Goal: Task Accomplishment & Management: Manage account settings

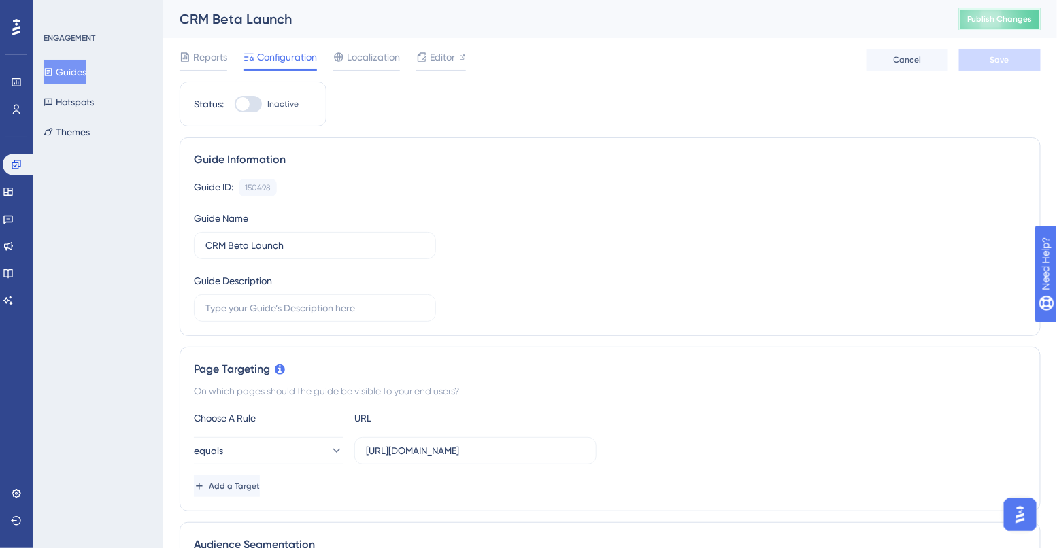
click at [1004, 20] on span "Publish Changes" at bounding box center [999, 19] width 65 height 11
click at [14, 106] on icon at bounding box center [16, 109] width 11 height 11
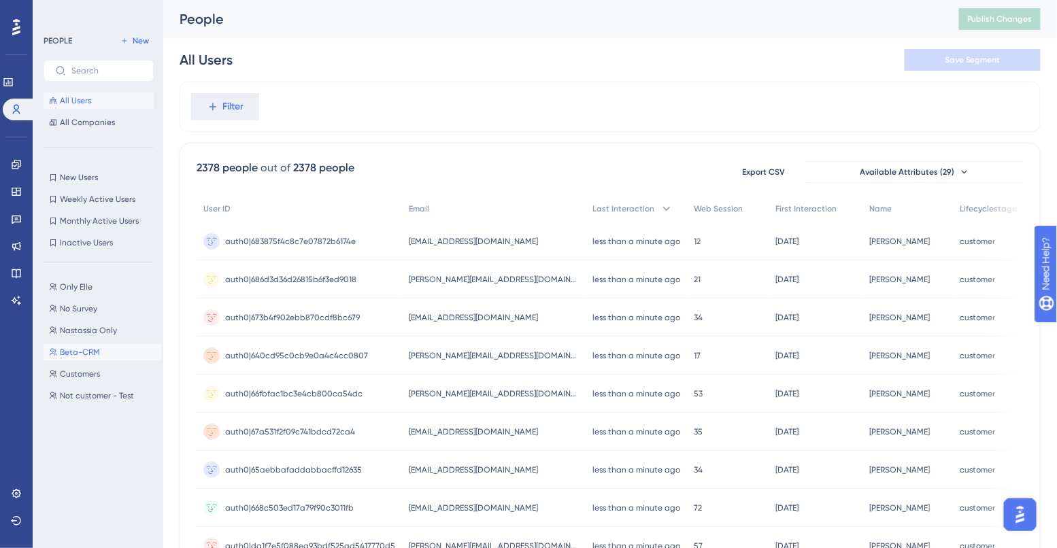
click at [78, 348] on span "Beta-CRM" at bounding box center [80, 352] width 40 height 11
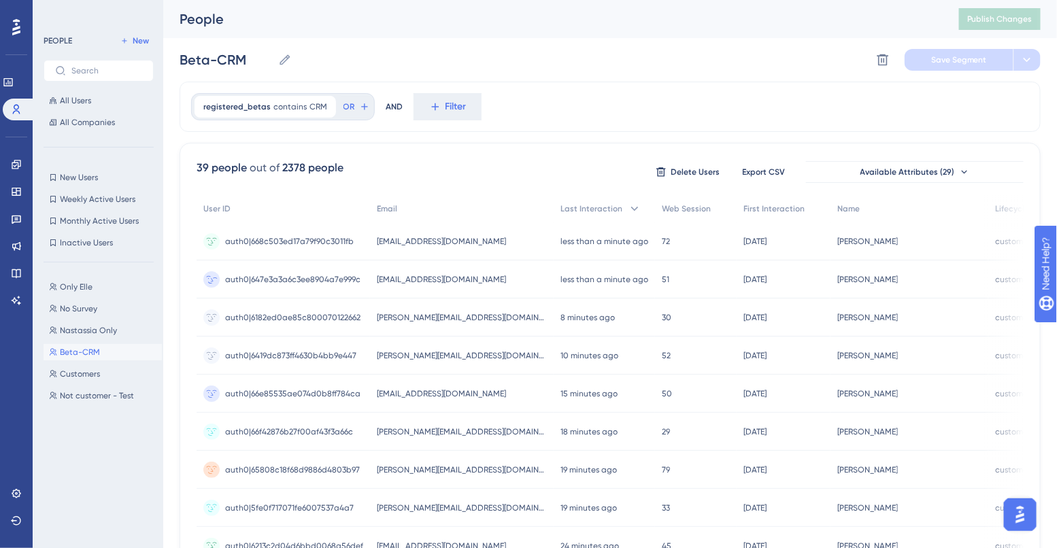
scroll to position [0, 52]
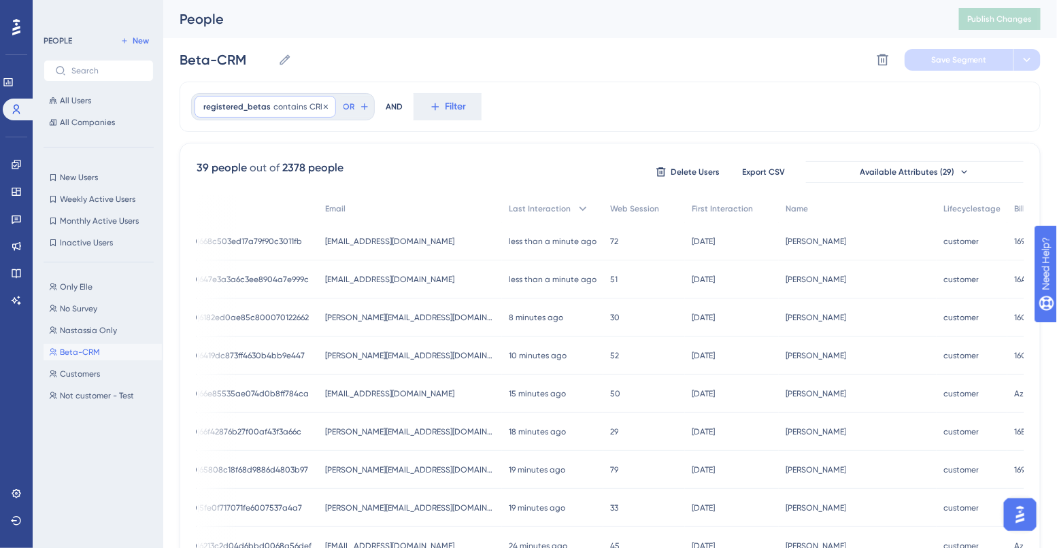
click at [263, 114] on div "registered_betas contains CRM CRM Remove" at bounding box center [265, 107] width 141 height 22
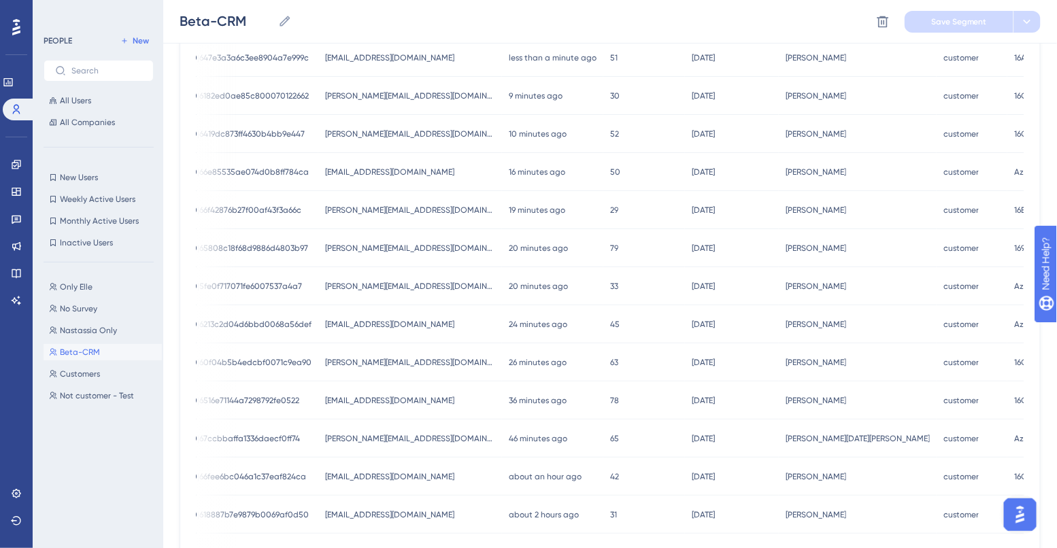
scroll to position [0, 0]
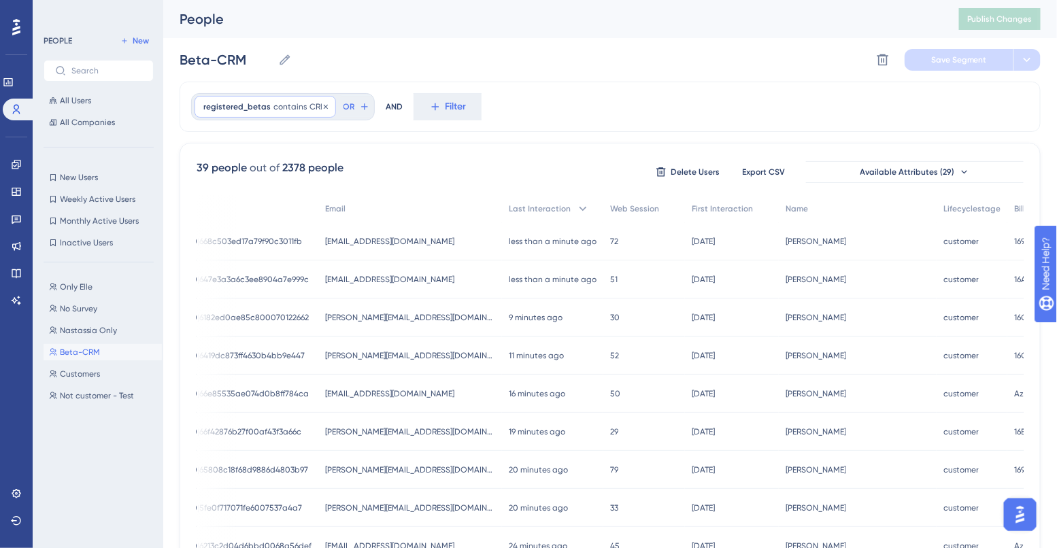
click at [273, 103] on span "contains" at bounding box center [289, 106] width 33 height 11
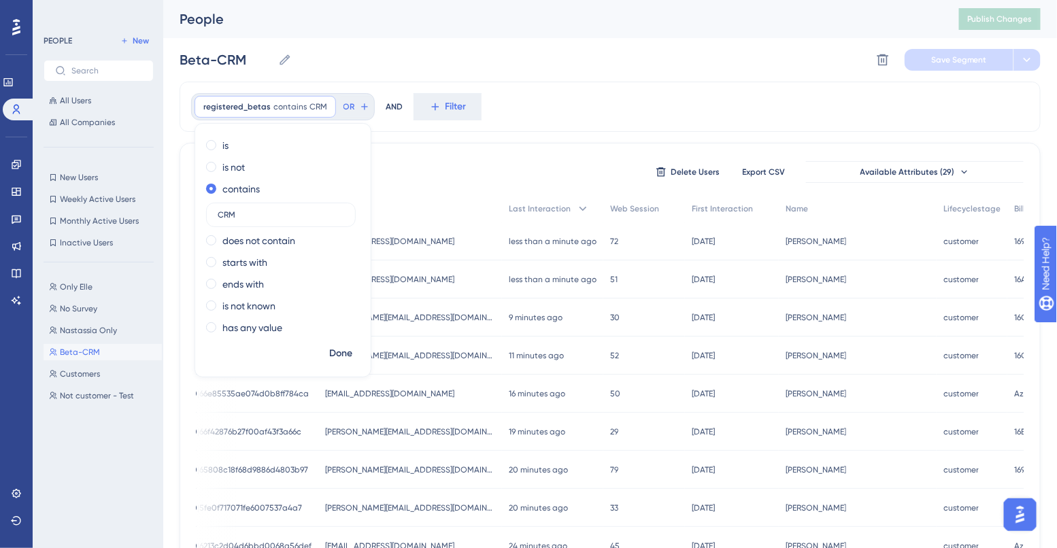
click at [210, 155] on div "is is not contains CRM does not contain starts with ends with is not known has …" at bounding box center [282, 238] width 175 height 207
click at [210, 150] on span at bounding box center [211, 145] width 10 height 10
click at [220, 142] on input "radio" at bounding box center [220, 142] width 0 height 0
click at [340, 354] on span "Done" at bounding box center [340, 354] width 23 height 16
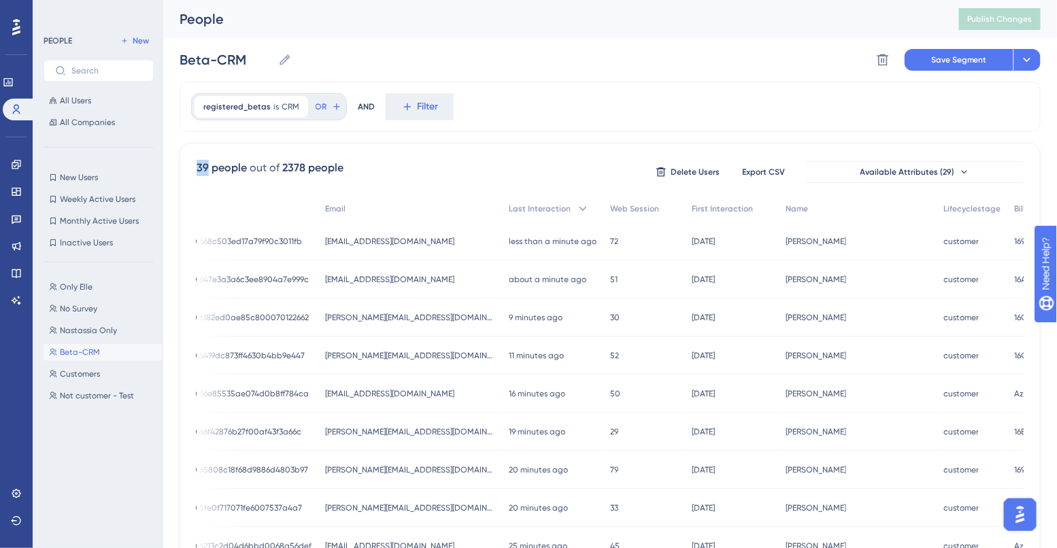
drag, startPoint x: 197, startPoint y: 169, endPoint x: 207, endPoint y: 169, distance: 9.5
click at [207, 169] on div "39 people" at bounding box center [222, 168] width 50 height 16
click at [337, 176] on span "39 people out of 2378 people" at bounding box center [270, 172] width 147 height 24
click at [279, 114] on div "registered_betas is CRM CRM Remove" at bounding box center [252, 107] width 114 height 22
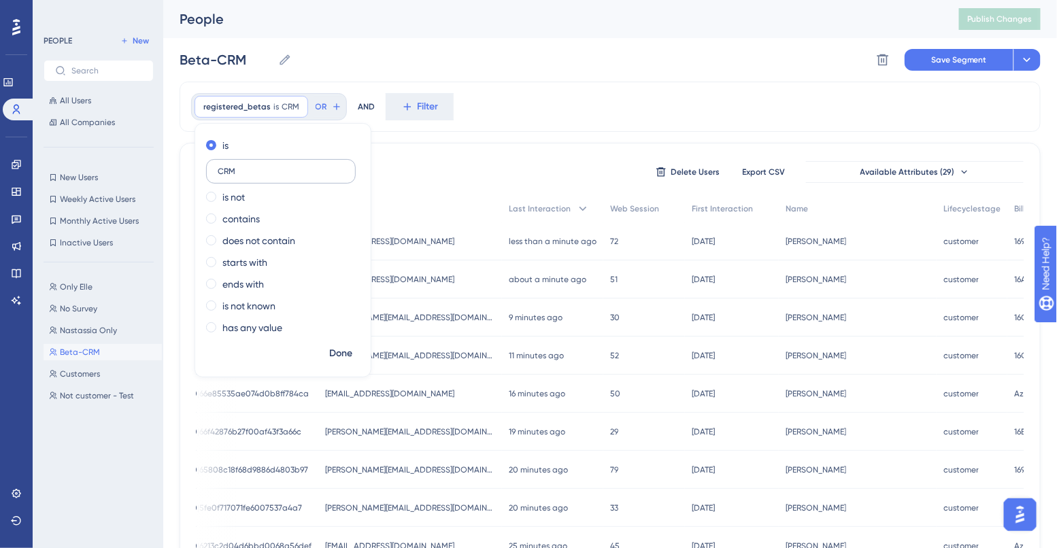
click at [251, 175] on input "CRM" at bounding box center [281, 172] width 127 height 10
click at [209, 201] on span at bounding box center [211, 197] width 10 height 10
click at [220, 194] on input "radio" at bounding box center [220, 194] width 0 height 0
click at [209, 148] on span at bounding box center [211, 145] width 10 height 10
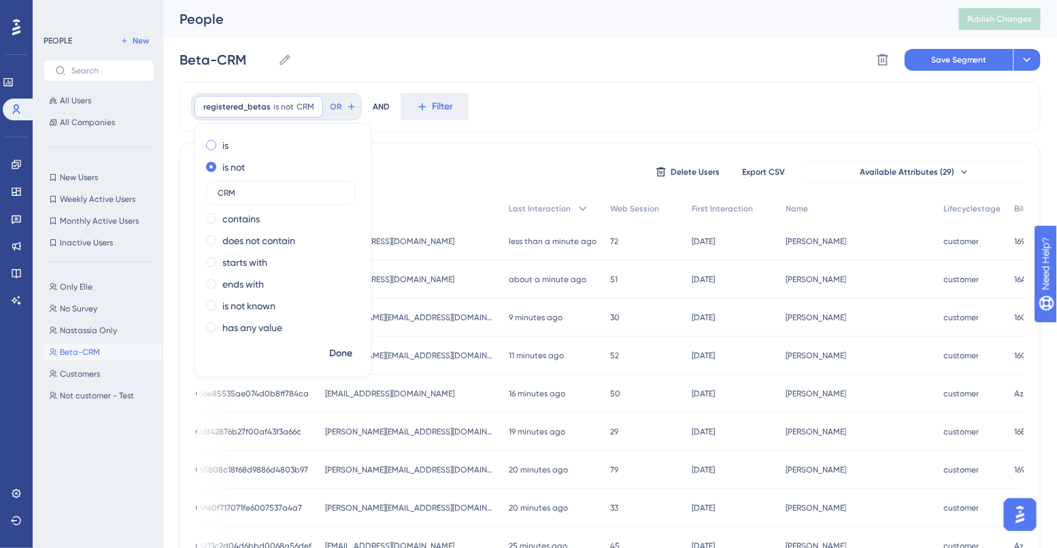
click at [220, 142] on input "radio" at bounding box center [220, 142] width 0 height 0
click at [237, 170] on input "CRM" at bounding box center [281, 172] width 127 height 10
click at [235, 169] on input "crm" at bounding box center [281, 172] width 127 height 10
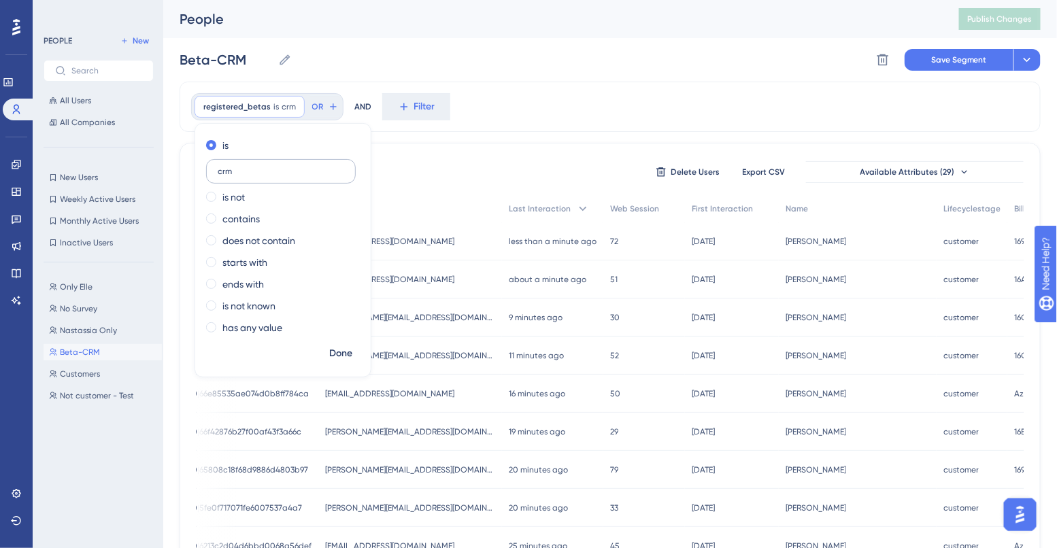
click at [235, 169] on input "crm" at bounding box center [281, 172] width 127 height 10
type input "CRM"
click at [339, 358] on span "Done" at bounding box center [340, 354] width 23 height 16
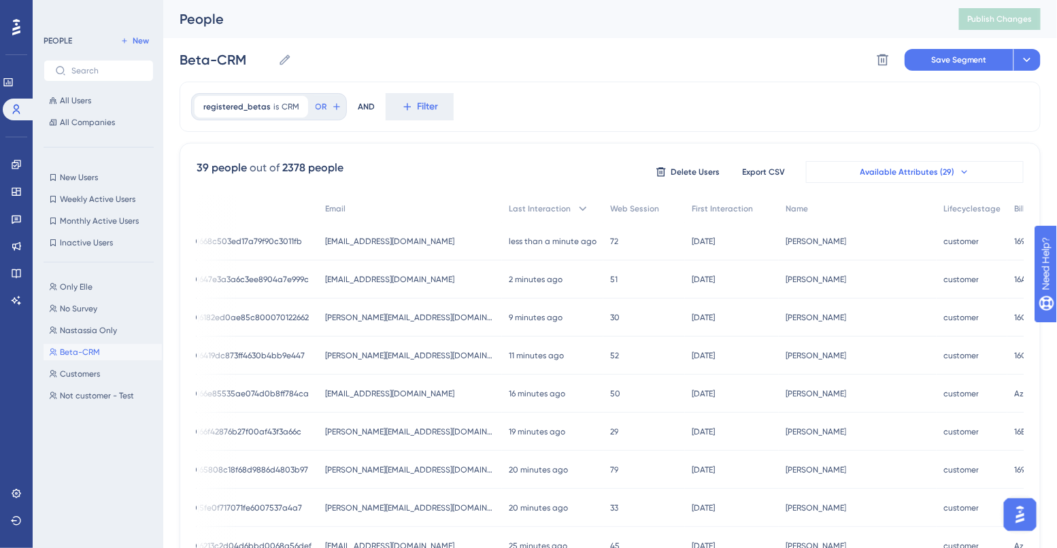
click at [886, 172] on span "Available Attributes (29)" at bounding box center [907, 172] width 95 height 11
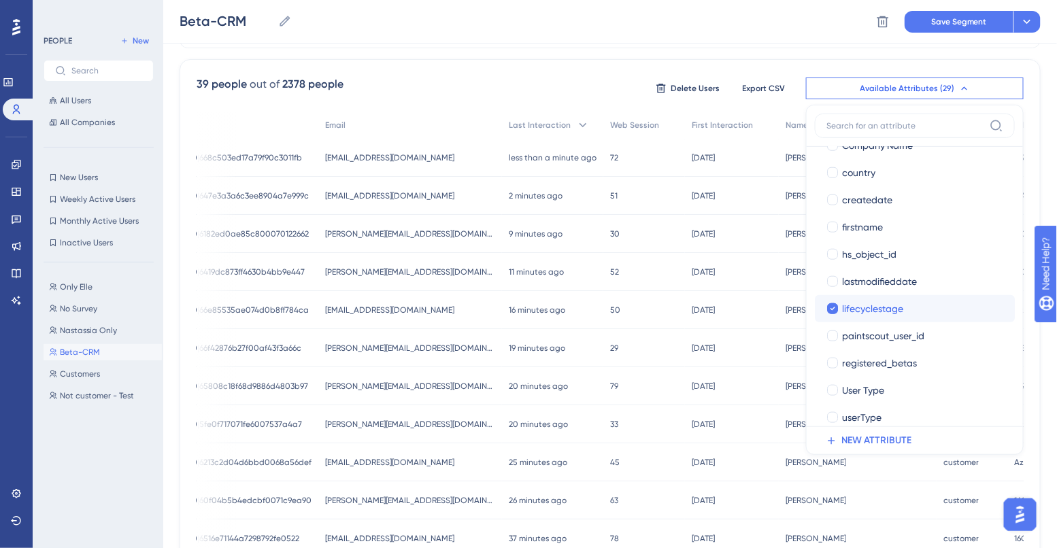
scroll to position [525, 0]
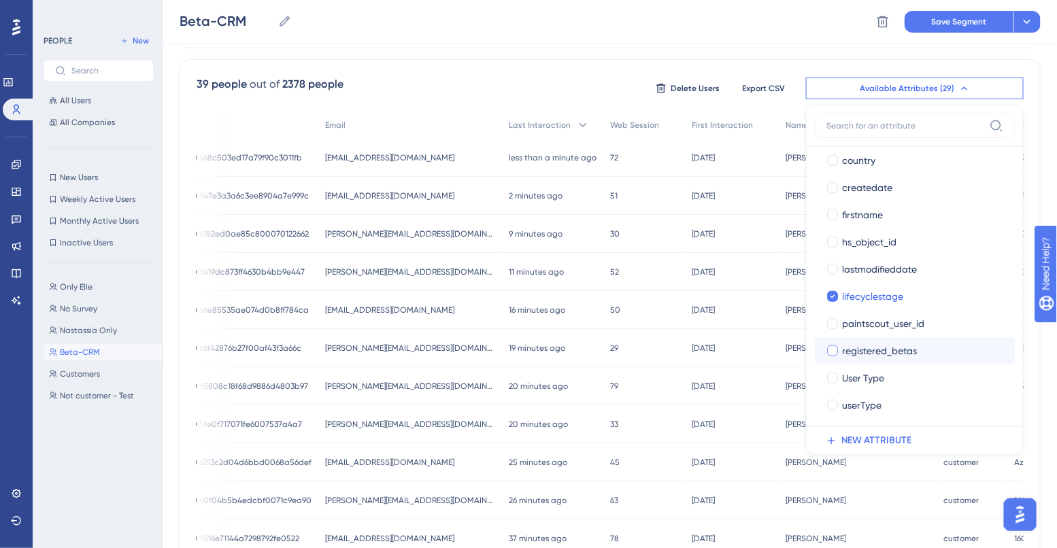
click at [849, 348] on span "registered_betas" at bounding box center [879, 351] width 75 height 16
checkbox input "true"
click at [757, 61] on div "39 people out of 2378 people Delete Users Export CSV Available Attributes (29) …" at bounding box center [610, 510] width 861 height 902
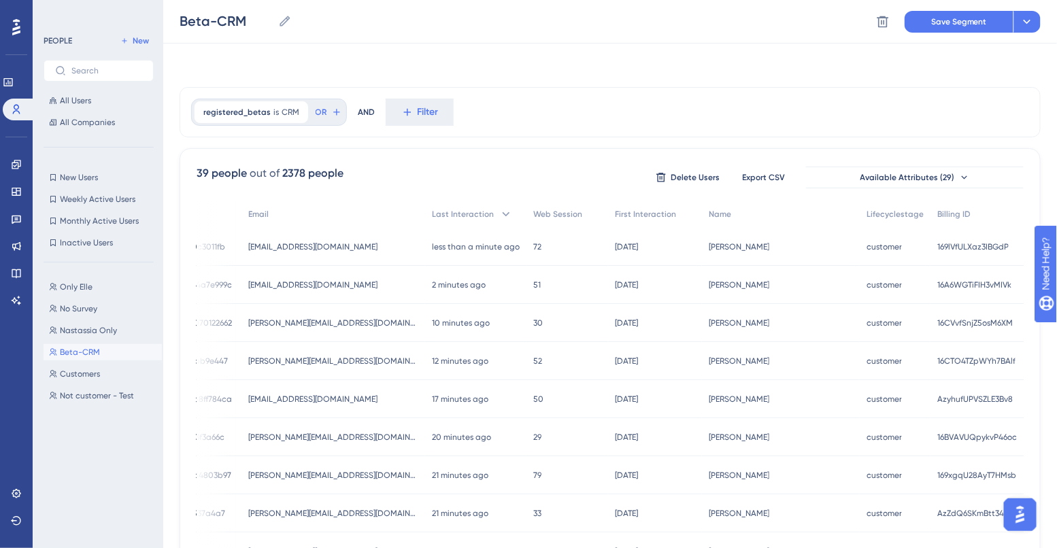
scroll to position [0, 121]
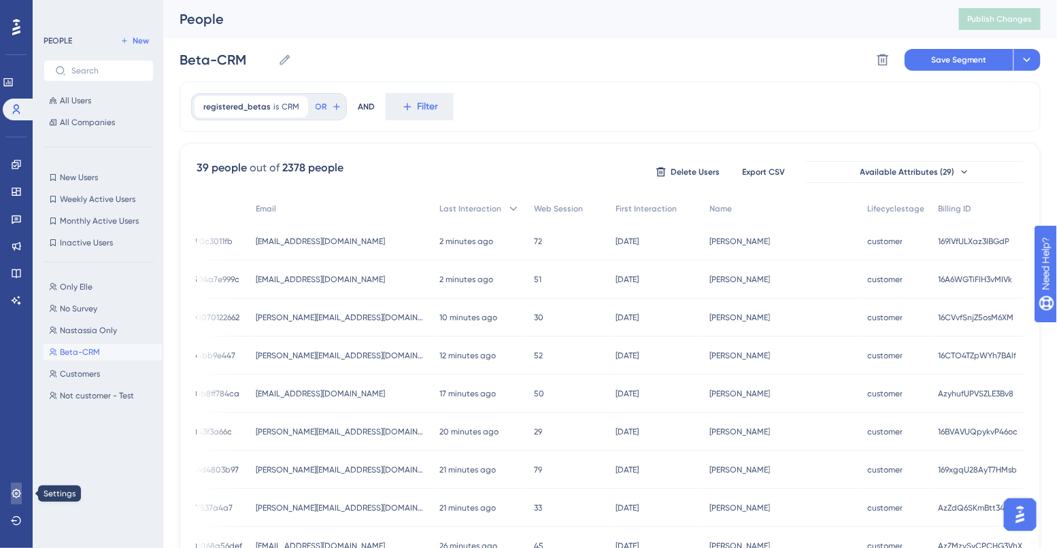
click at [18, 490] on icon at bounding box center [16, 493] width 11 height 11
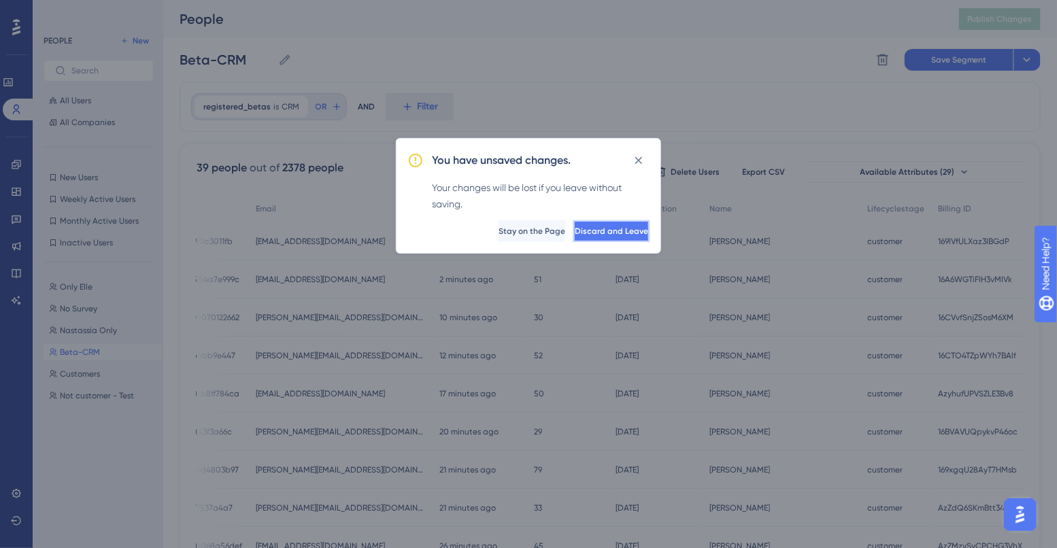
click at [575, 228] on span "Discard and Leave" at bounding box center [611, 231] width 73 height 11
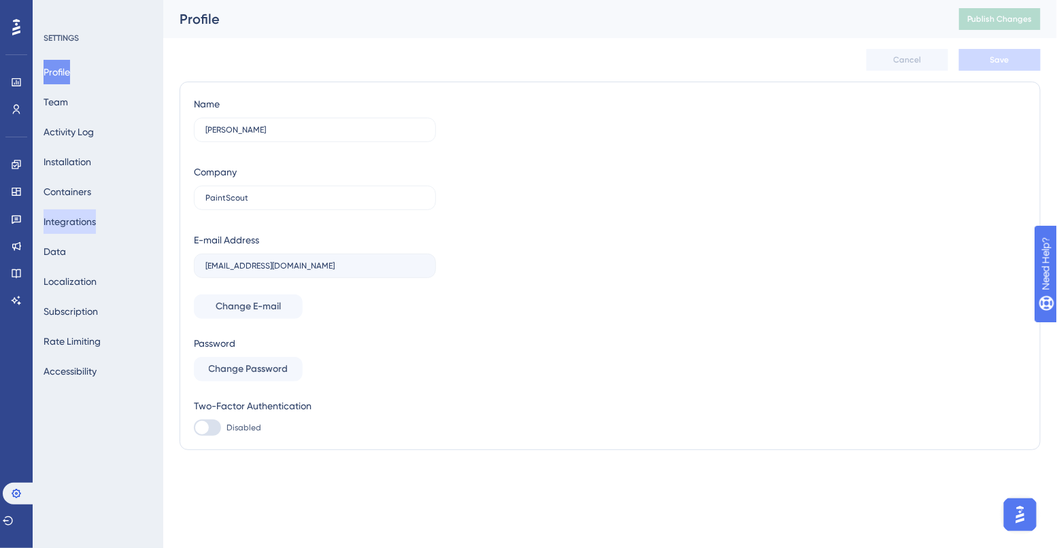
click at [86, 229] on button "Integrations" at bounding box center [70, 221] width 52 height 24
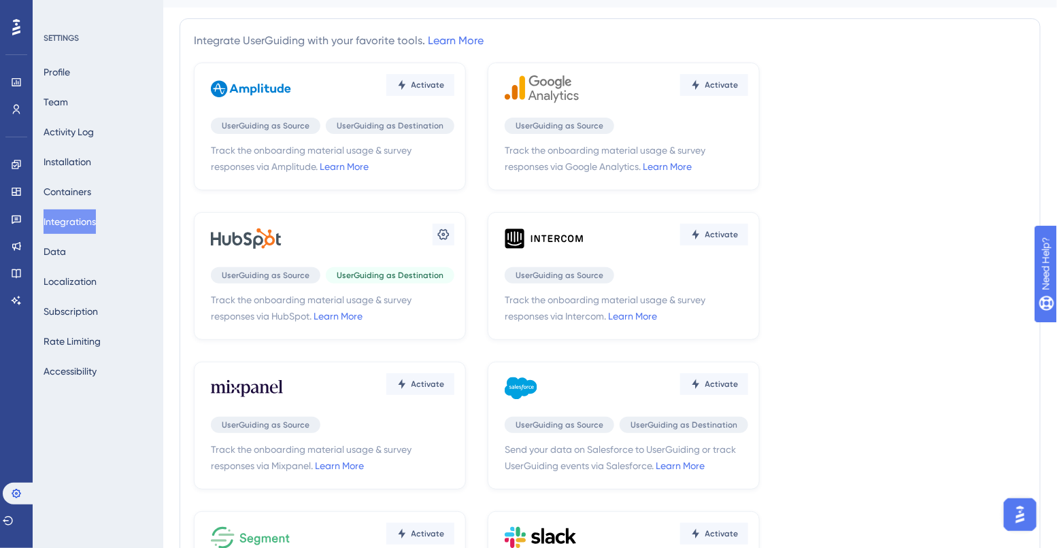
scroll to position [34, 0]
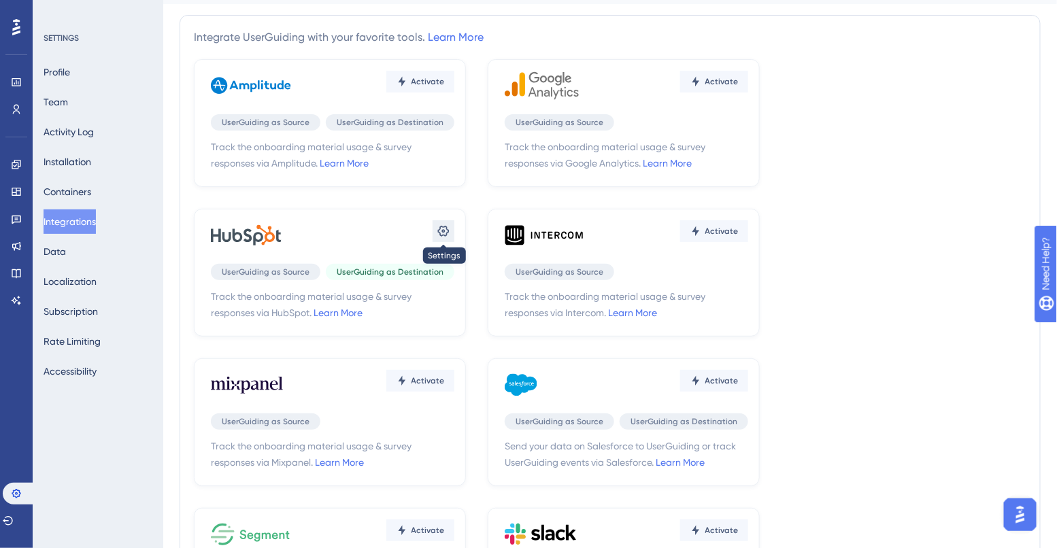
click at [438, 229] on icon at bounding box center [444, 231] width 12 height 11
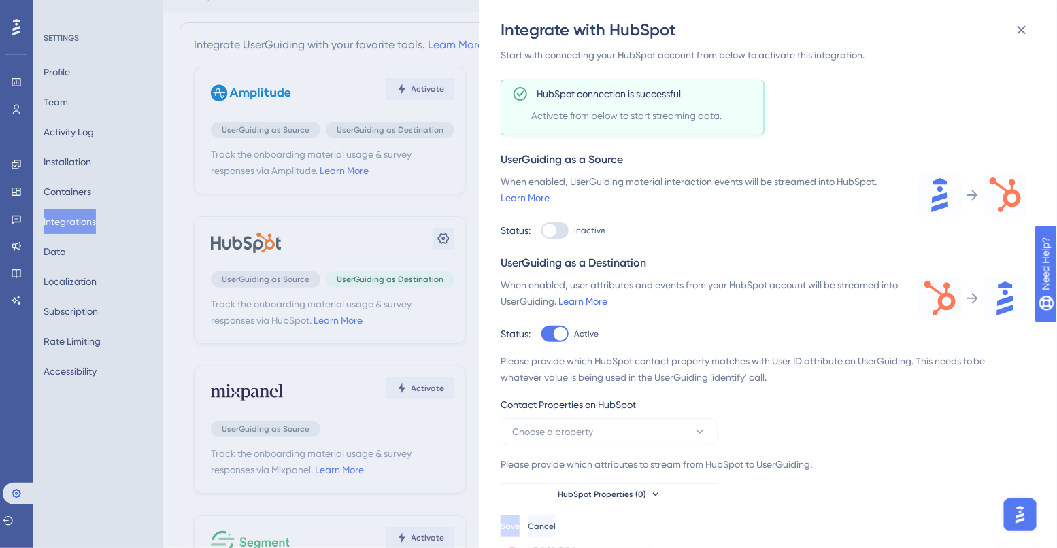
scroll to position [39, 0]
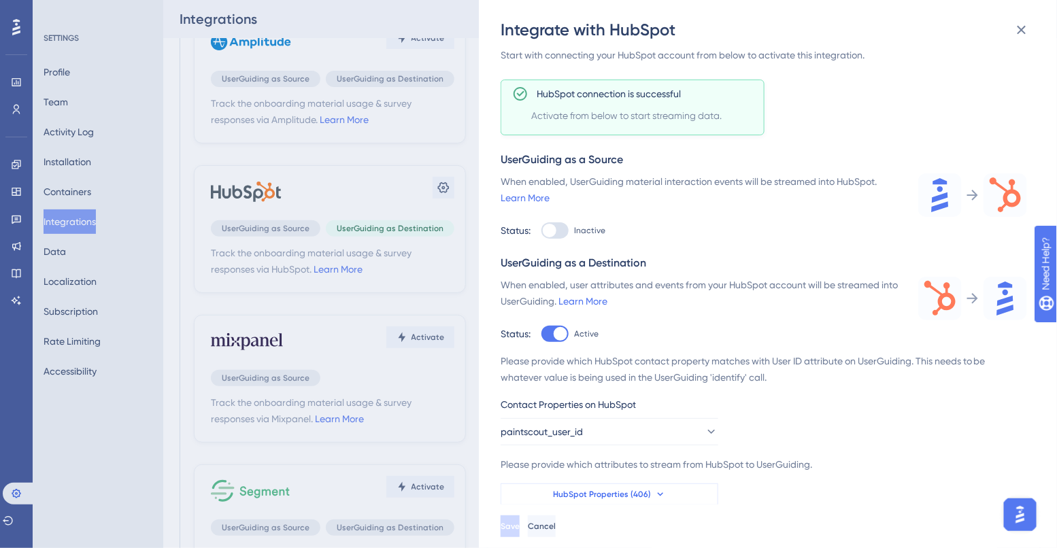
click at [633, 489] on span "HubSpot Properties (406)" at bounding box center [602, 494] width 98 height 11
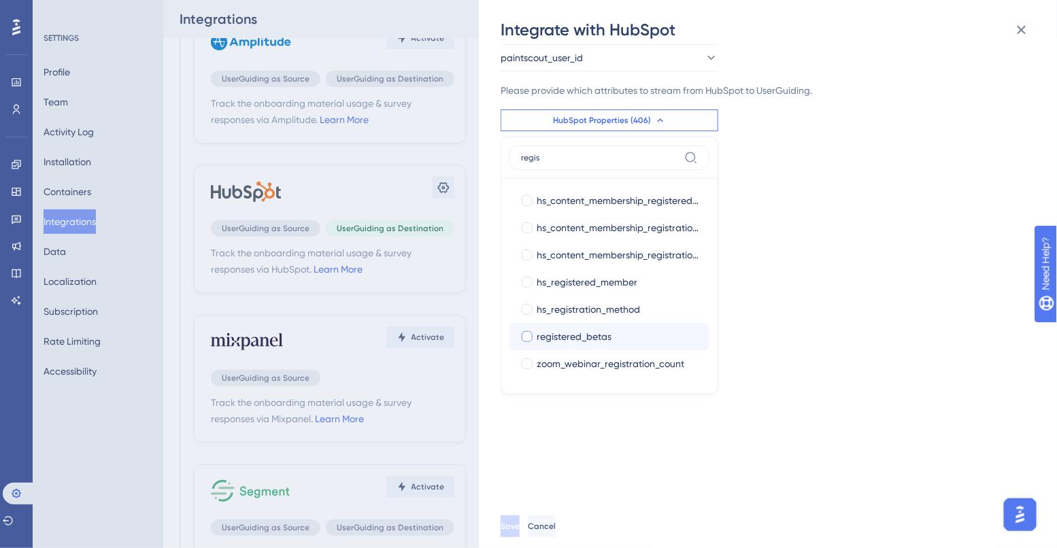
type input "regis"
click at [528, 336] on div at bounding box center [527, 336] width 11 height 11
checkbox input "true"
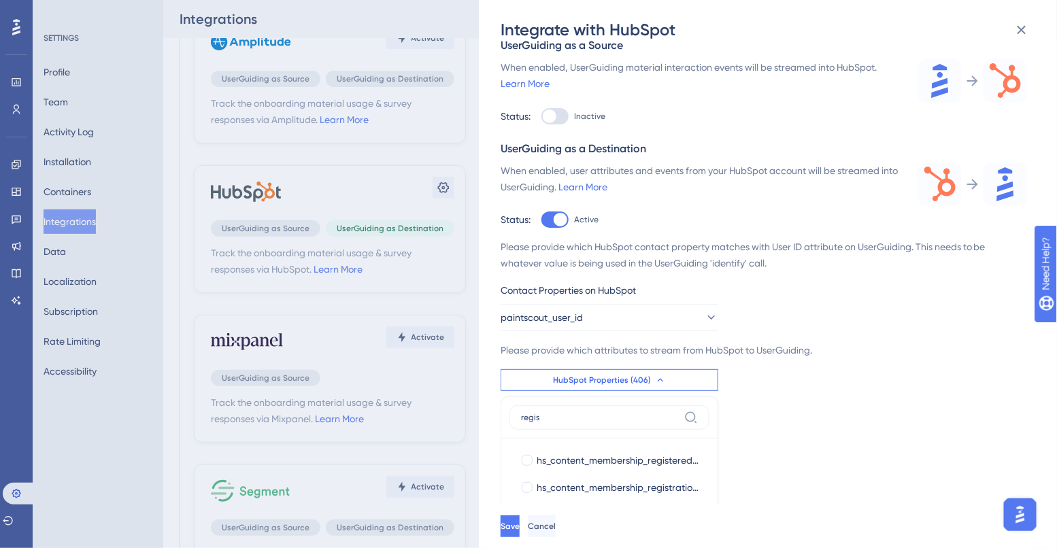
scroll to position [348, 0]
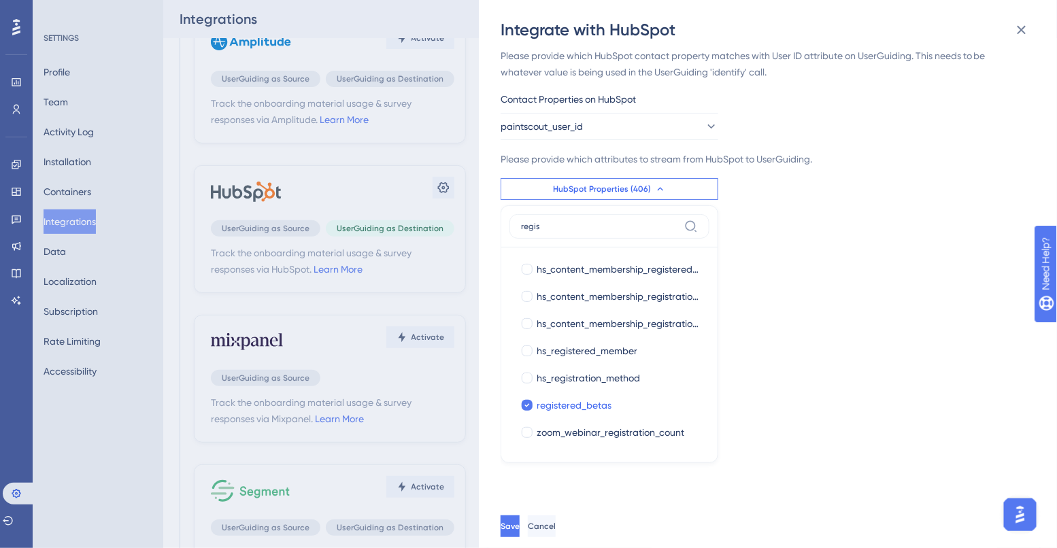
click at [627, 233] on label "regis" at bounding box center [609, 226] width 200 height 24
click at [627, 232] on input "regis" at bounding box center [600, 226] width 158 height 11
click at [627, 233] on label "regis" at bounding box center [609, 226] width 200 height 24
click at [627, 232] on input "regis" at bounding box center [600, 226] width 158 height 11
click at [555, 221] on input "regis" at bounding box center [600, 226] width 158 height 11
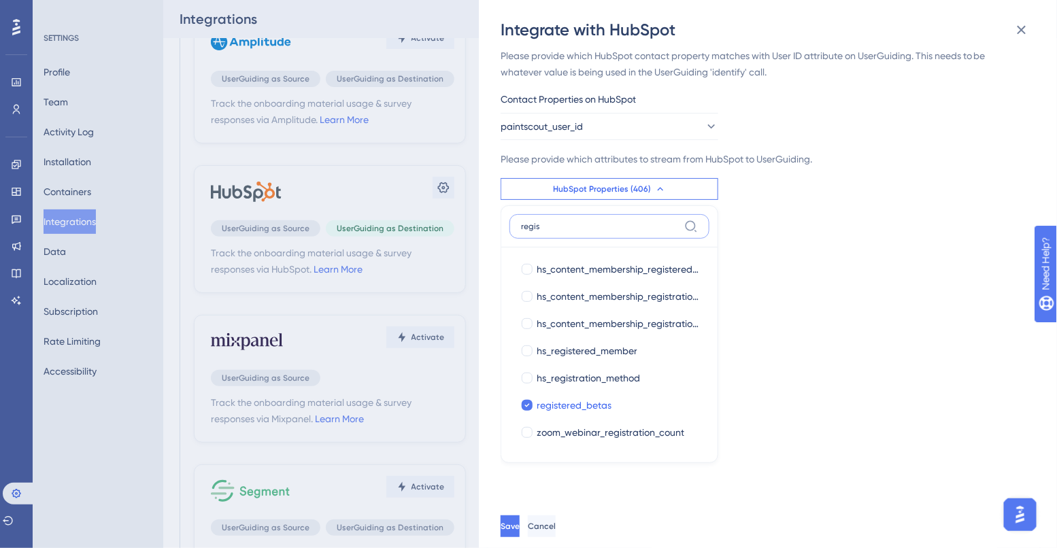
click at [555, 221] on input "regis" at bounding box center [600, 226] width 158 height 11
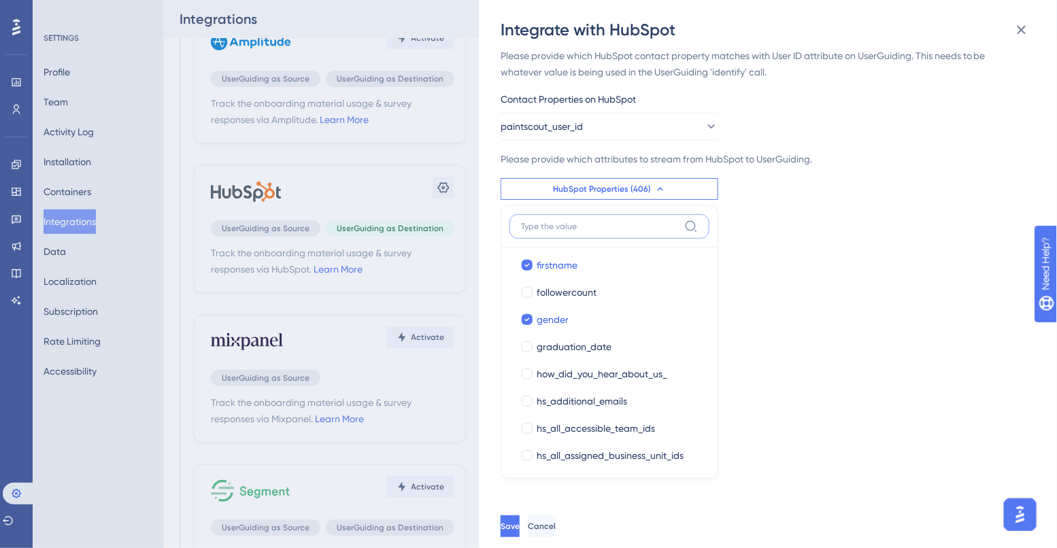
scroll to position [891, 0]
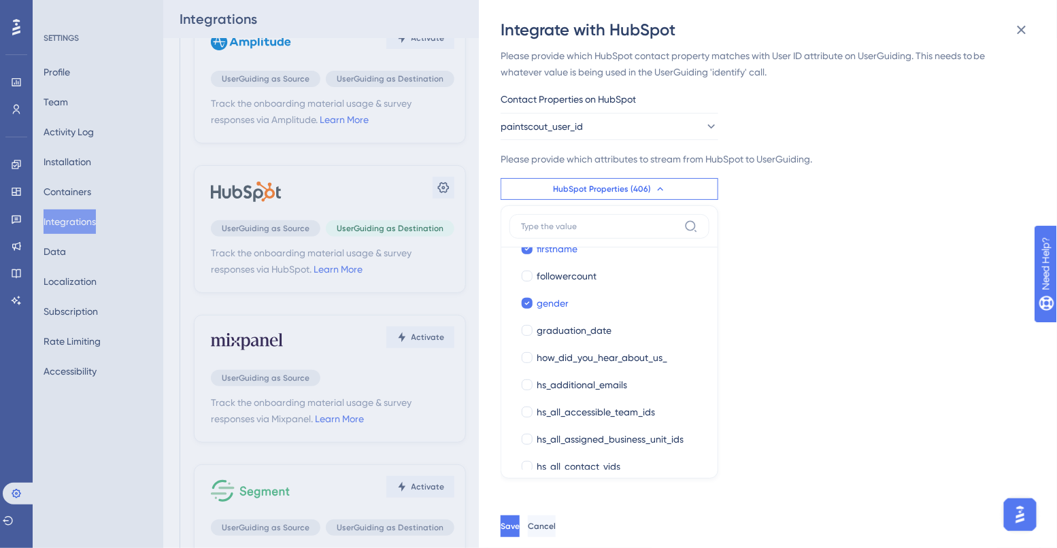
click at [537, 495] on div "Track the onboarding material usage & survey responses via HubSpot. Learn More …" at bounding box center [775, 273] width 548 height 464
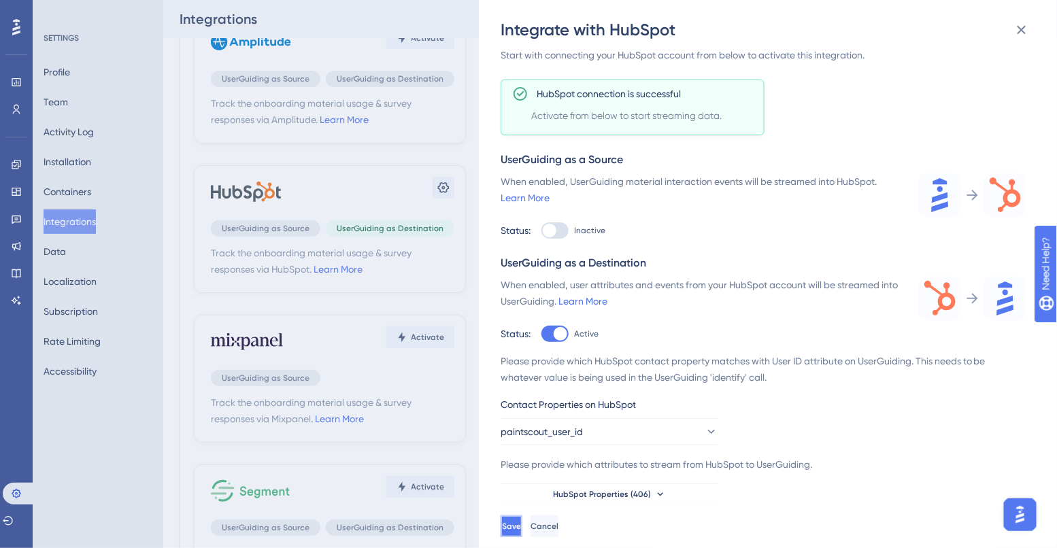
click at [521, 524] on span "Save" at bounding box center [511, 526] width 19 height 11
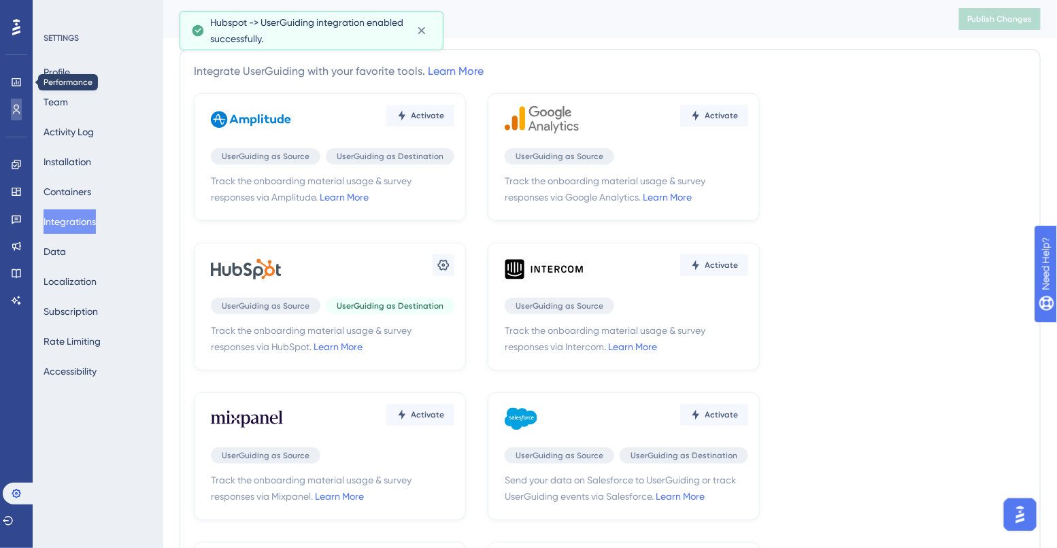
click at [18, 107] on icon at bounding box center [16, 109] width 11 height 11
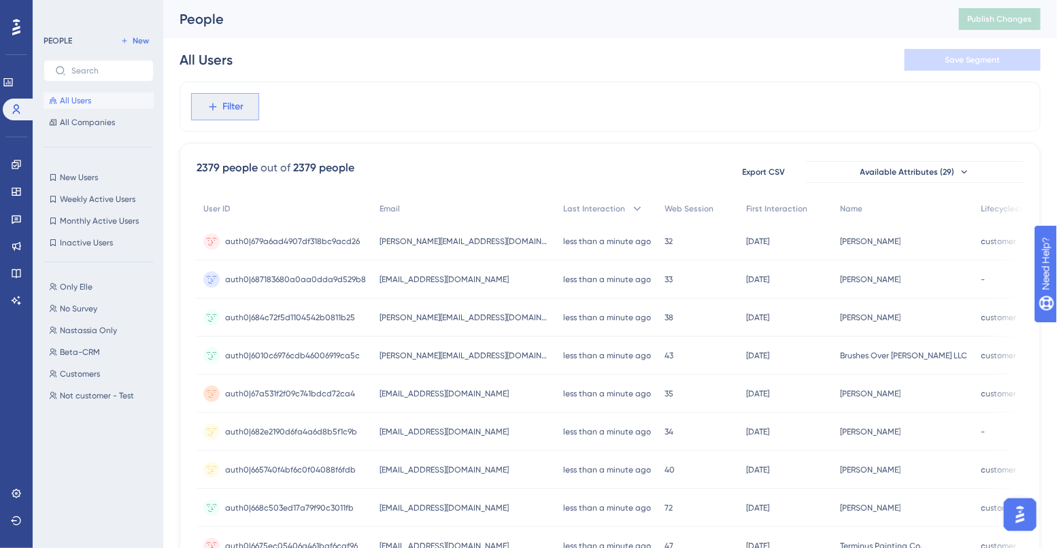
click at [230, 108] on span "Filter" at bounding box center [233, 107] width 21 height 16
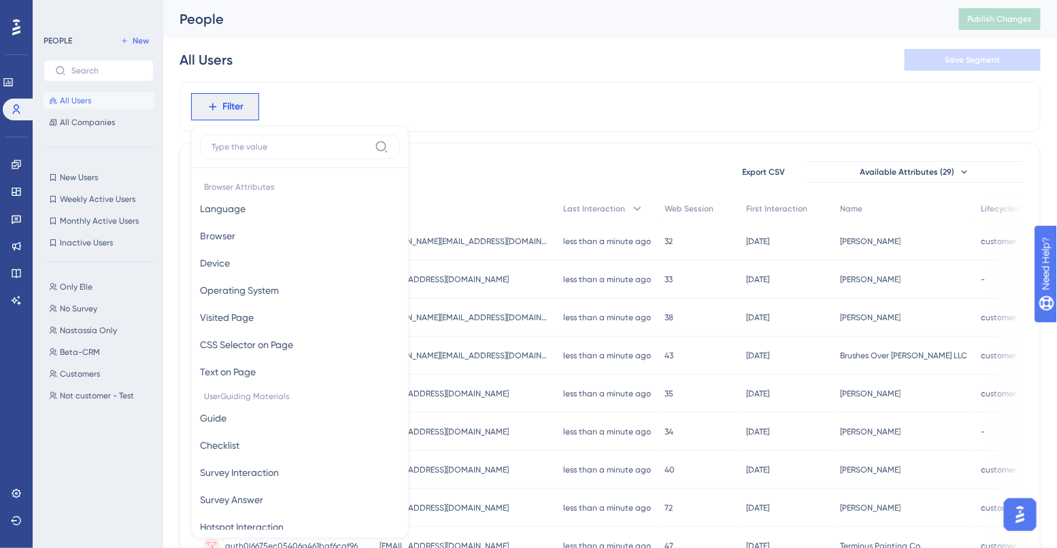
scroll to position [58, 0]
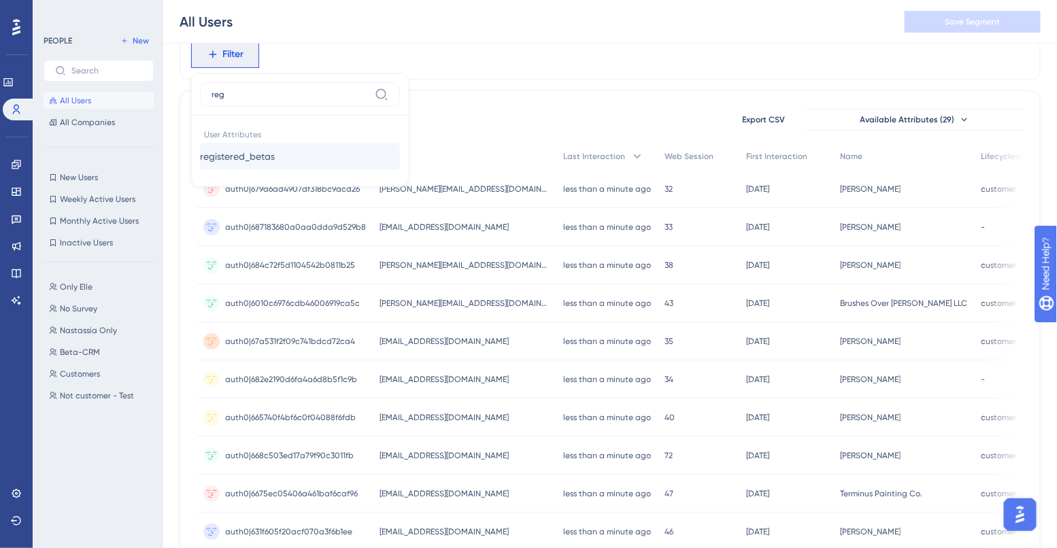
type input "reg"
click at [275, 154] on span "registered_betas" at bounding box center [237, 156] width 75 height 16
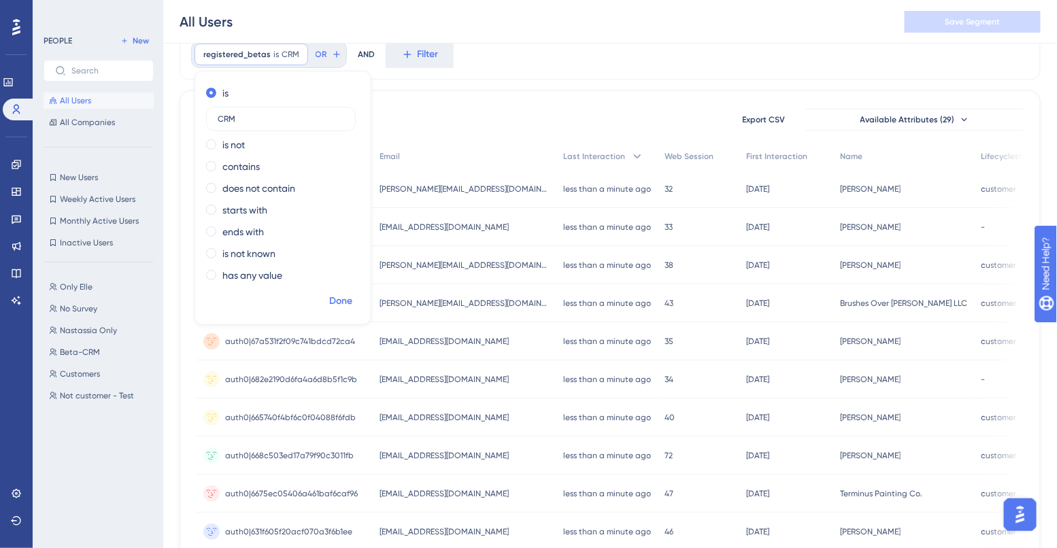
type input "CRM"
click at [339, 294] on span "Done" at bounding box center [340, 301] width 23 height 16
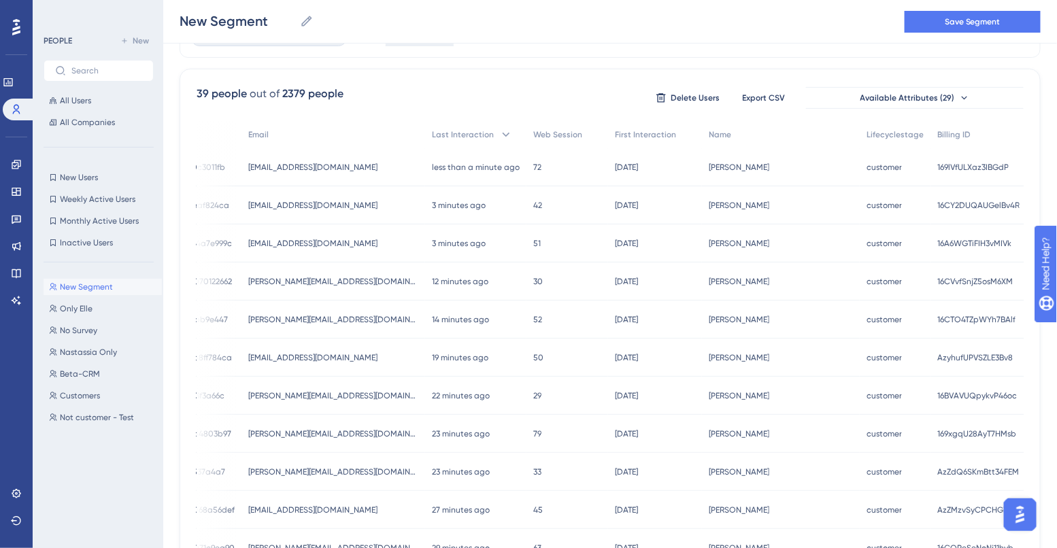
scroll to position [0, 0]
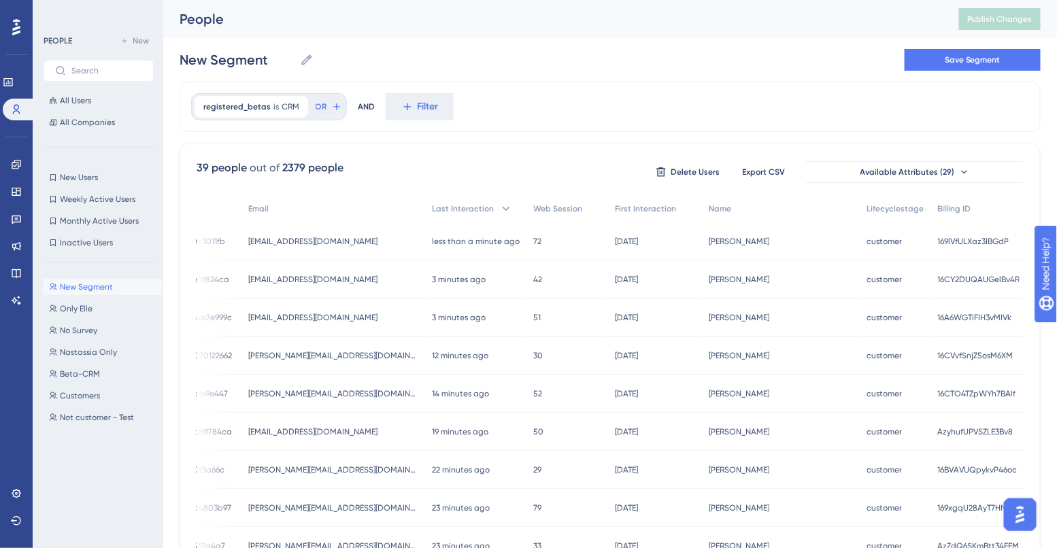
click at [204, 163] on div "39 people" at bounding box center [222, 168] width 50 height 16
click at [198, 165] on div "39 people" at bounding box center [222, 168] width 50 height 16
drag, startPoint x: 197, startPoint y: 169, endPoint x: 208, endPoint y: 169, distance: 10.9
click at [208, 169] on div "39 people" at bounding box center [222, 168] width 50 height 16
click at [17, 212] on link at bounding box center [16, 219] width 11 height 22
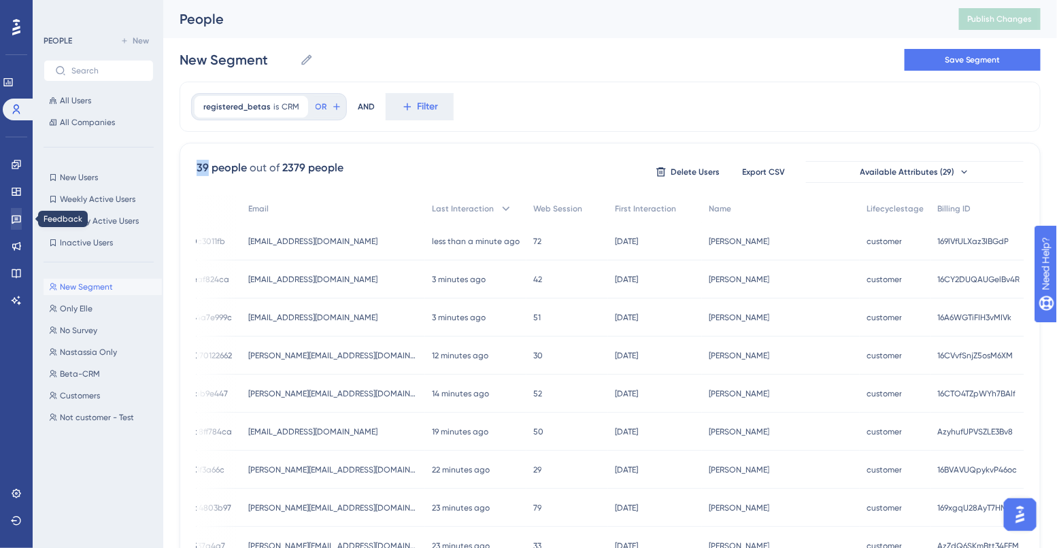
scroll to position [0, 121]
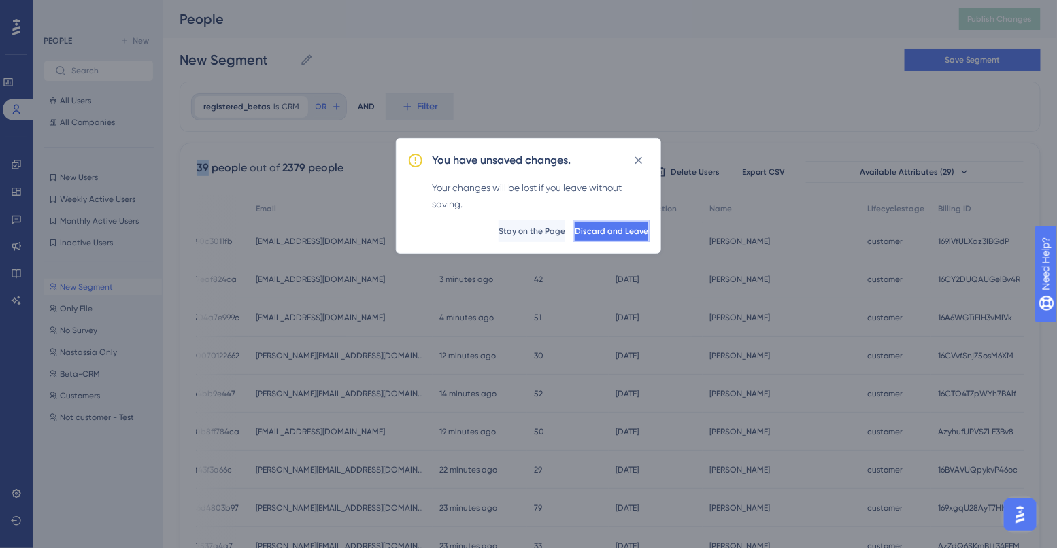
click at [573, 233] on button "Discard and Leave" at bounding box center [611, 231] width 76 height 22
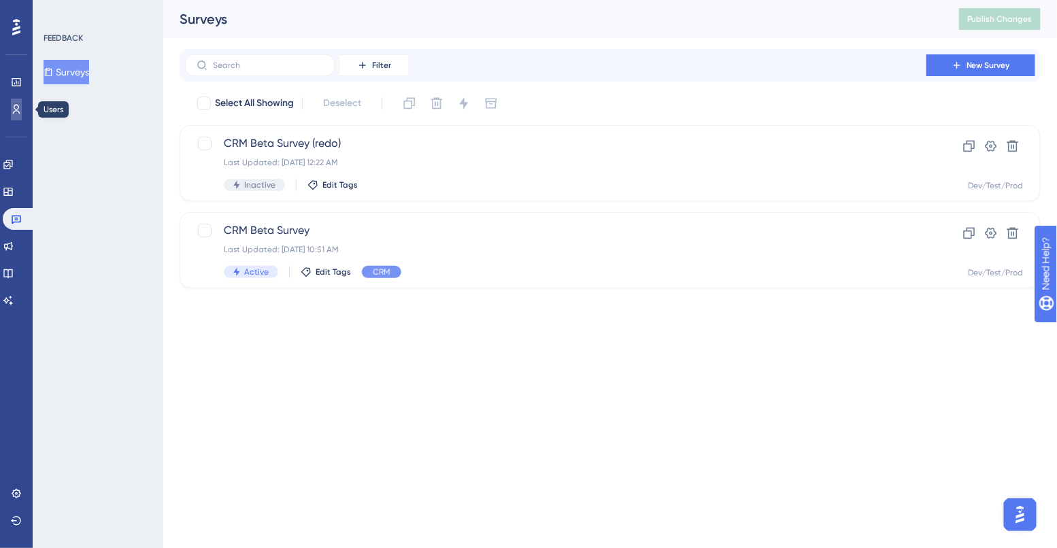
click at [18, 112] on icon at bounding box center [16, 110] width 7 height 10
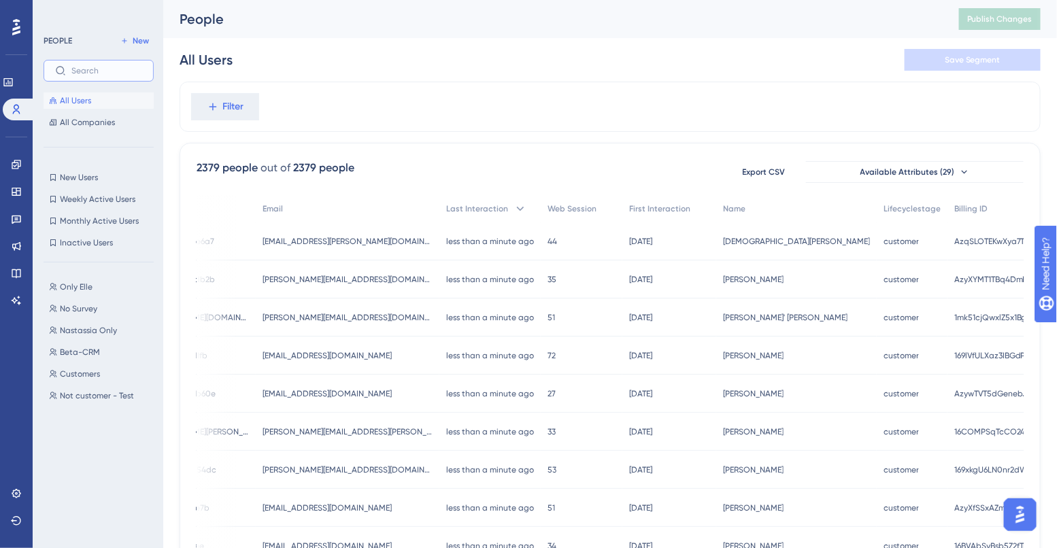
click at [114, 71] on input "text" at bounding box center [106, 71] width 71 height 10
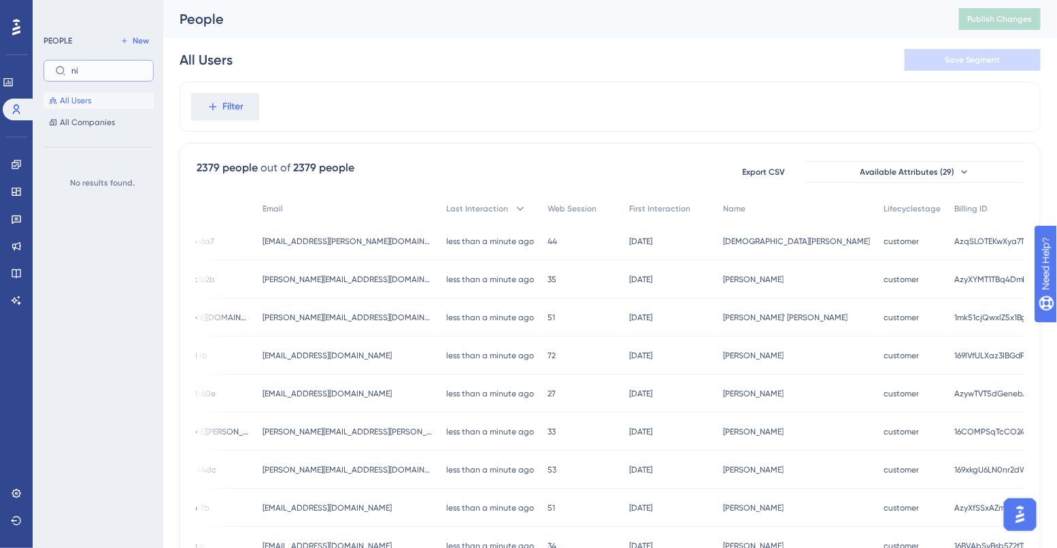
type input "n"
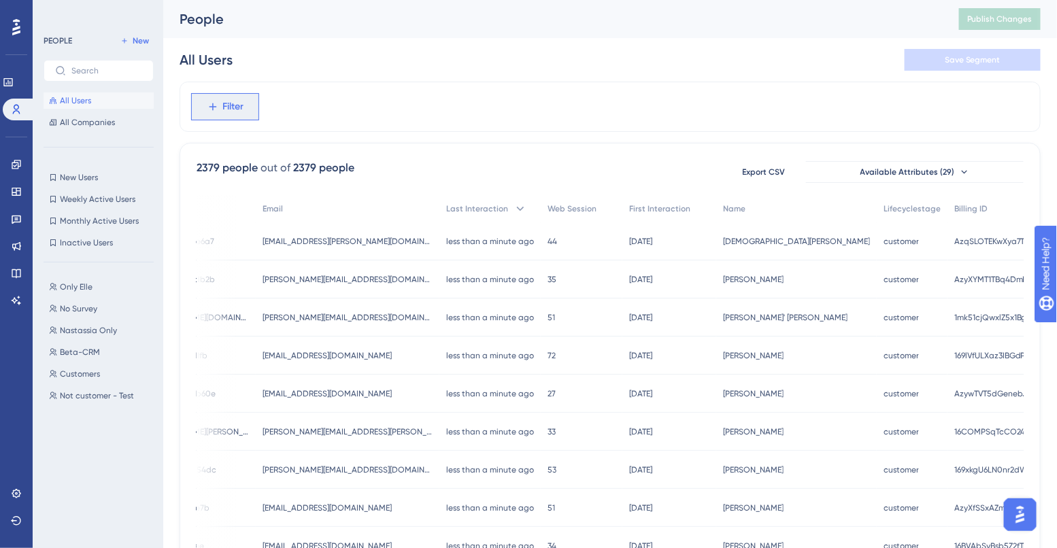
click at [237, 99] on span "Filter" at bounding box center [233, 107] width 21 height 16
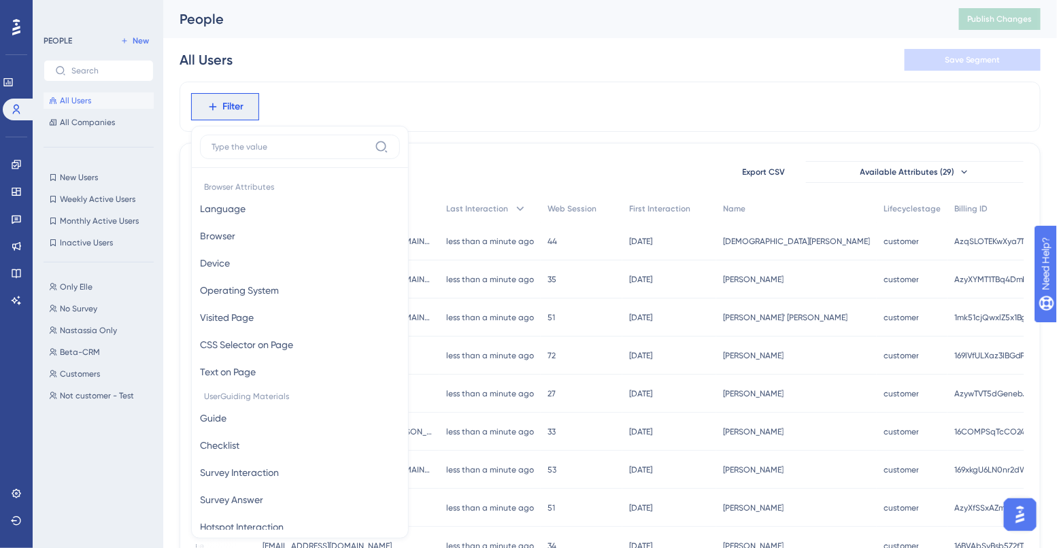
scroll to position [58, 0]
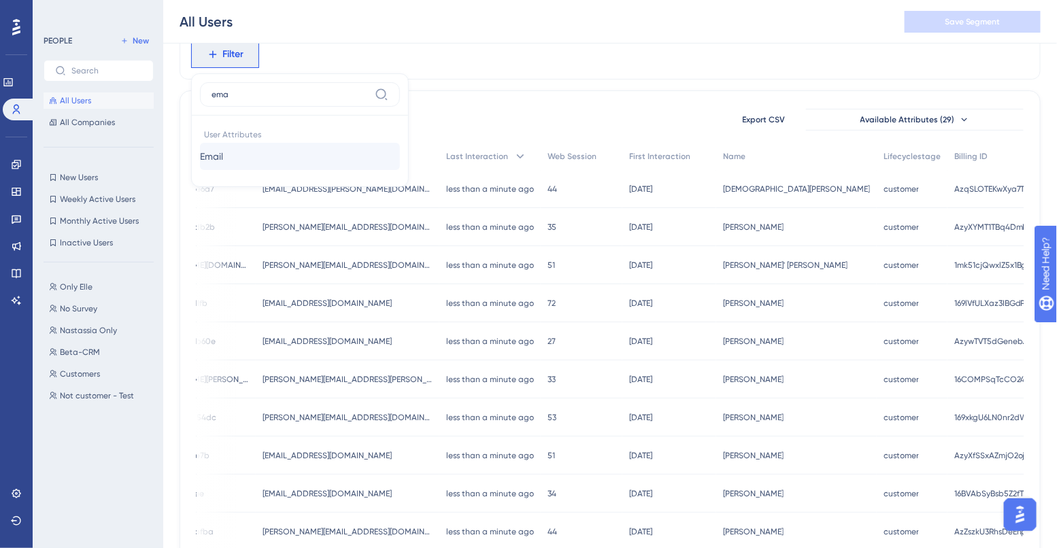
type input "ema"
click at [246, 150] on button "Email Email" at bounding box center [300, 156] width 200 height 27
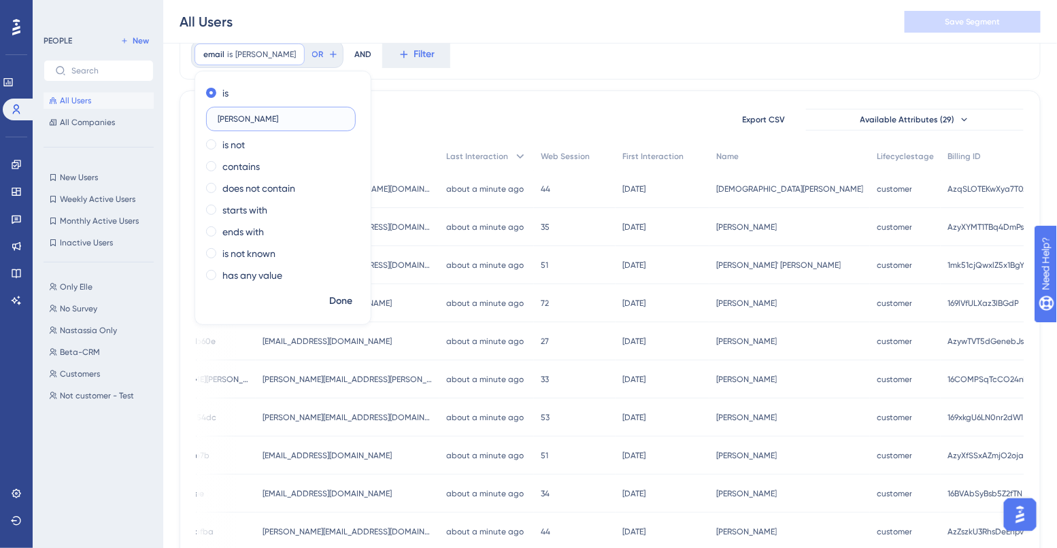
scroll to position [0, 139]
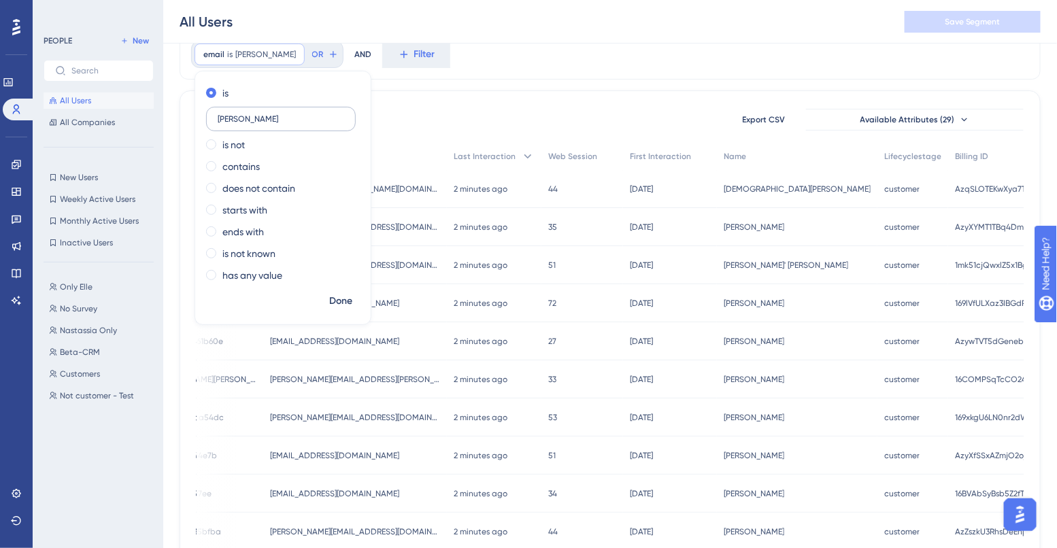
click at [243, 124] on label "nick" at bounding box center [281, 119] width 150 height 24
click at [243, 124] on input "nick" at bounding box center [281, 119] width 127 height 10
click at [243, 124] on label "nick" at bounding box center [281, 119] width 150 height 24
click at [243, 124] on input "nick" at bounding box center [281, 119] width 127 height 10
click at [243, 124] on label "nick" at bounding box center [281, 119] width 150 height 24
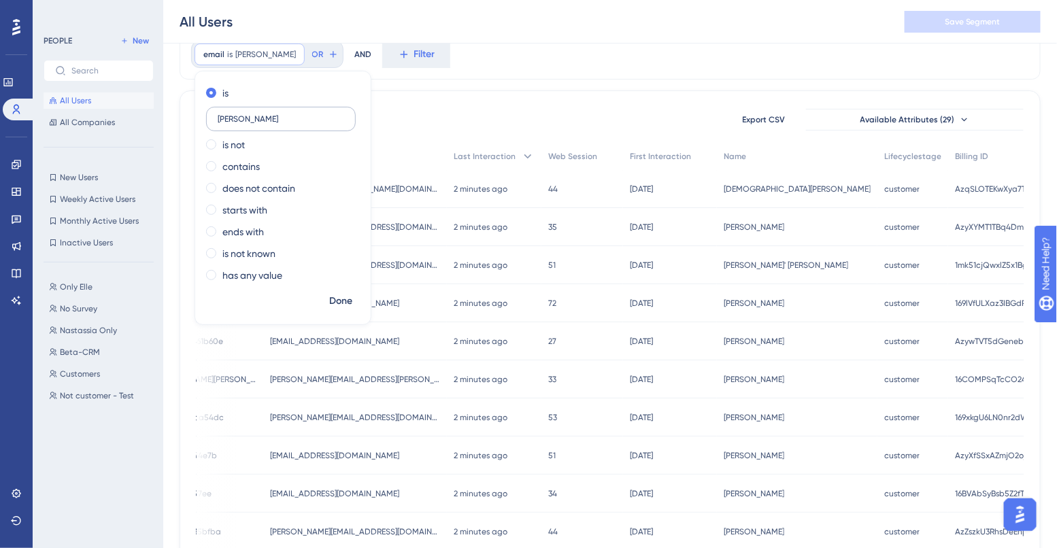
click at [243, 124] on input "nick" at bounding box center [281, 119] width 127 height 10
type input "n"
paste input "nick@oakcitycoatings.com"
type input "nick@oakcitycoatings.com"
click at [337, 303] on span "Done" at bounding box center [340, 301] width 23 height 16
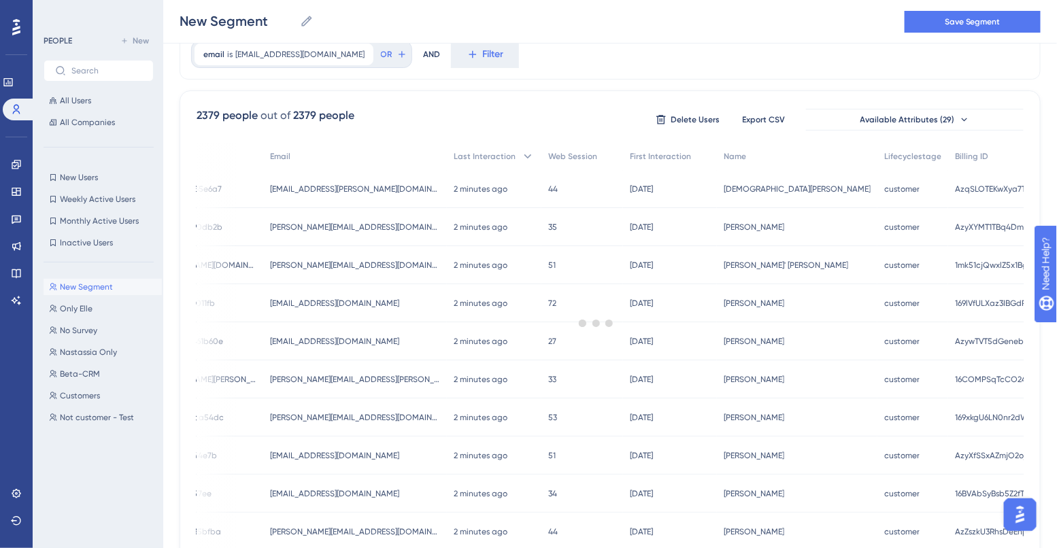
scroll to position [0, 0]
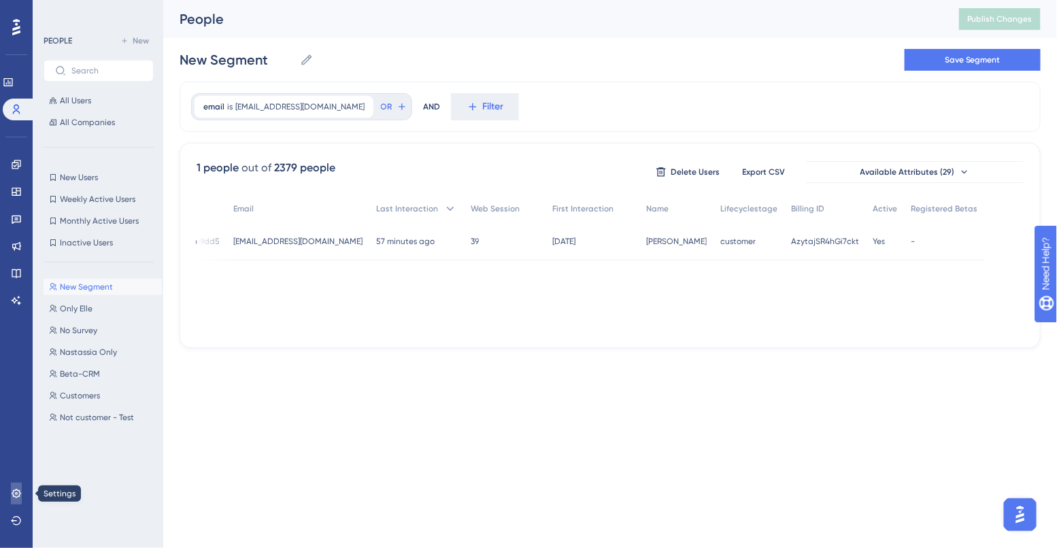
click at [13, 486] on link at bounding box center [16, 494] width 11 height 22
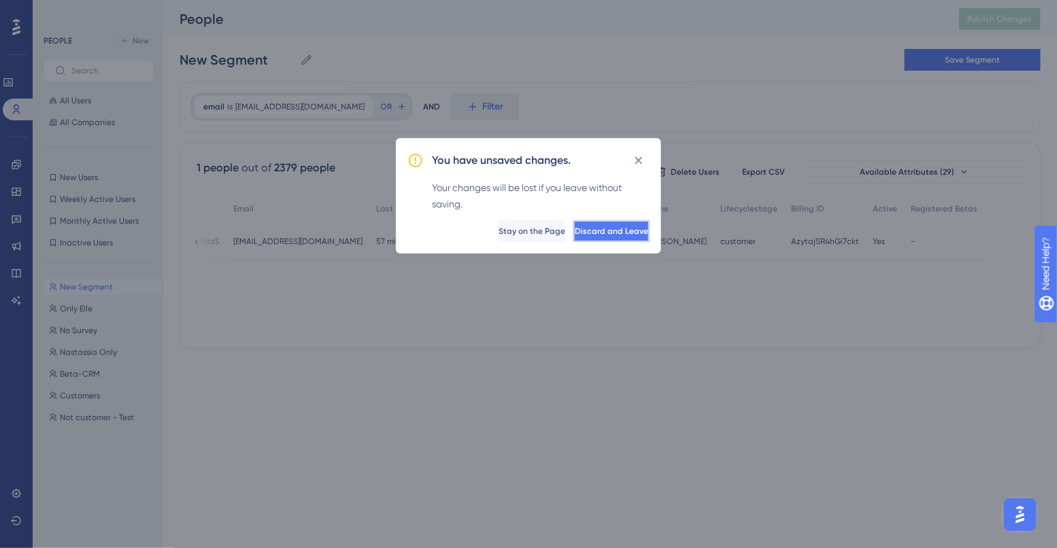
click at [603, 229] on span "Discard and Leave" at bounding box center [611, 231] width 73 height 11
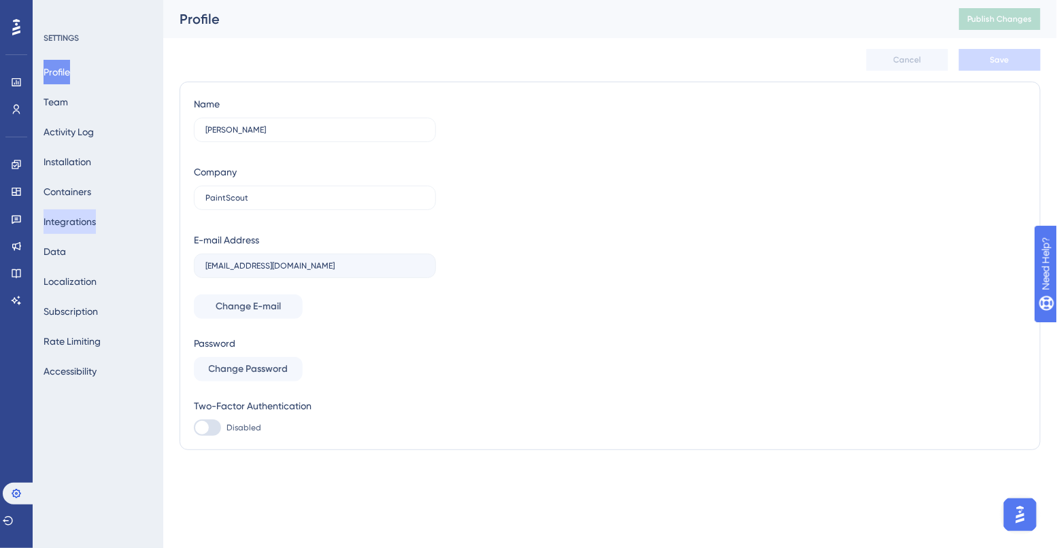
click at [72, 219] on button "Integrations" at bounding box center [70, 221] width 52 height 24
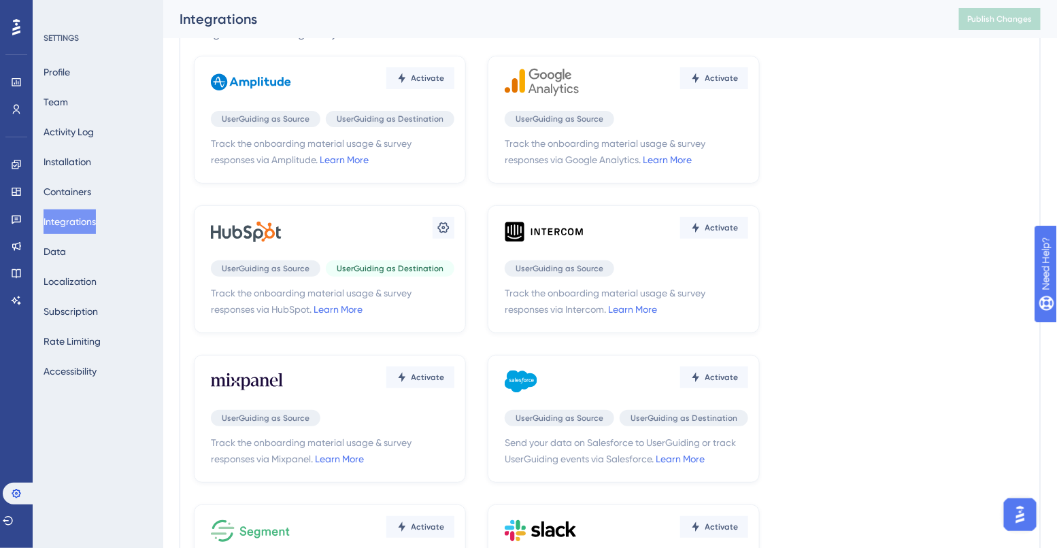
scroll to position [62, 0]
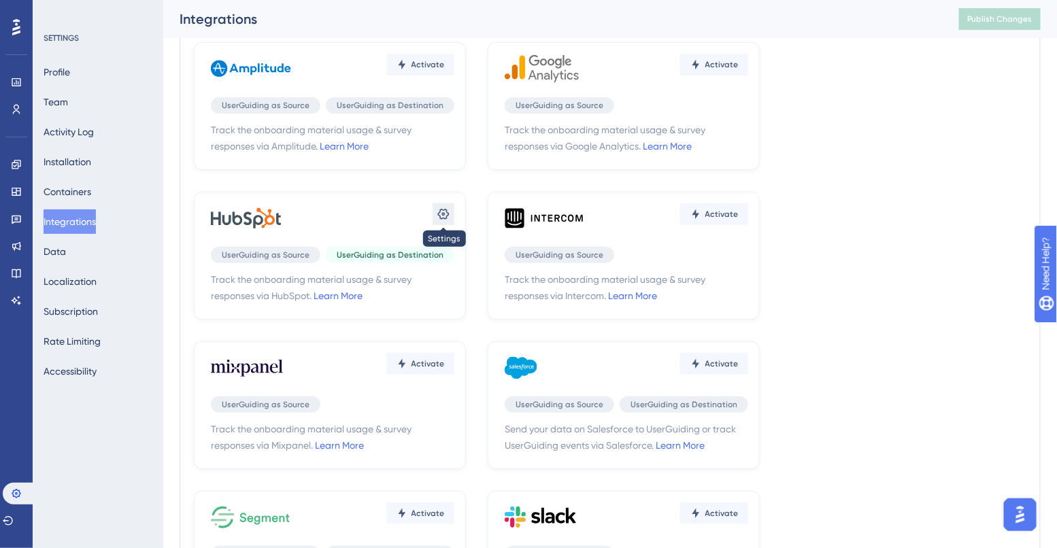
click at [440, 216] on icon at bounding box center [444, 214] width 12 height 11
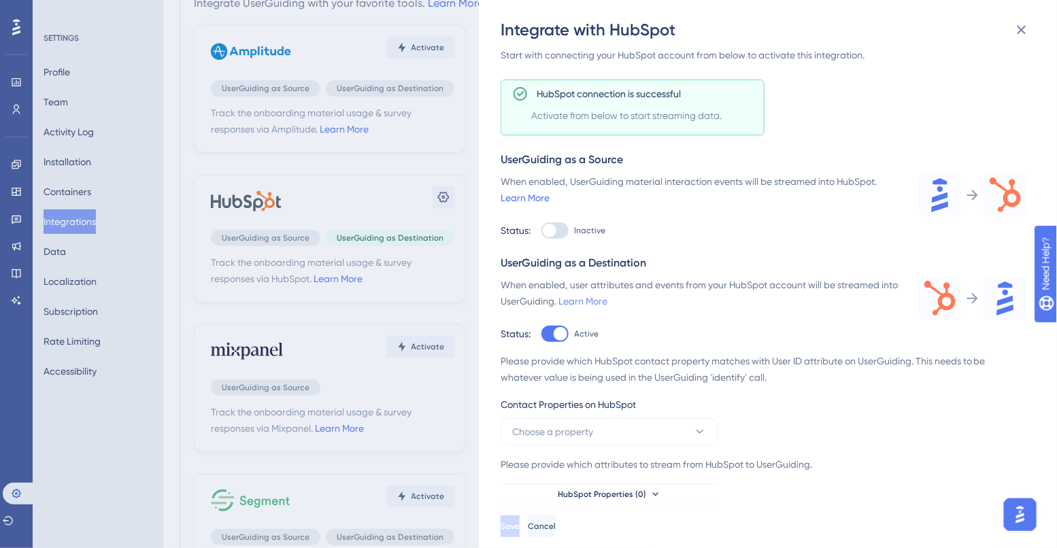
scroll to position [156, 0]
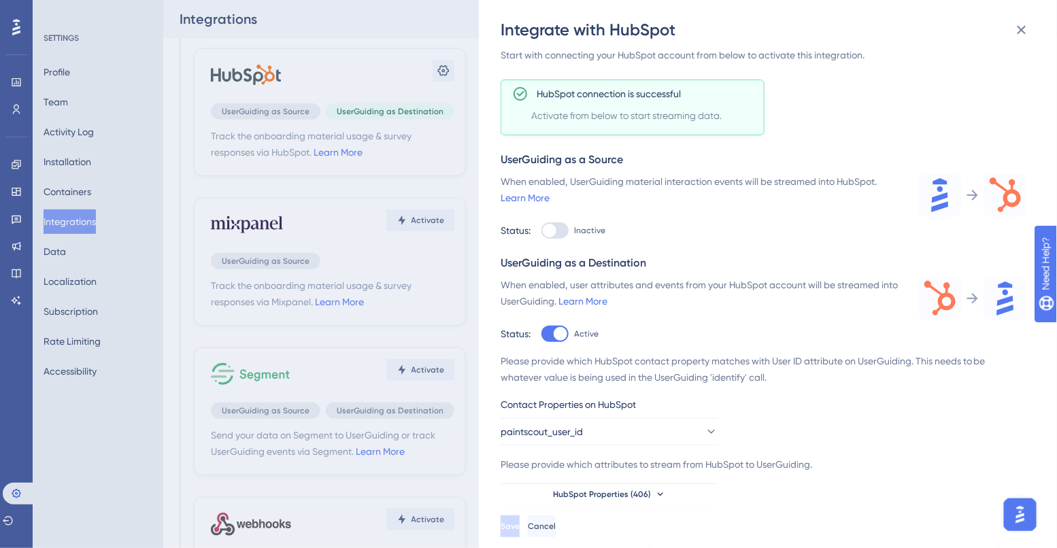
click at [669, 370] on div "Please provide which HubSpot contact property matches with User ID attribute on…" at bounding box center [764, 369] width 526 height 33
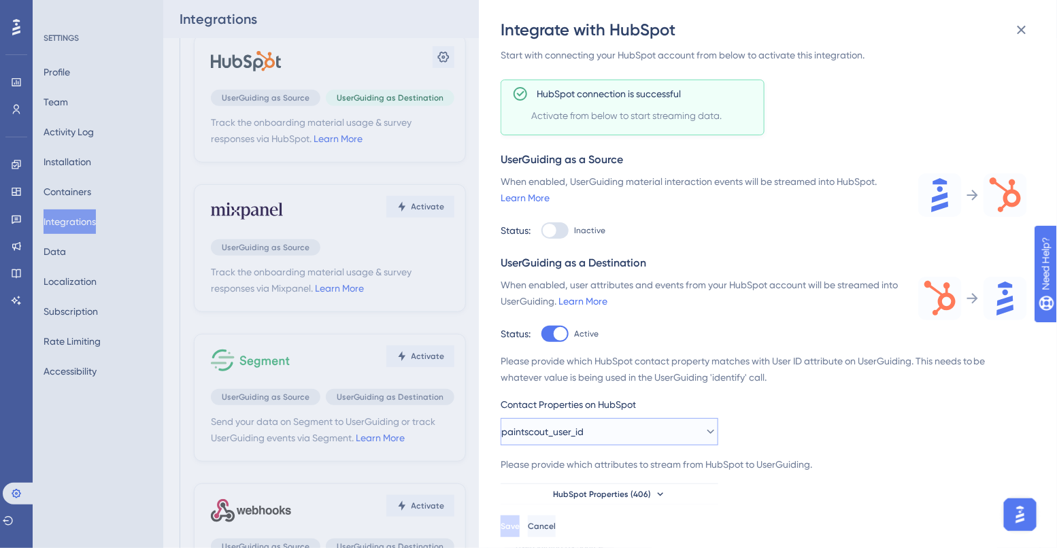
click at [599, 435] on button "paintscout_user_id" at bounding box center [610, 431] width 218 height 27
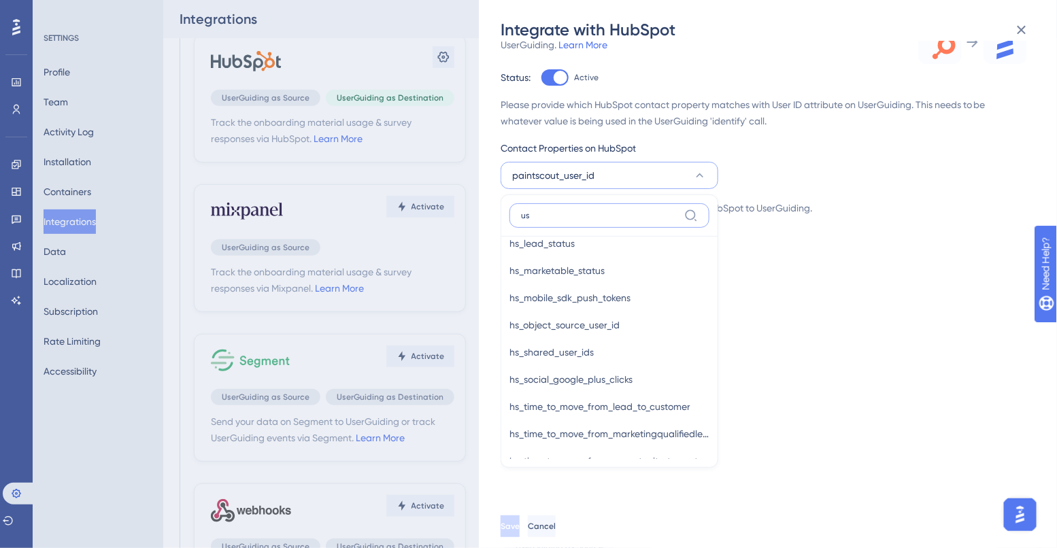
scroll to position [0, 0]
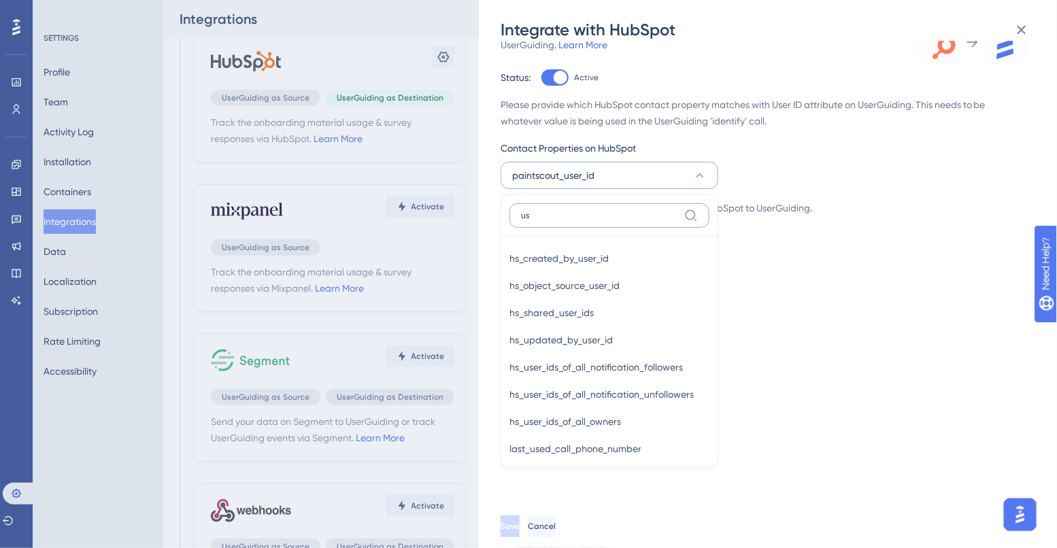
type input "u"
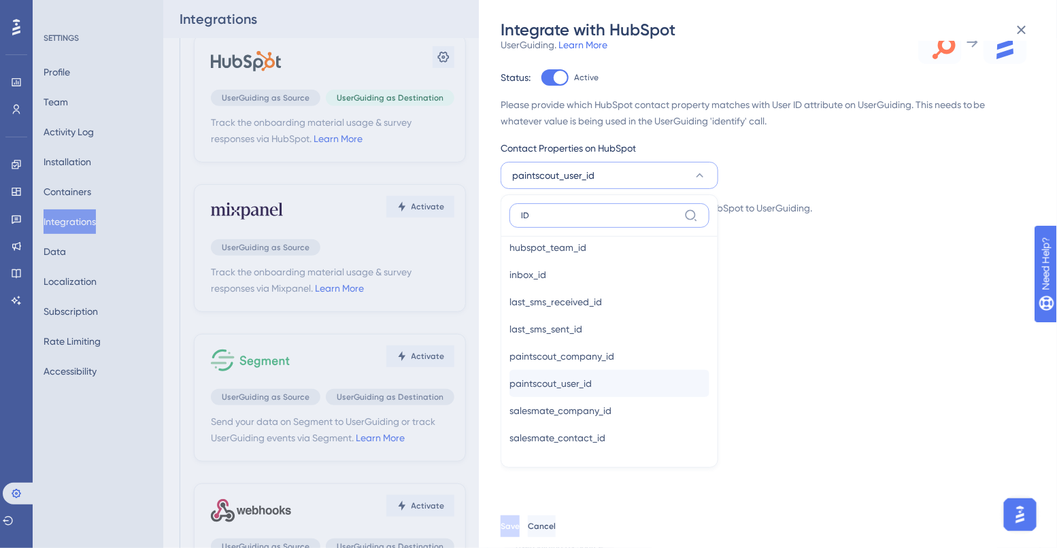
type input "ID"
click at [586, 389] on span "paintscout_user_id" at bounding box center [550, 383] width 82 height 16
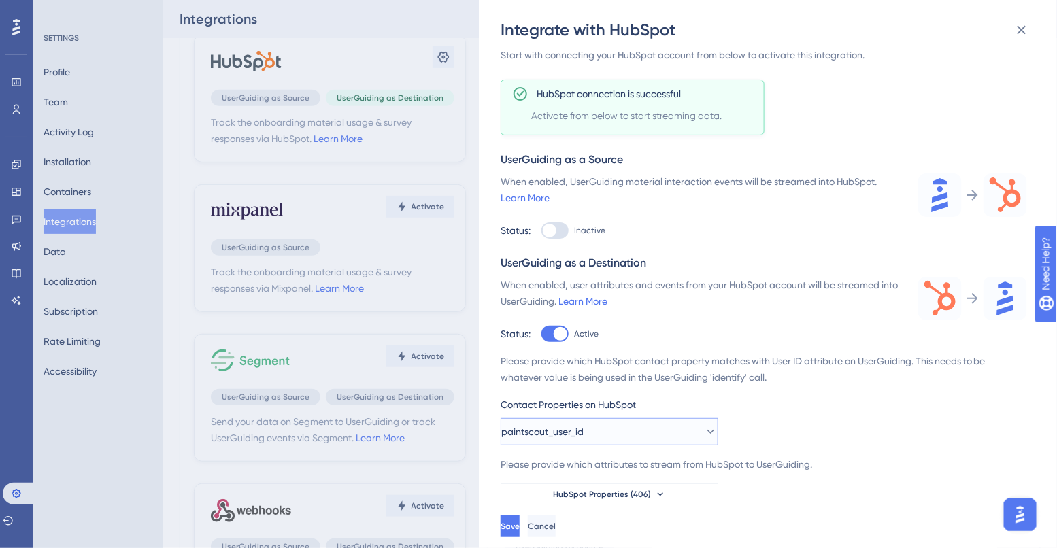
click at [563, 431] on span "paintscout_user_id" at bounding box center [542, 432] width 82 height 16
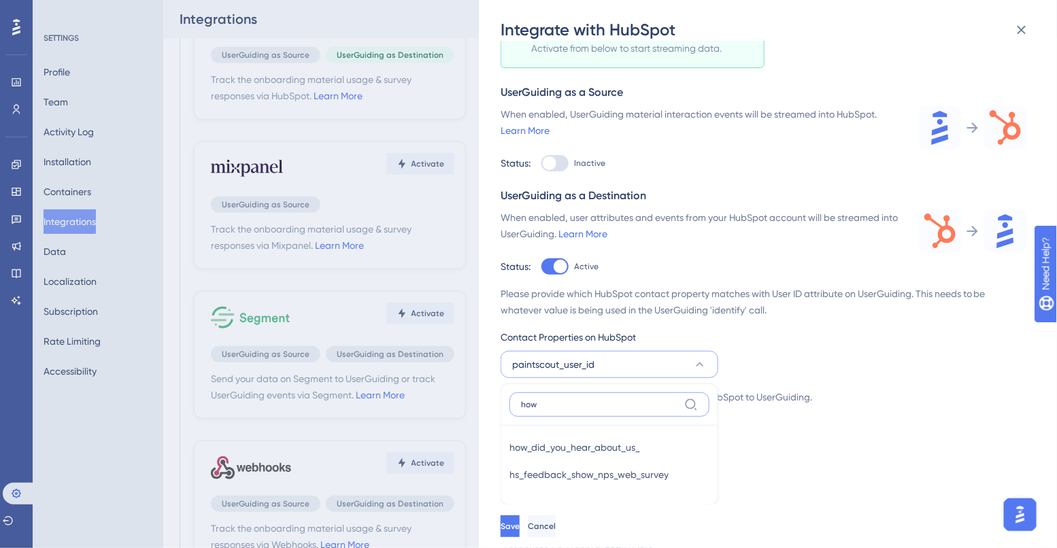
scroll to position [214, 0]
type input "how"
click at [761, 360] on div "Please provide which HubSpot contact property matches with User ID attribute on…" at bounding box center [764, 362] width 526 height 152
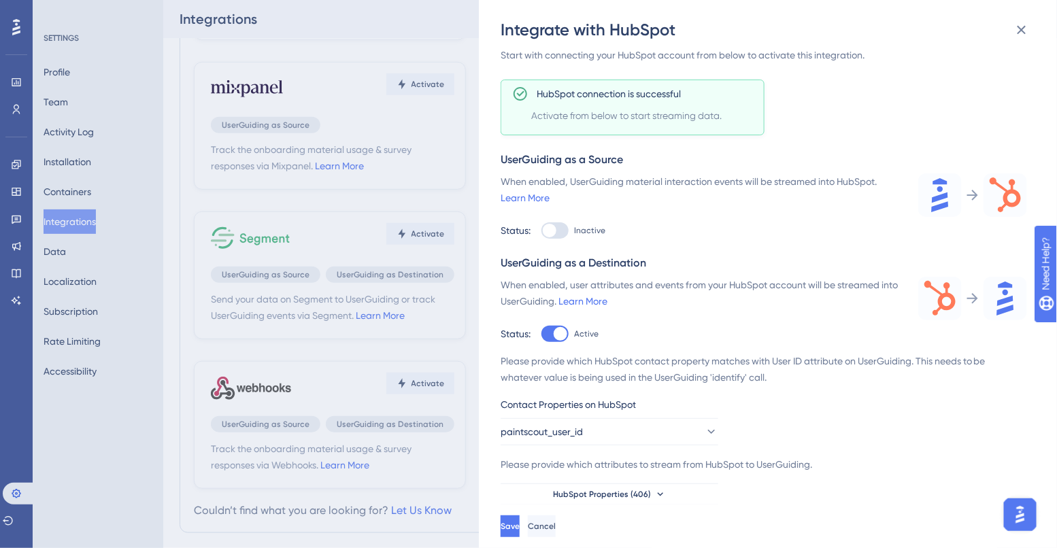
scroll to position [320, 0]
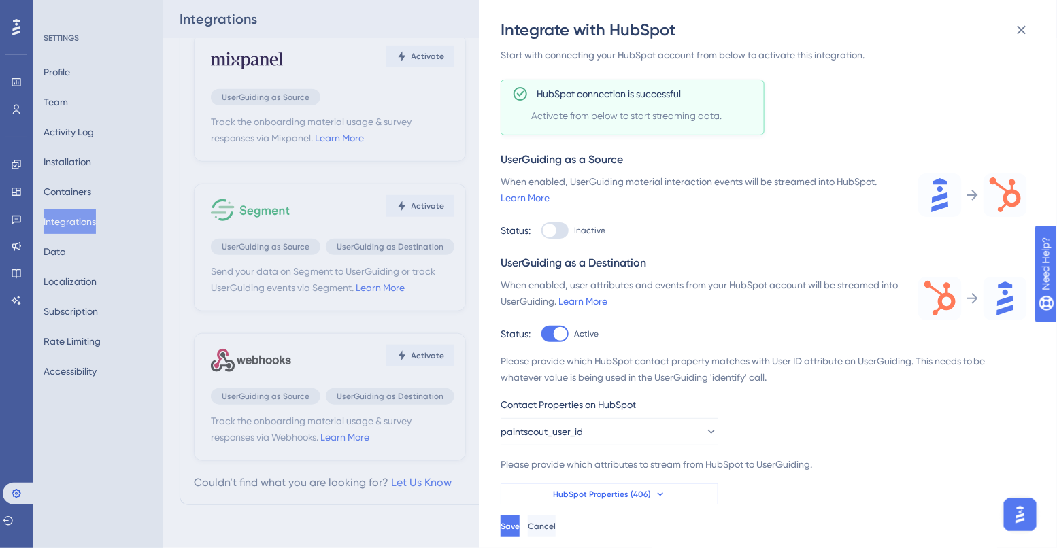
click at [590, 497] on span "HubSpot Properties (406)" at bounding box center [602, 494] width 98 height 11
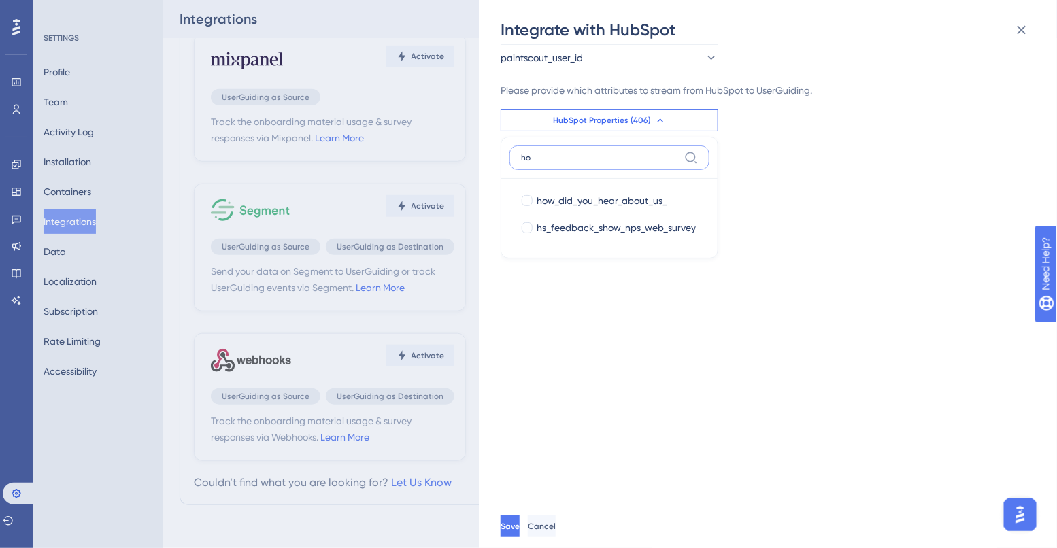
type input "h"
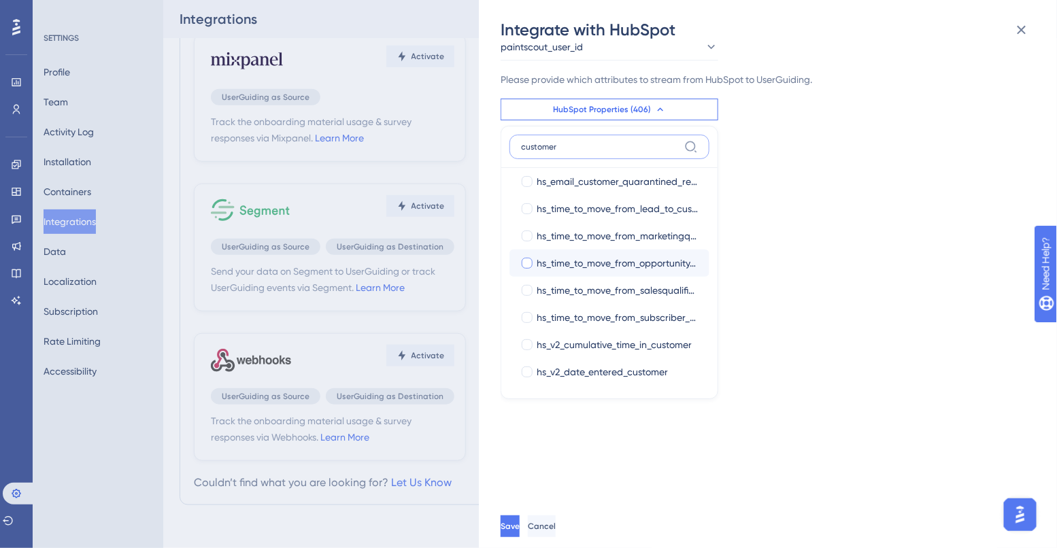
scroll to position [0, 0]
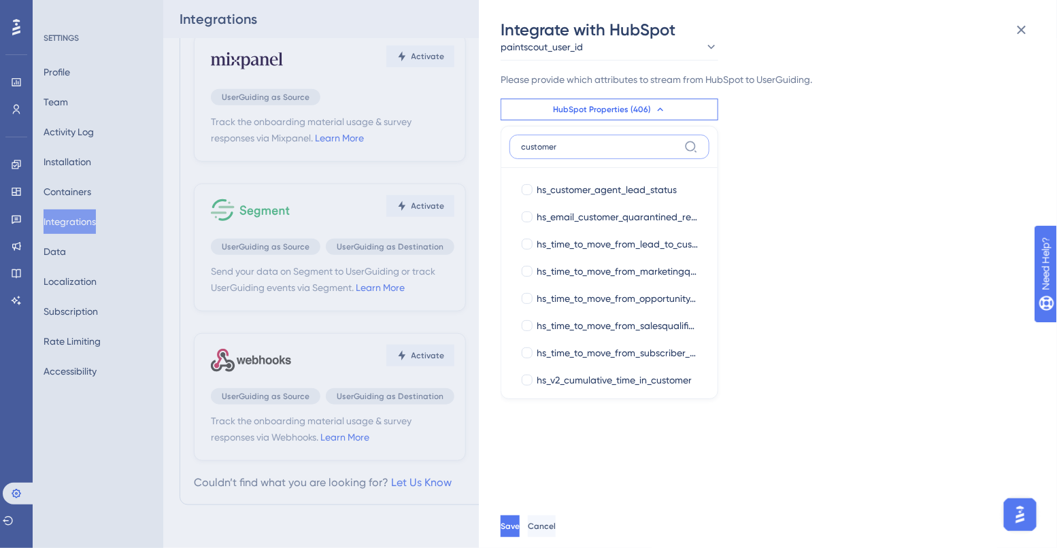
click at [586, 148] on input "customer" at bounding box center [600, 146] width 158 height 11
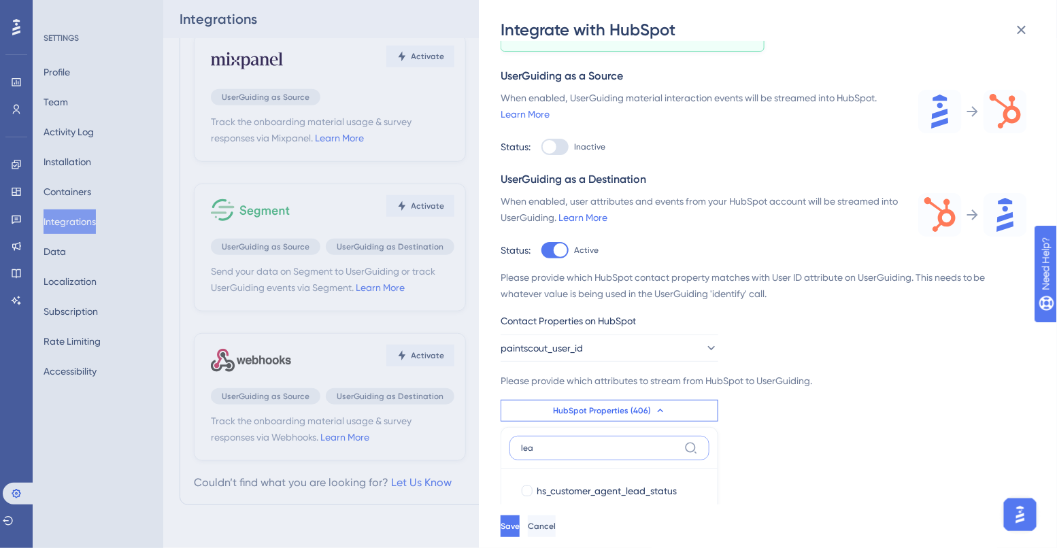
scroll to position [428, 0]
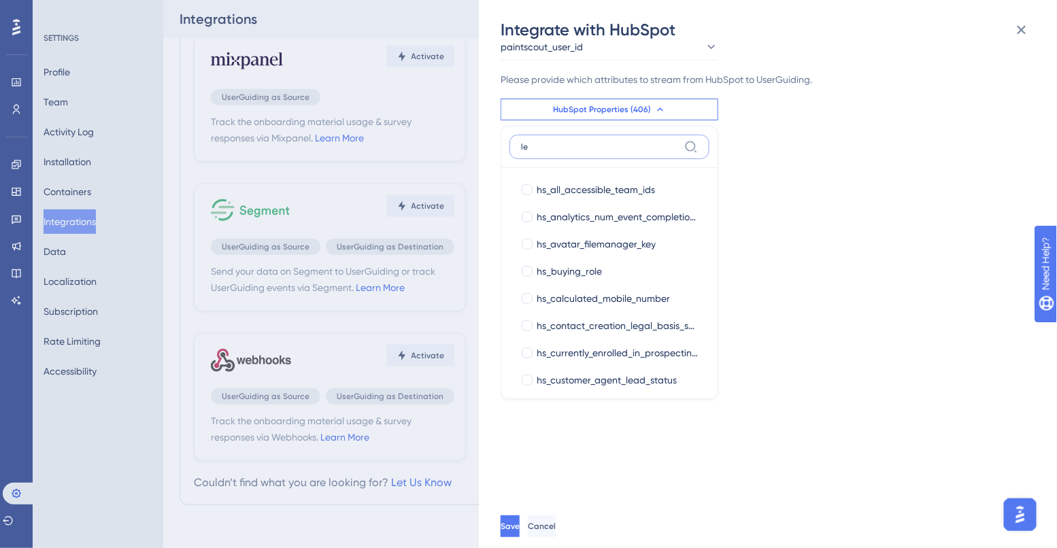
type input "l"
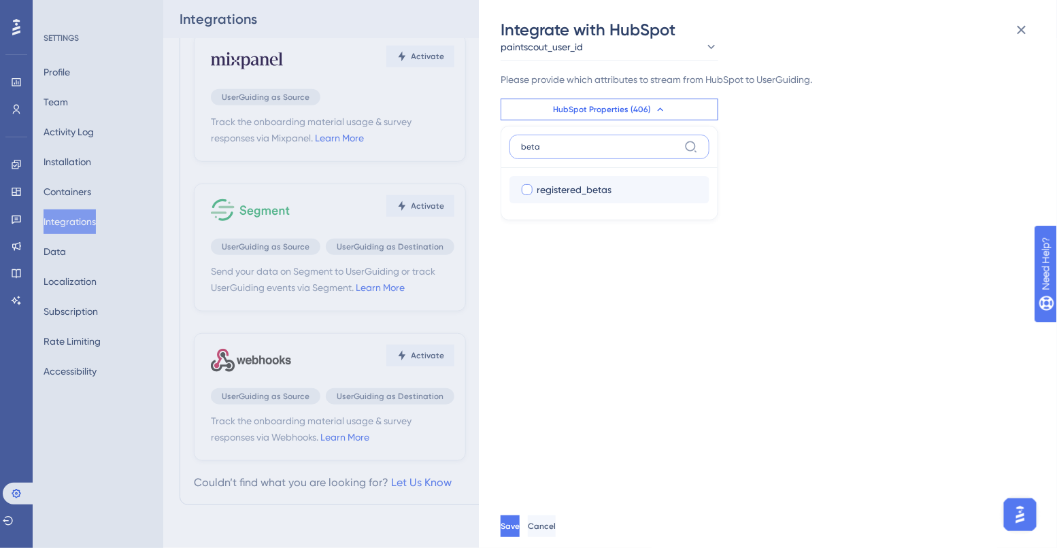
type input "beta"
click at [535, 190] on label "registered_betas" at bounding box center [609, 190] width 178 height 16
checkbox input "true"
click at [601, 254] on div "Track the onboarding material usage & survey responses via HubSpot. Learn More …" at bounding box center [775, 273] width 548 height 464
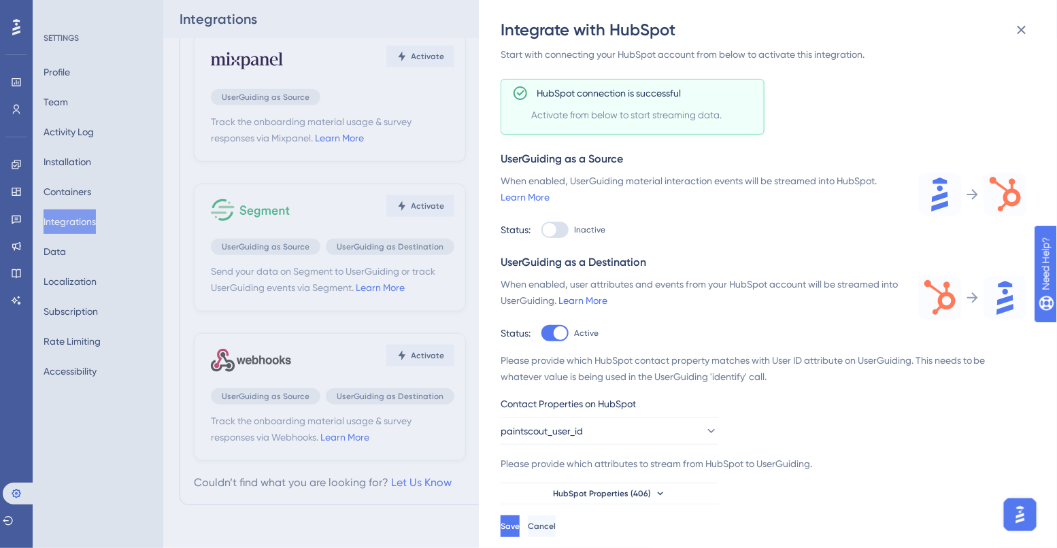
scroll to position [43, 0]
click at [521, 527] on span "Save" at bounding box center [511, 526] width 19 height 11
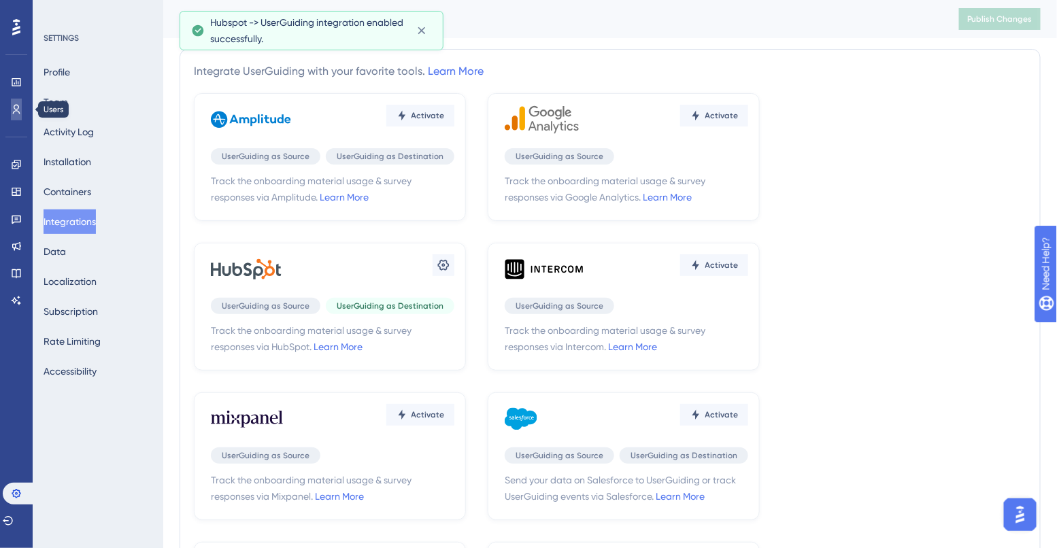
click at [16, 112] on icon at bounding box center [16, 109] width 11 height 11
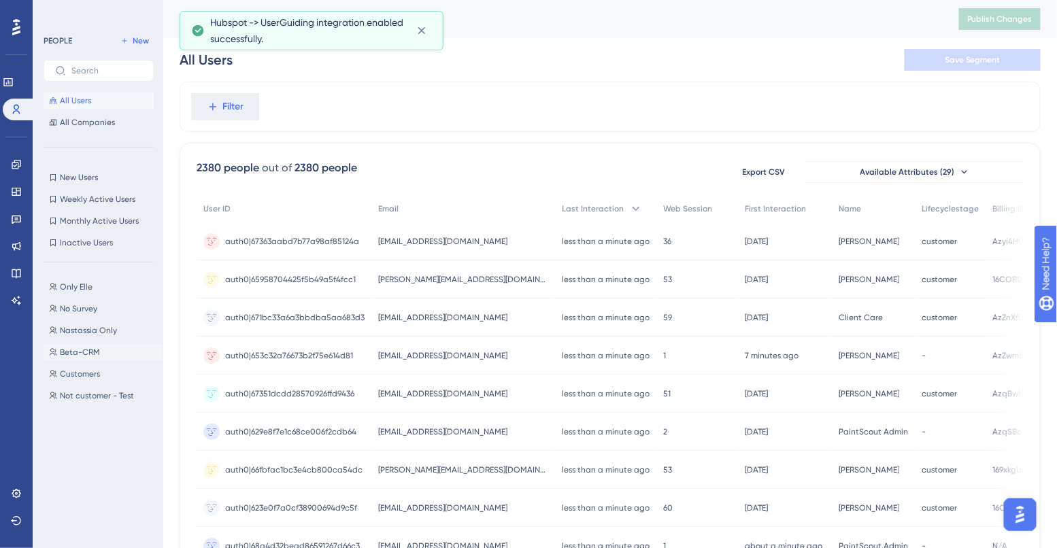
click at [80, 353] on span "Beta-CRM" at bounding box center [80, 352] width 40 height 11
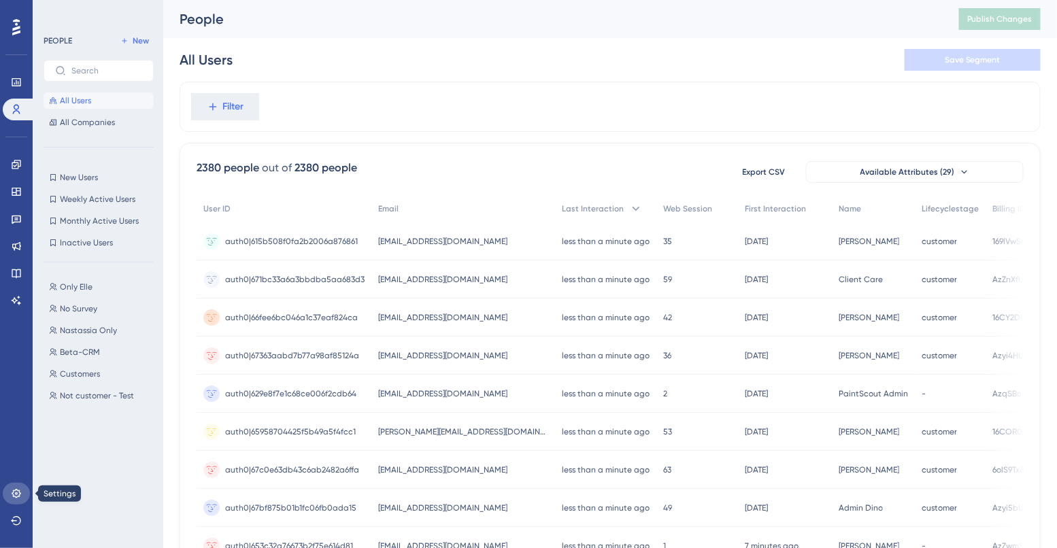
click at [14, 487] on link at bounding box center [16, 494] width 27 height 22
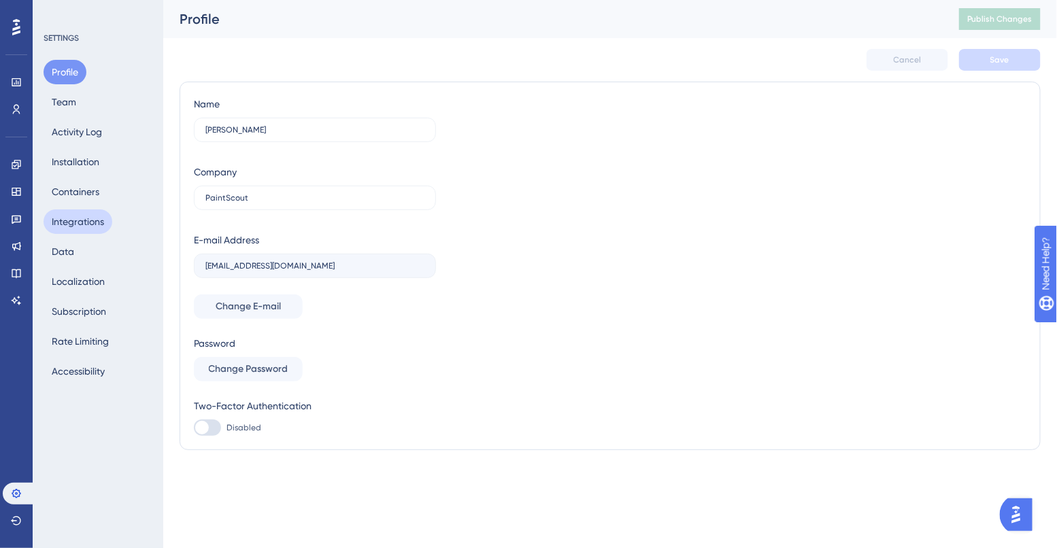
click at [77, 225] on button "Integrations" at bounding box center [78, 221] width 69 height 24
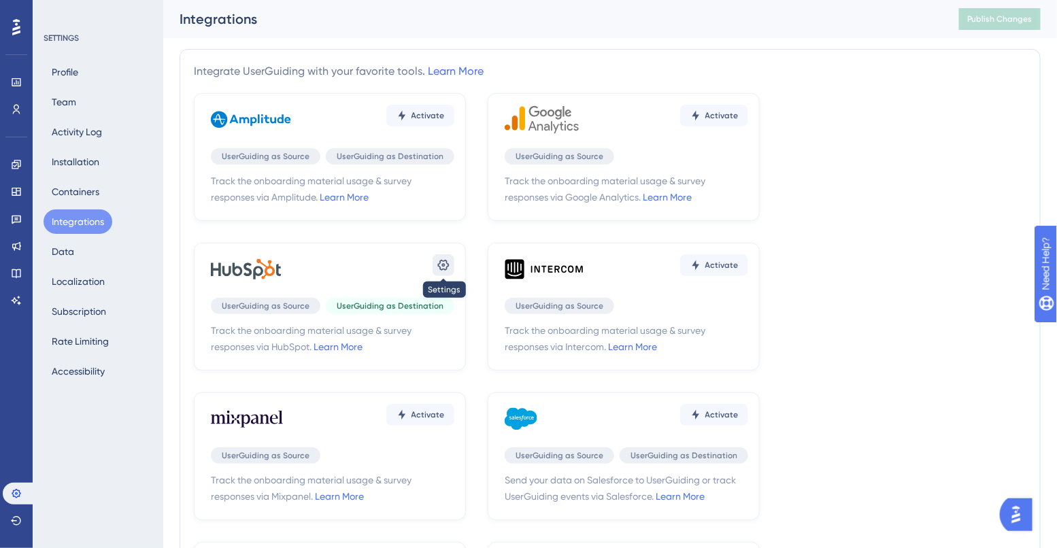
click at [443, 274] on button at bounding box center [444, 265] width 22 height 22
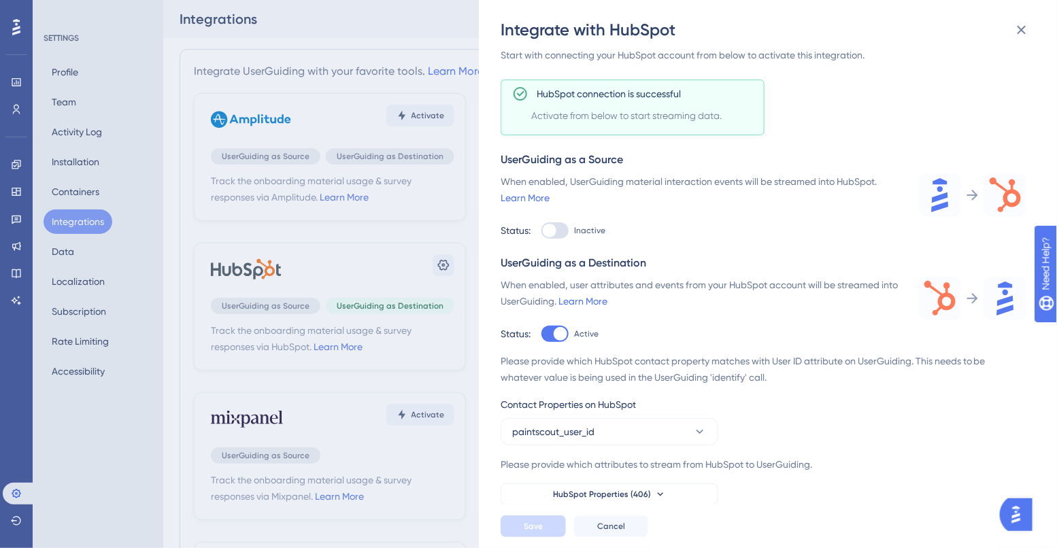
scroll to position [192, 0]
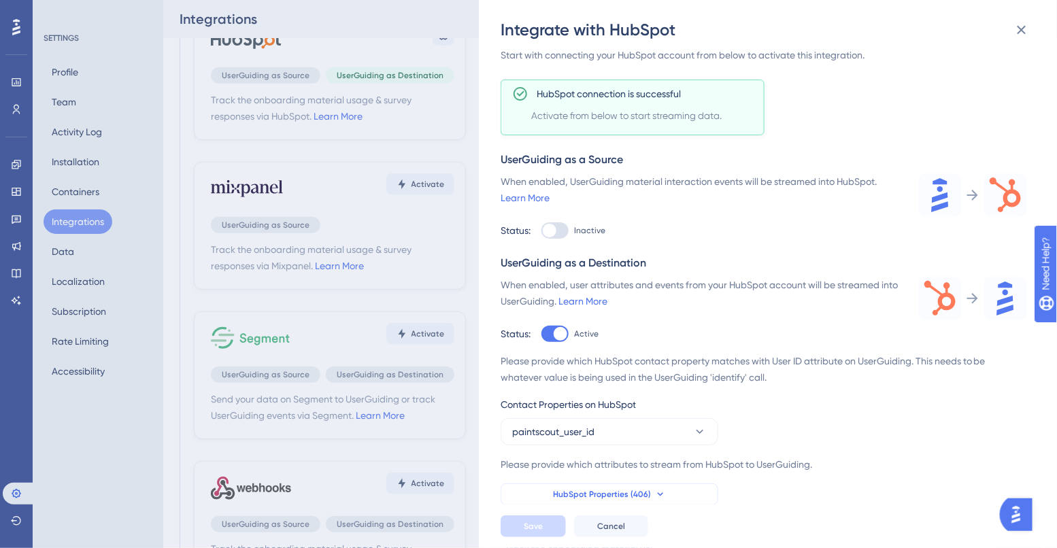
click at [601, 494] on span "HubSpot Properties (406)" at bounding box center [602, 494] width 98 height 11
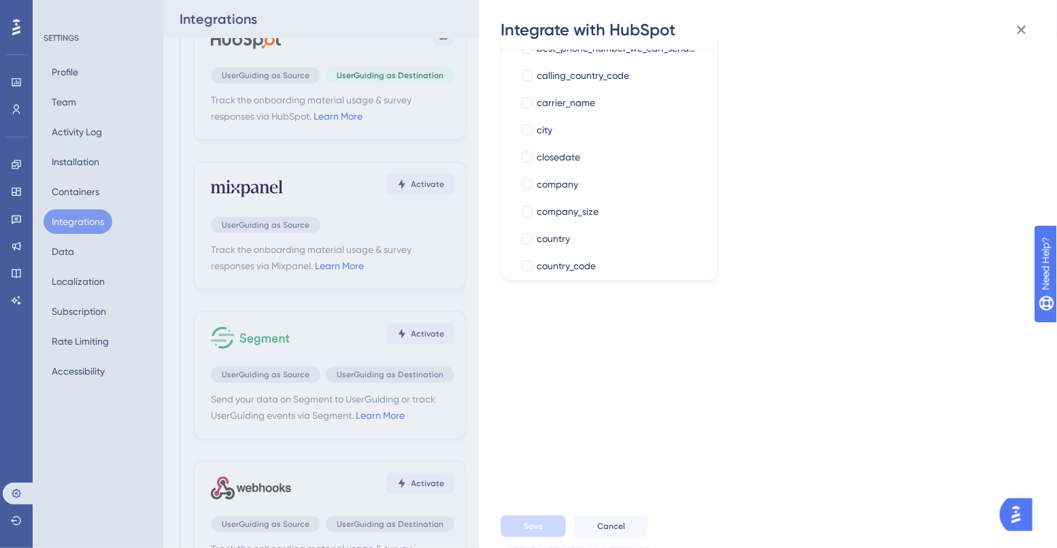
scroll to position [0, 0]
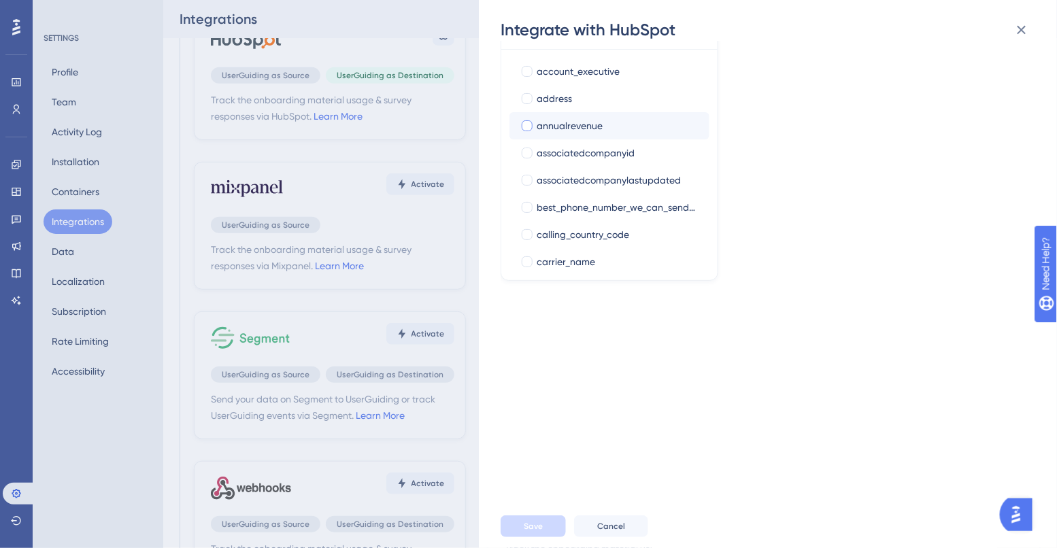
click at [571, 122] on span "annualrevenue" at bounding box center [570, 126] width 66 height 16
checkbox input "true"
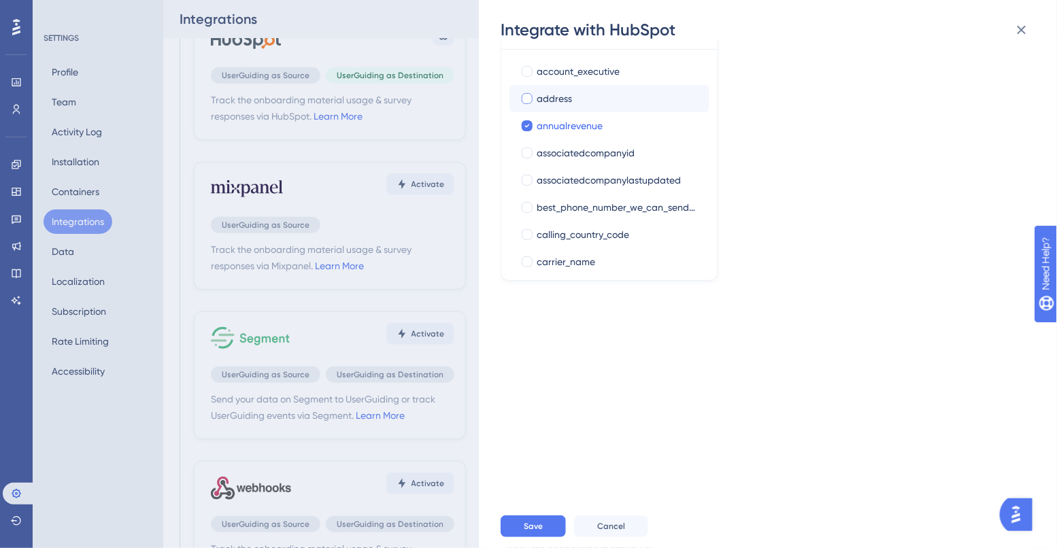
click at [539, 101] on span "address" at bounding box center [554, 98] width 35 height 16
checkbox input "true"
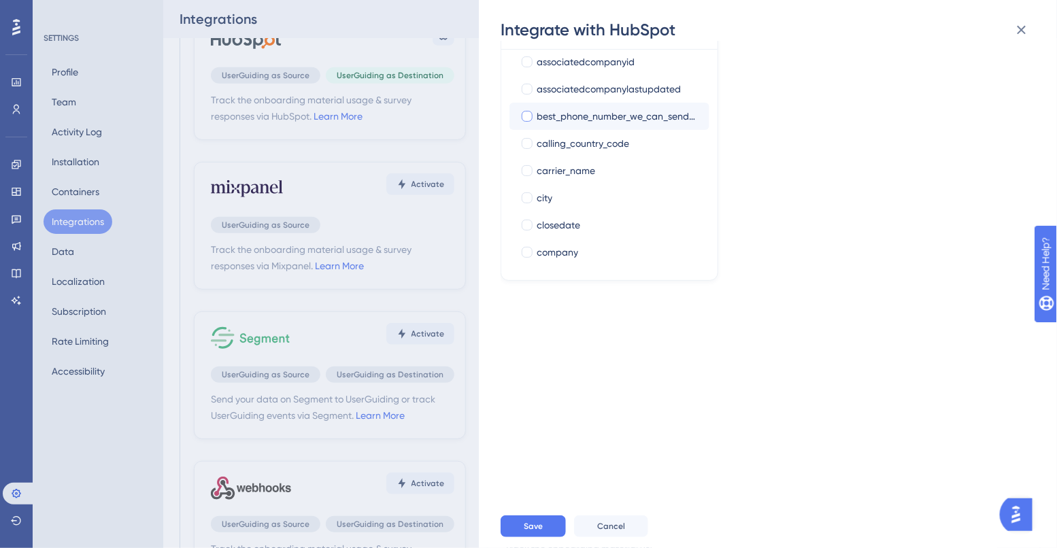
scroll to position [152, 0]
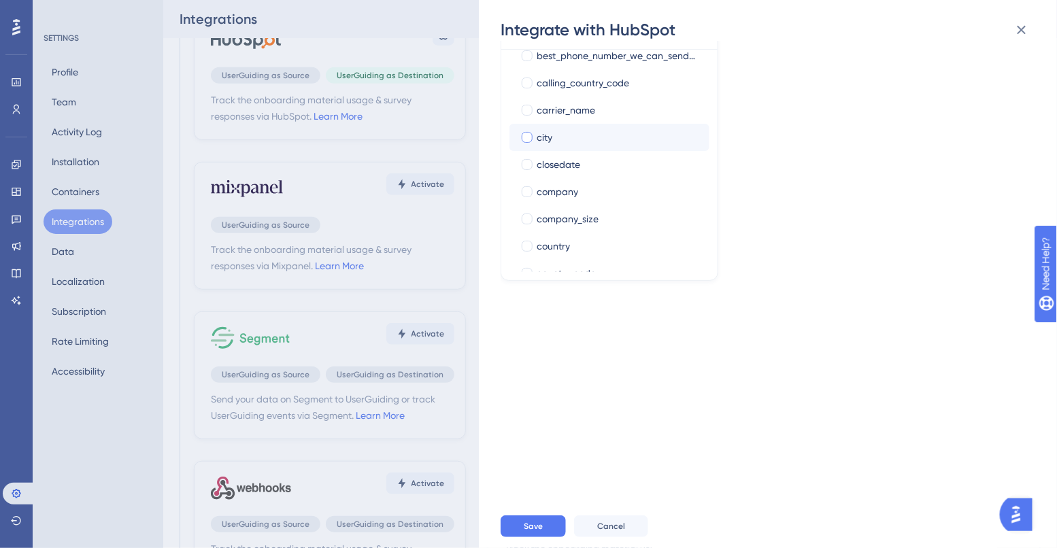
click at [547, 138] on span "city" at bounding box center [545, 137] width 16 height 16
checkbox input "true"
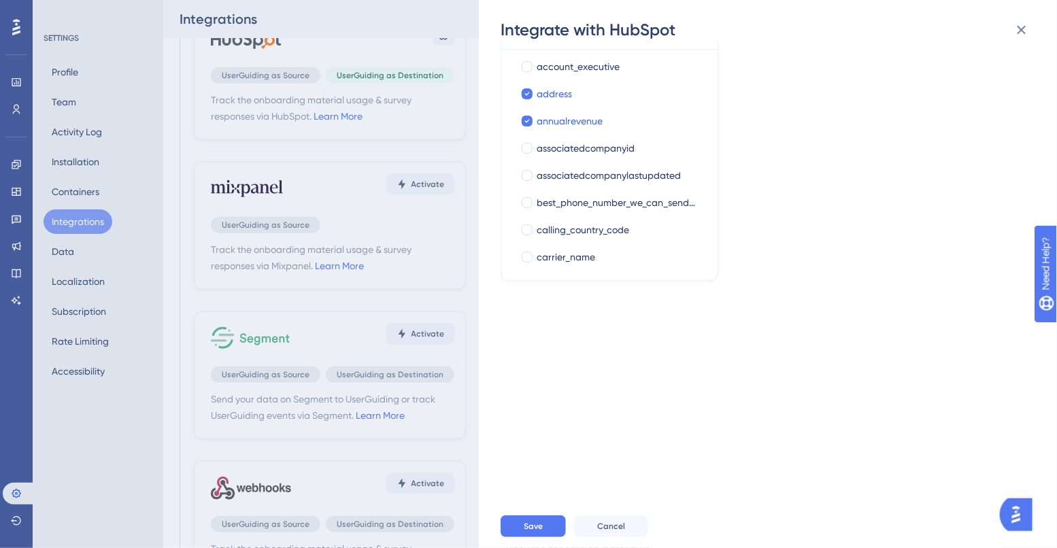
scroll to position [0, 0]
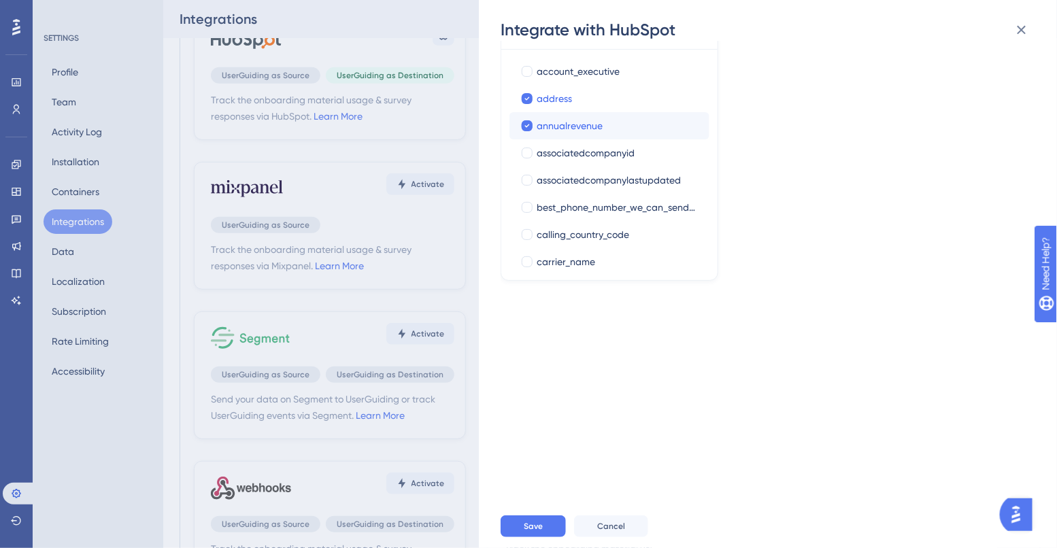
click at [524, 112] on label "annualrevenue annualrevenue" at bounding box center [609, 125] width 200 height 27
click at [527, 126] on input "annualrevenue" at bounding box center [527, 126] width 1 height 1
checkbox input "false"
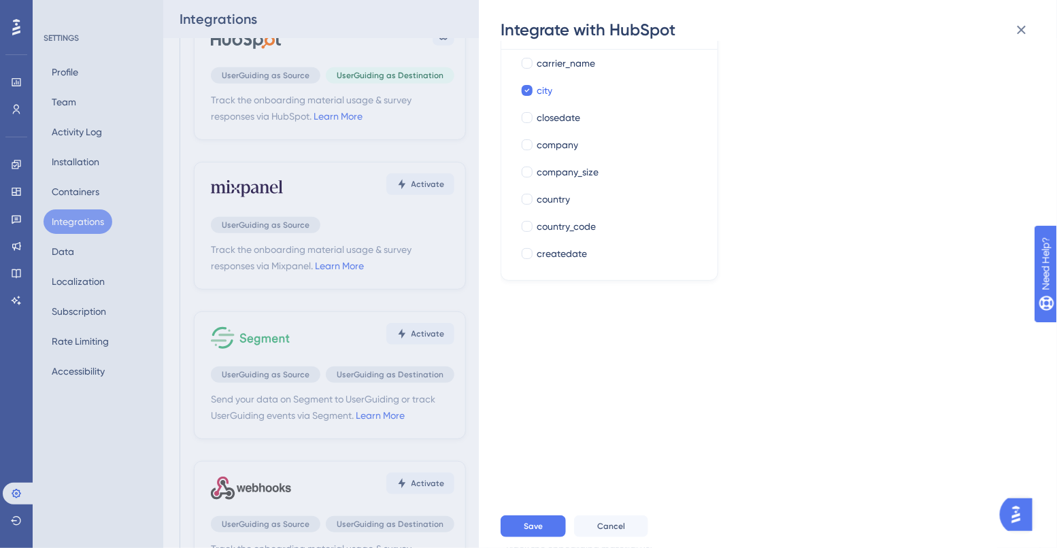
scroll to position [194, 0]
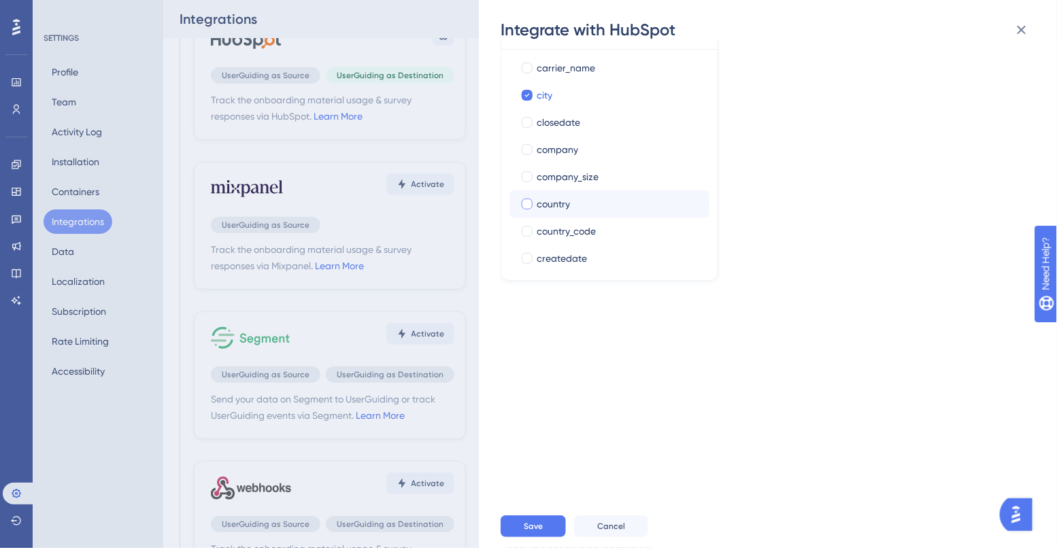
click at [527, 202] on div at bounding box center [527, 204] width 11 height 11
checkbox input "true"
click at [531, 152] on div at bounding box center [527, 149] width 11 height 11
checkbox input "true"
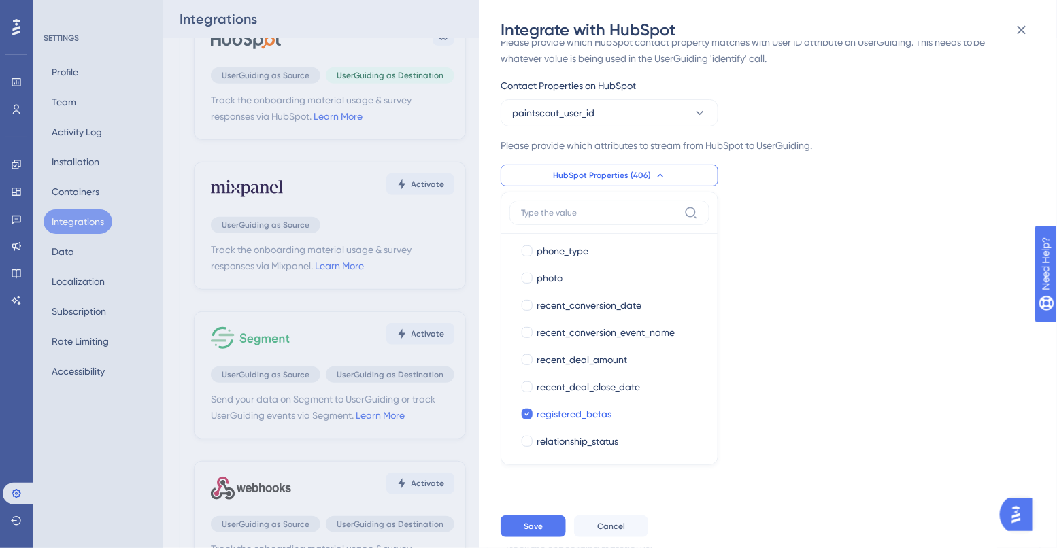
scroll to position [384, 0]
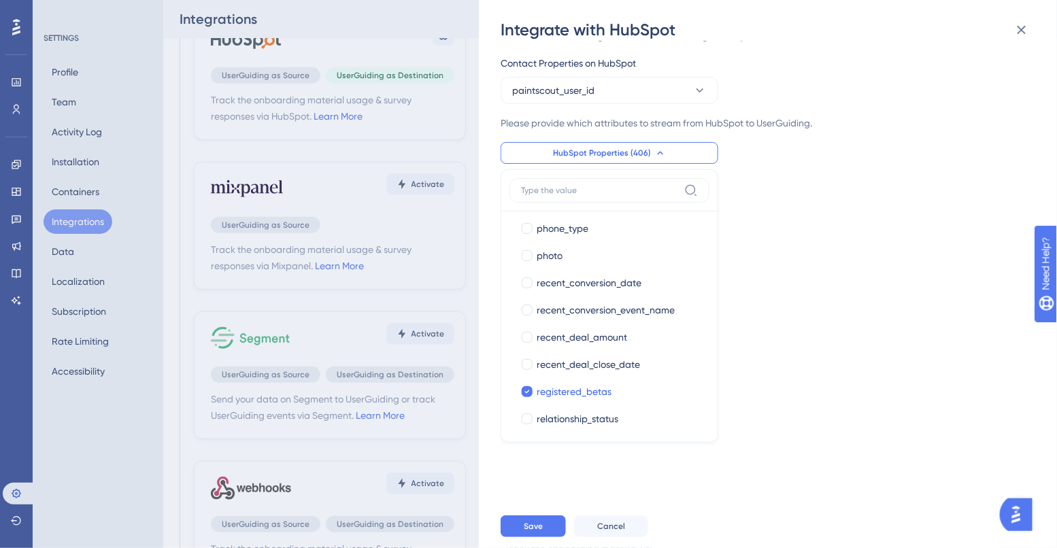
click at [743, 263] on div "Track the onboarding material usage & survey responses via HubSpot. Learn More …" at bounding box center [775, 273] width 548 height 464
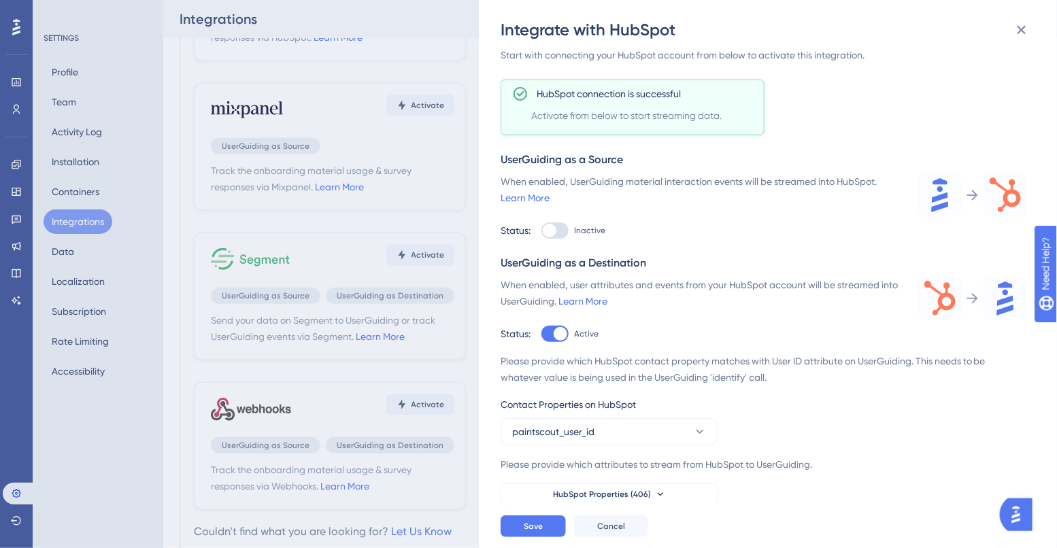
scroll to position [320, 0]
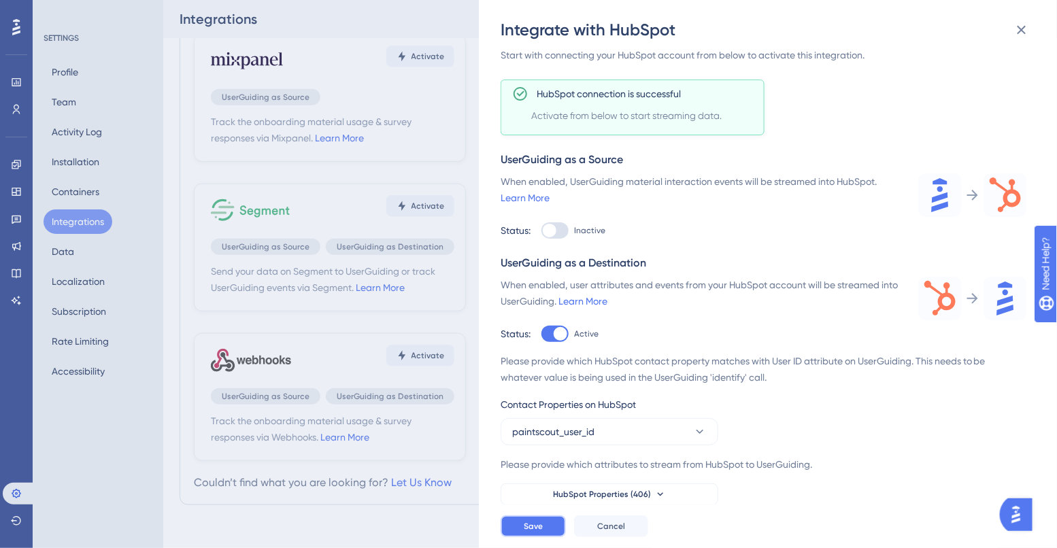
click at [528, 523] on span "Save" at bounding box center [533, 526] width 19 height 11
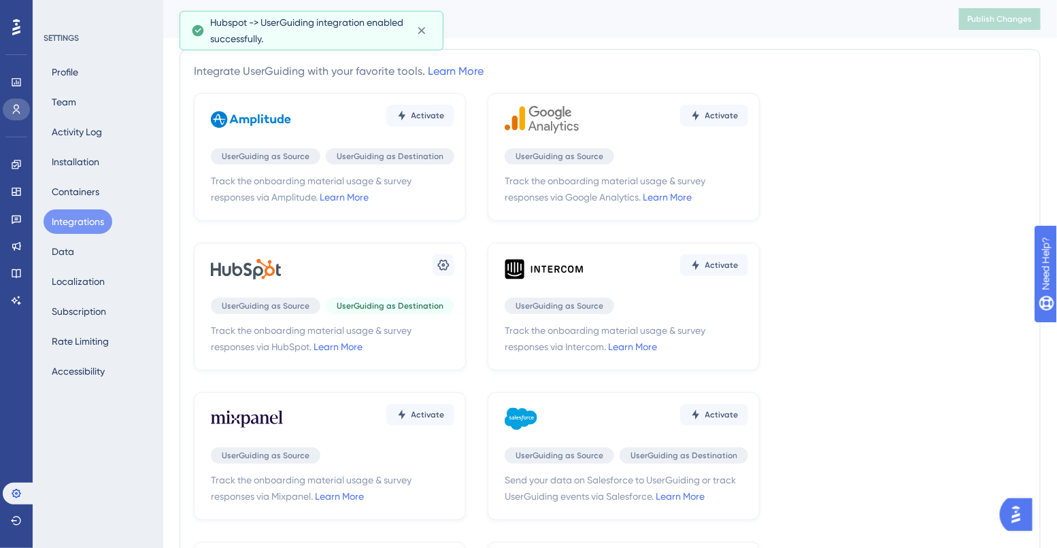
click at [8, 116] on link at bounding box center [16, 110] width 27 height 22
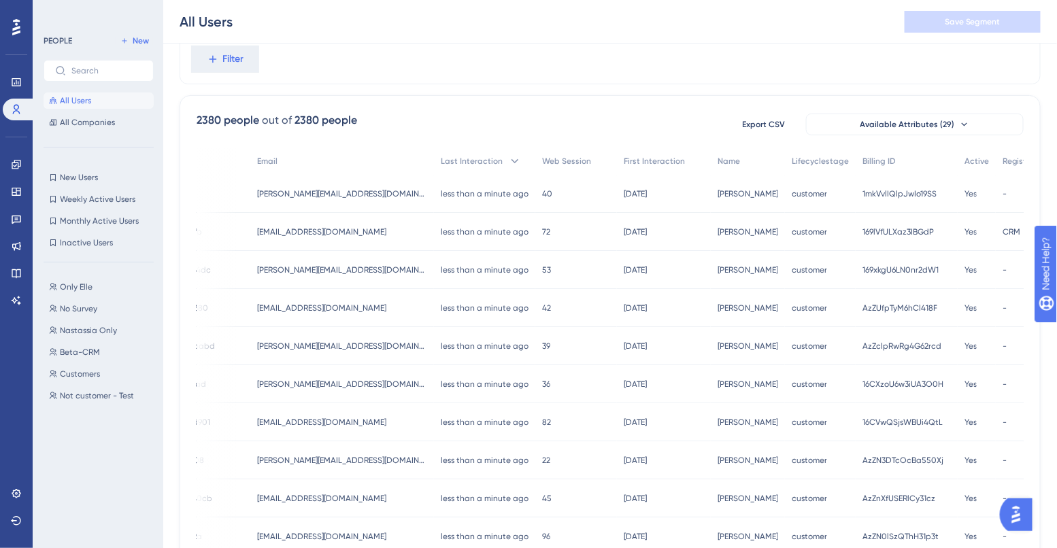
scroll to position [52, 0]
click at [241, 61] on span "Filter" at bounding box center [233, 60] width 21 height 16
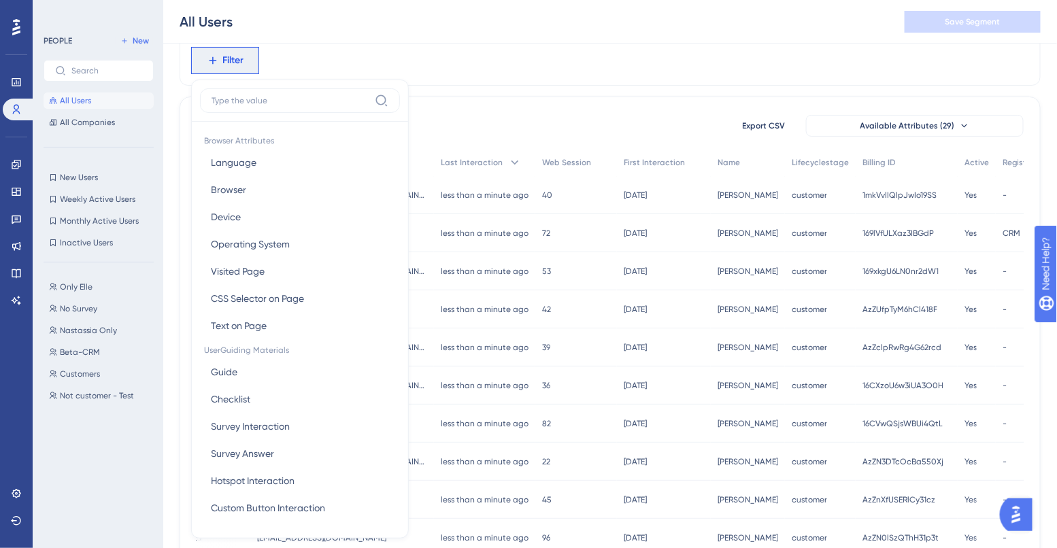
scroll to position [86, 0]
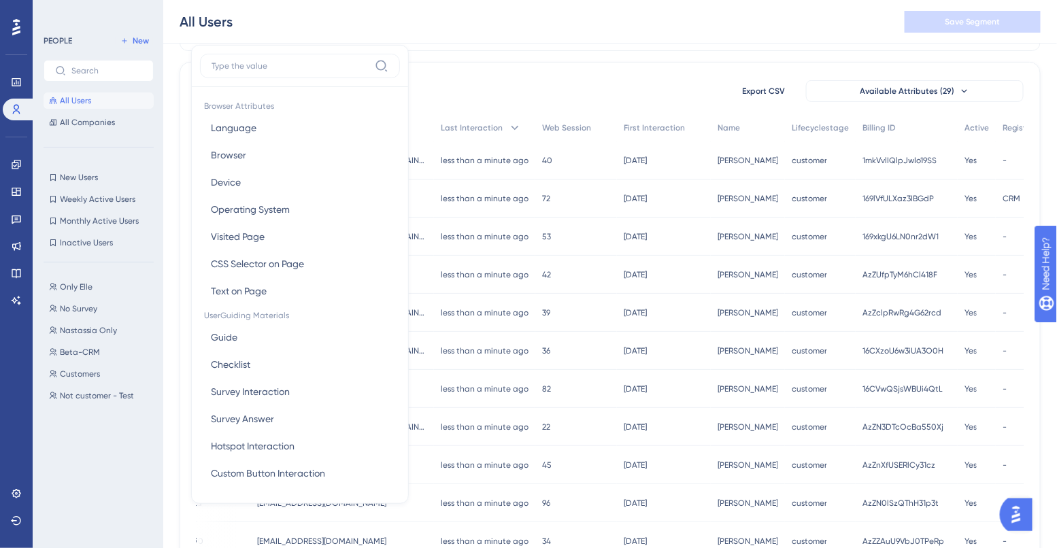
type input "t"
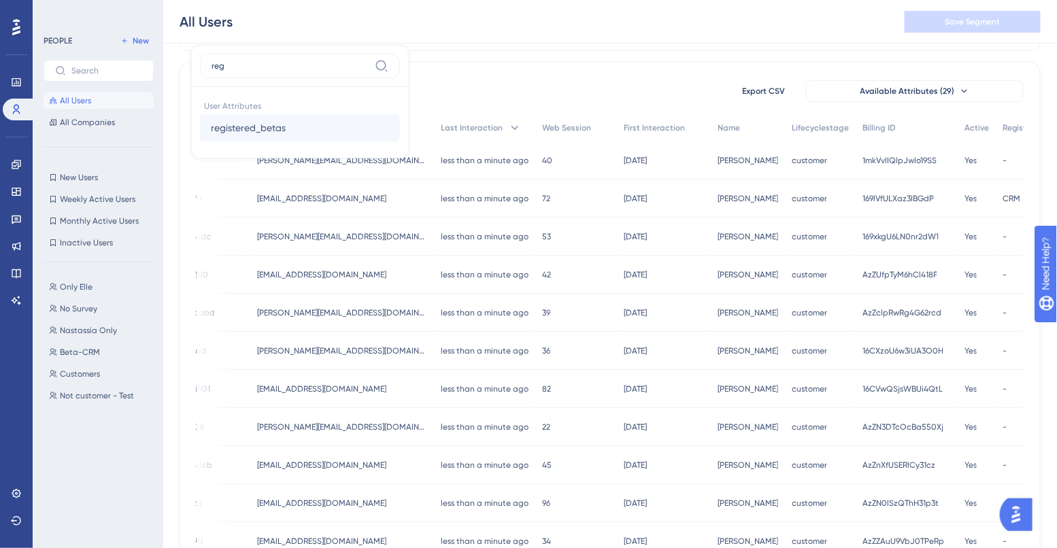
type input "reg"
click at [250, 137] on button "registered_betas registered_betas" at bounding box center [300, 127] width 200 height 27
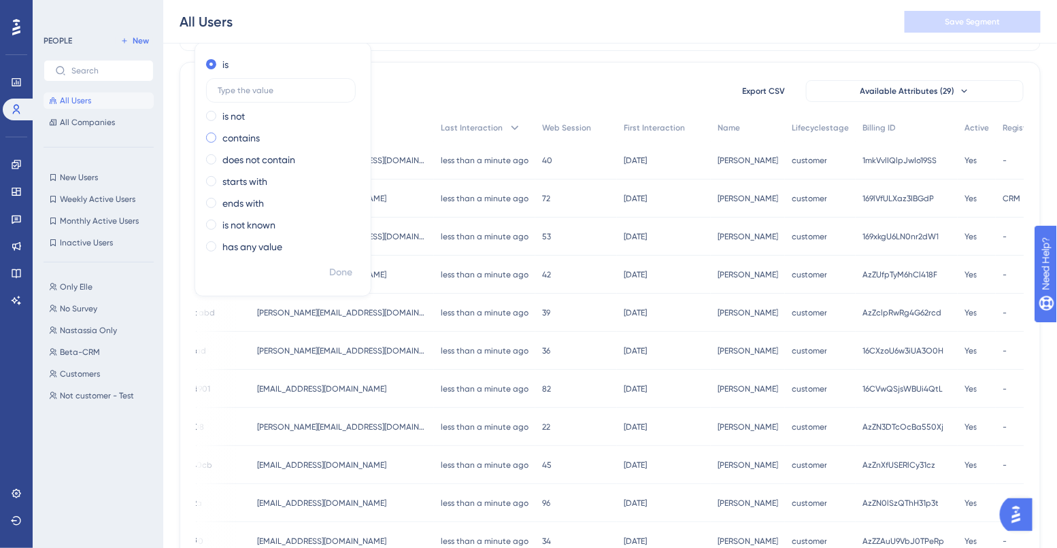
click at [218, 139] on div "contains" at bounding box center [280, 138] width 148 height 16
click at [240, 144] on label at bounding box center [281, 134] width 150 height 24
click at [240, 139] on input "text" at bounding box center [281, 134] width 127 height 10
type input "CRM"
click at [336, 271] on span "Done" at bounding box center [340, 273] width 23 height 16
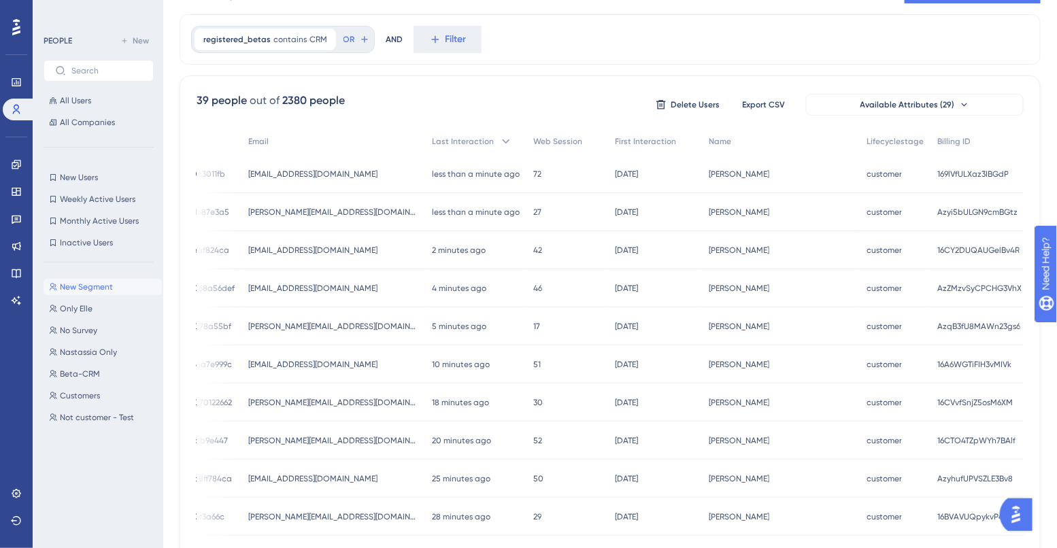
scroll to position [0, 0]
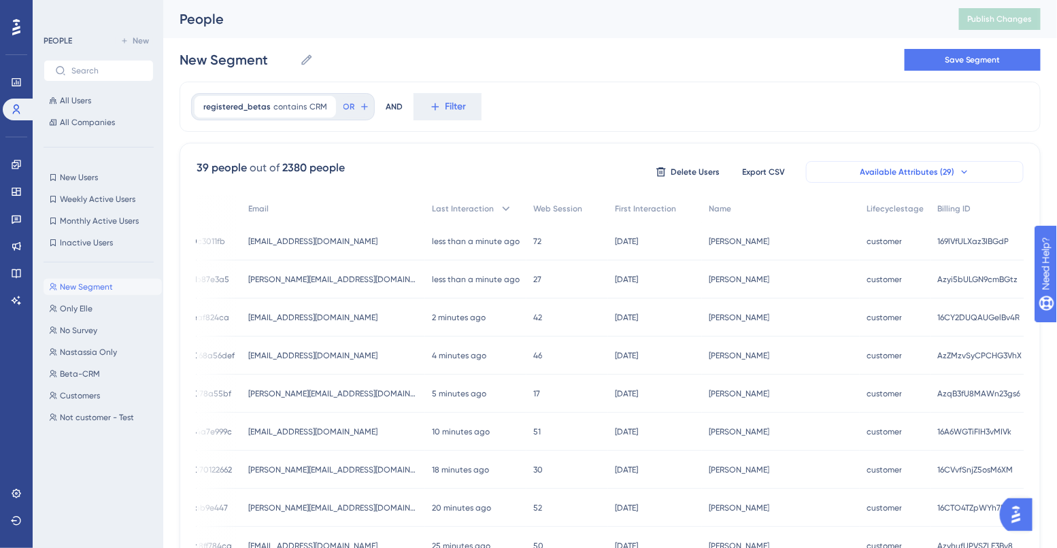
click at [872, 167] on span "Available Attributes (29)" at bounding box center [907, 172] width 95 height 11
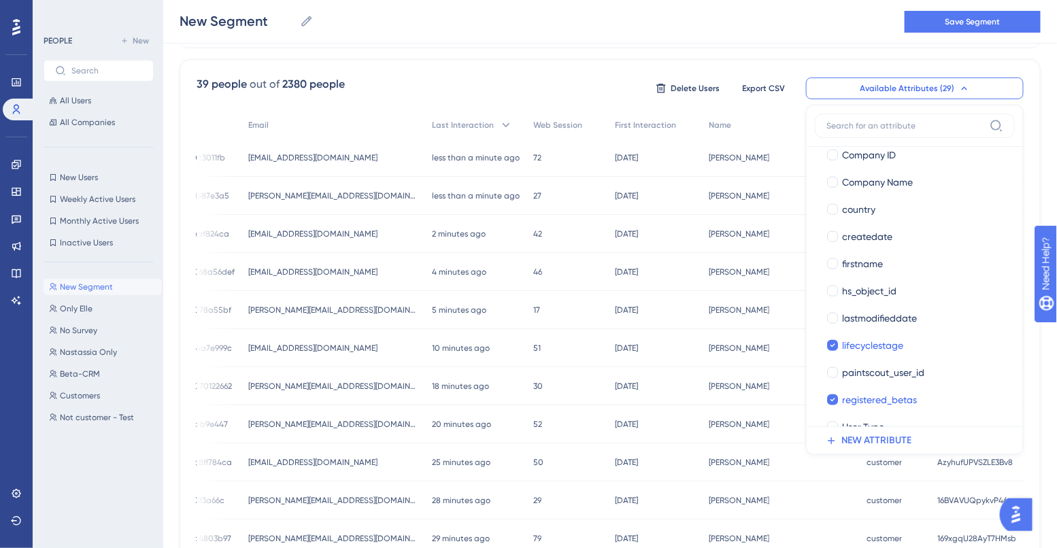
scroll to position [525, 0]
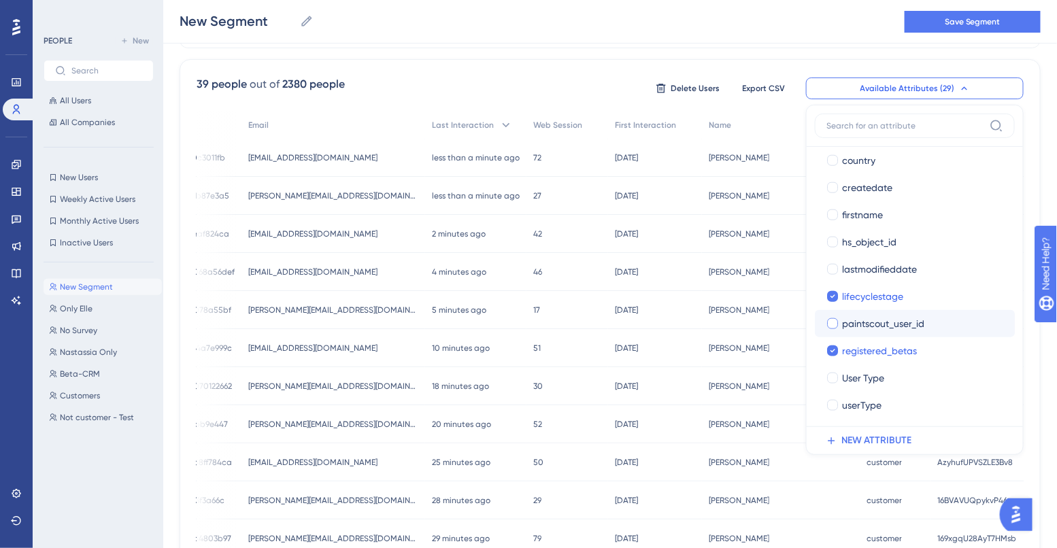
click at [834, 325] on div at bounding box center [832, 323] width 11 height 11
checkbox input "true"
click at [833, 378] on div at bounding box center [832, 378] width 11 height 11
checkbox input "true"
click at [830, 414] on label "userType userType" at bounding box center [915, 405] width 200 height 27
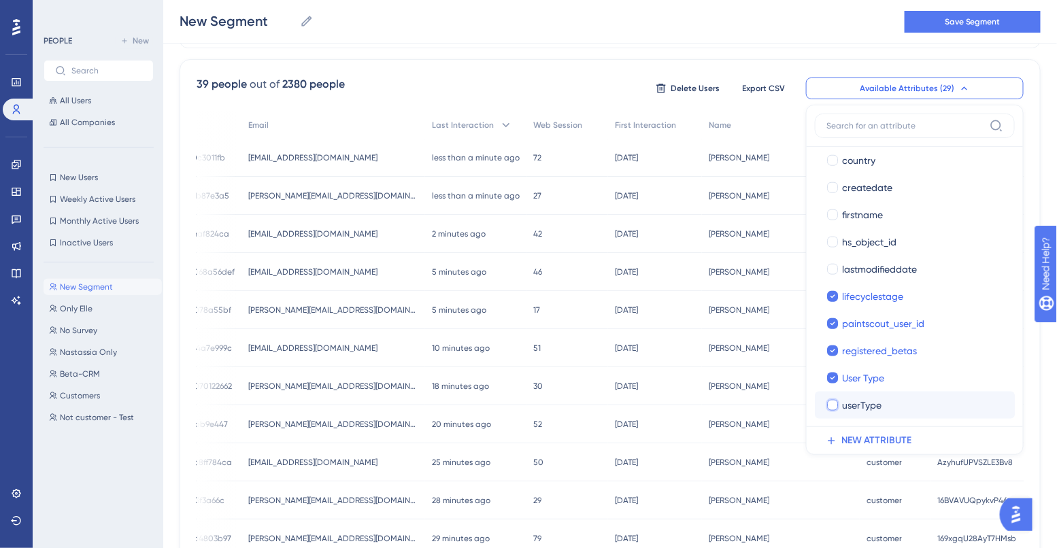
checkbox input "false"
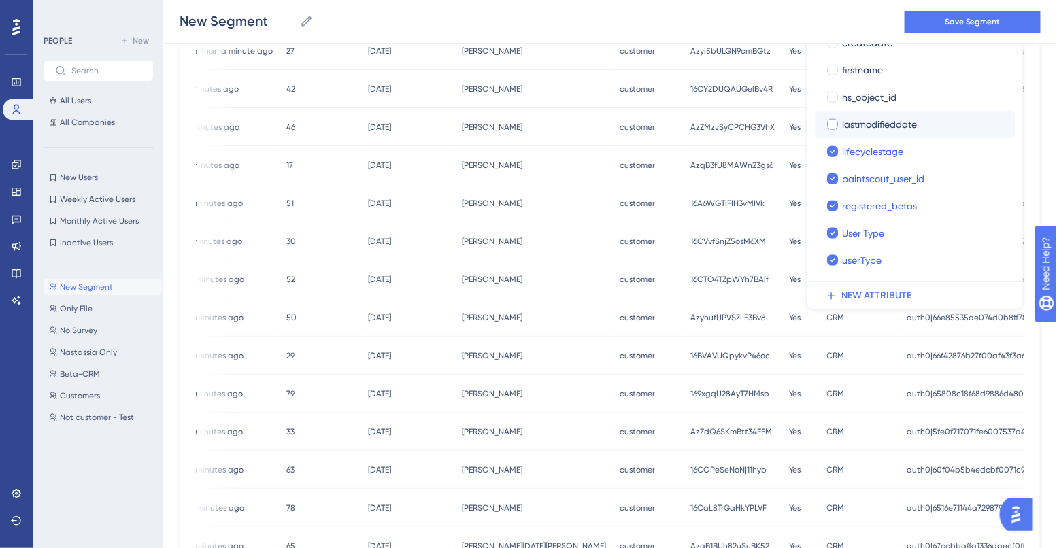
scroll to position [143, 0]
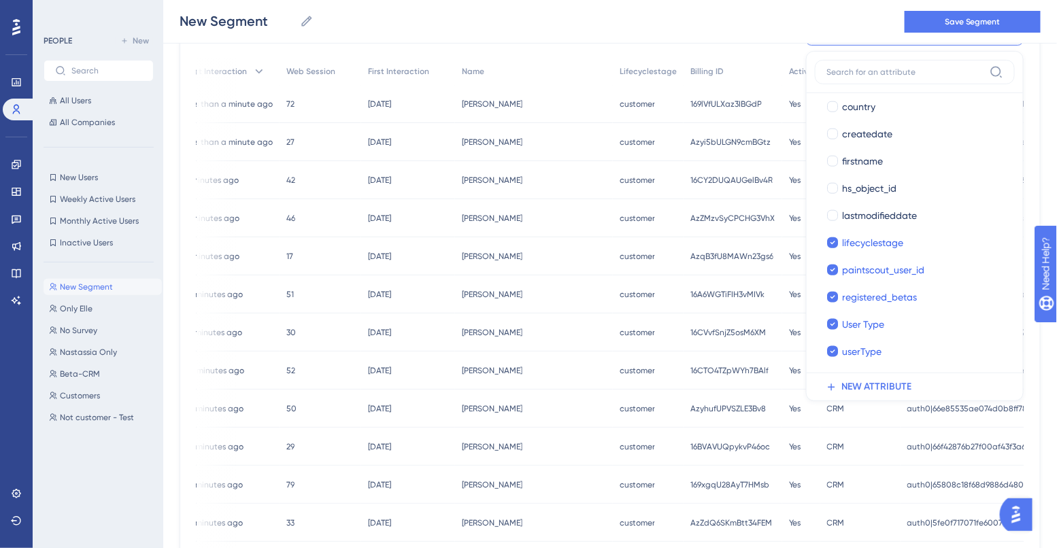
click at [759, 28] on div "New Segment New Segment Save Segment" at bounding box center [610, 22] width 894 height 44
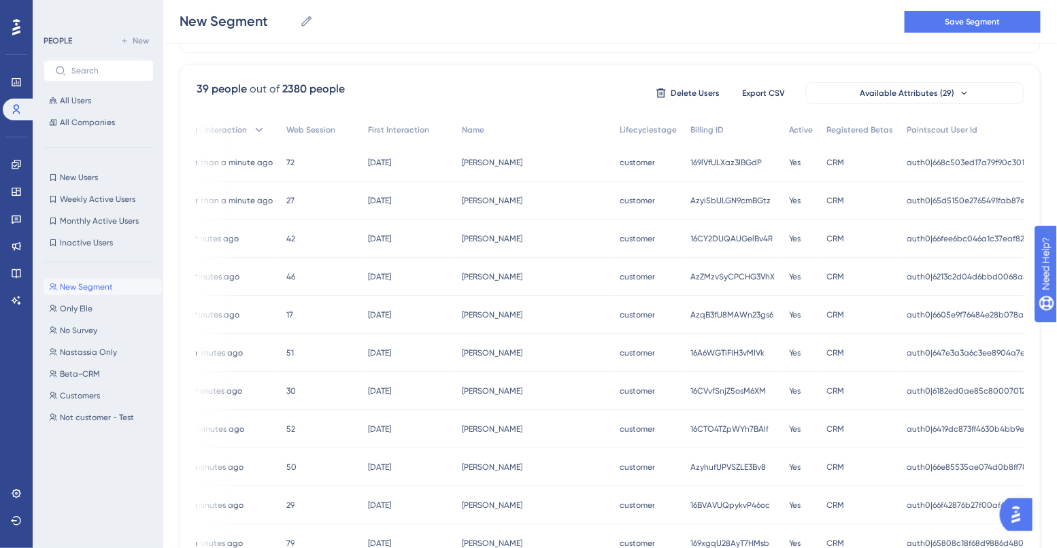
scroll to position [0, 0]
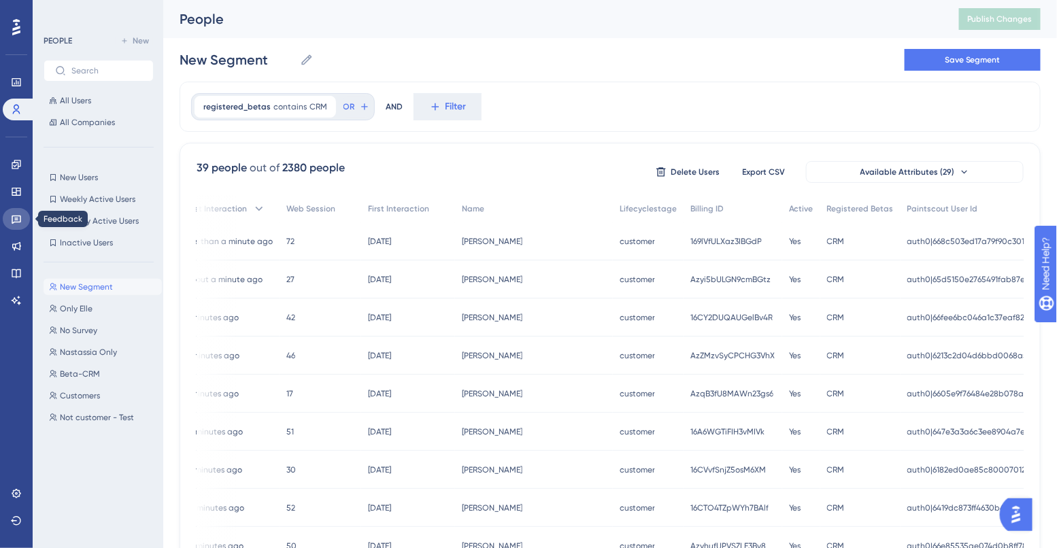
click at [15, 226] on link at bounding box center [16, 219] width 27 height 22
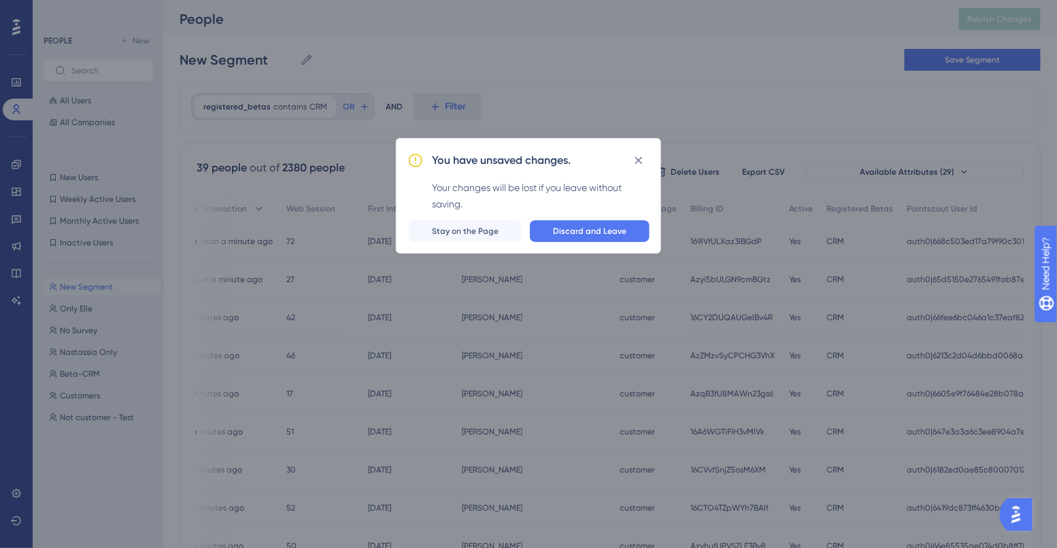
click at [554, 243] on div "You have unsaved changes. Your changes will be lost if you leave without saving…" at bounding box center [528, 196] width 265 height 116
click at [556, 239] on button "Discard and Leave" at bounding box center [590, 231] width 120 height 22
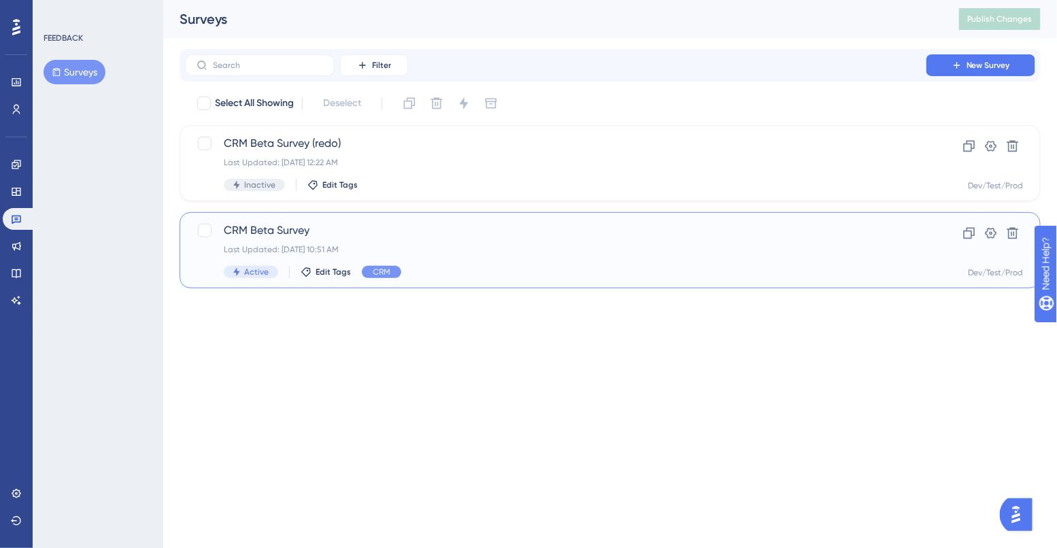
click at [250, 235] on span "CRM Beta Survey" at bounding box center [556, 230] width 664 height 16
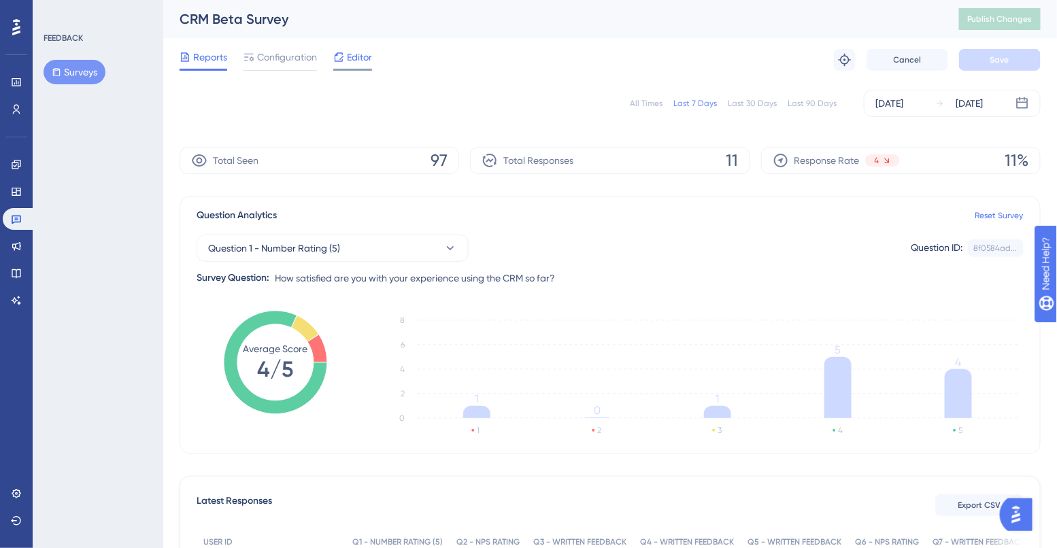
click at [344, 62] on div "Editor" at bounding box center [352, 57] width 39 height 16
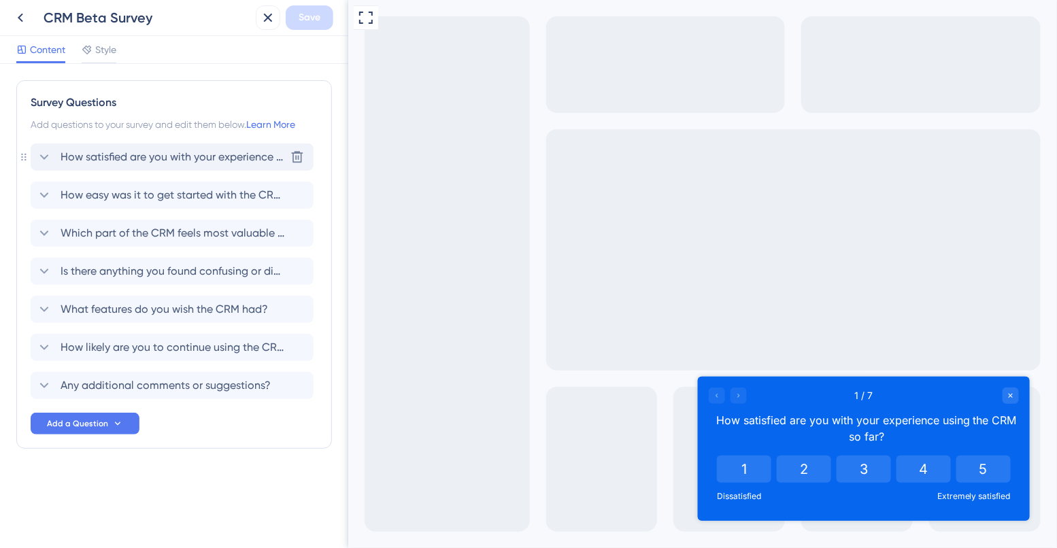
click at [177, 151] on span "How satisfied are you with your experience using the CRM so far?" at bounding box center [173, 157] width 224 height 16
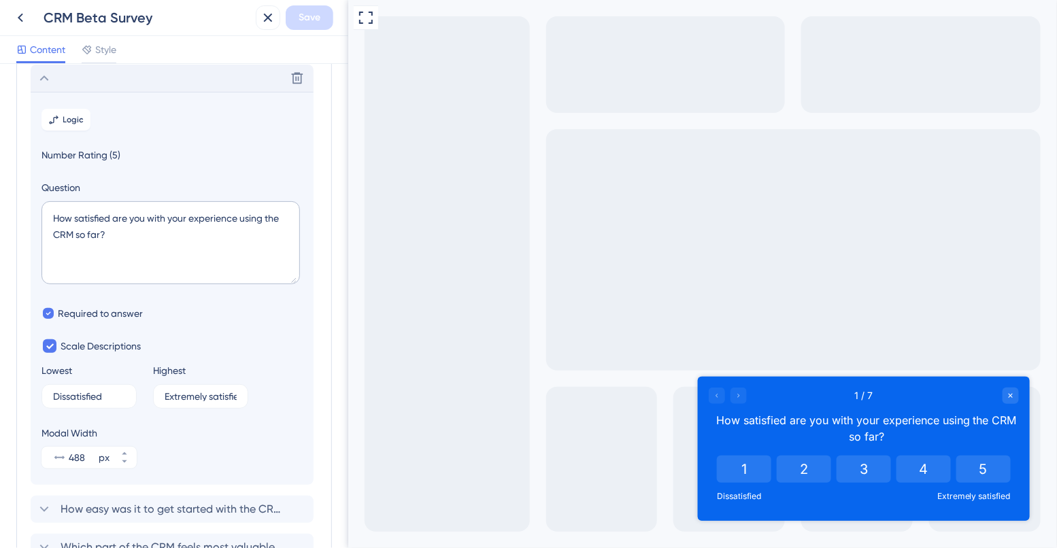
scroll to position [79, 0]
click at [739, 391] on div at bounding box center [727, 395] width 38 height 16
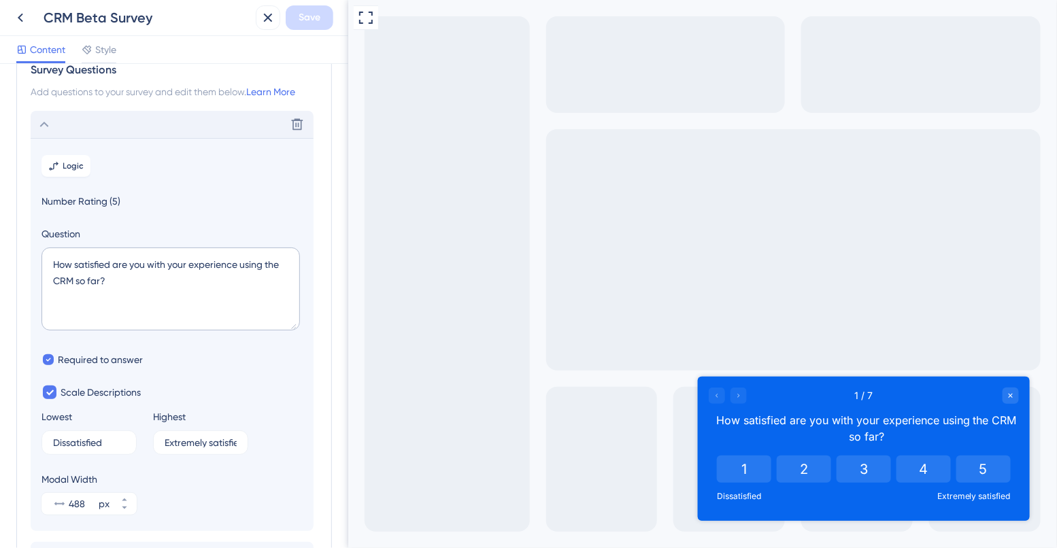
scroll to position [0, 0]
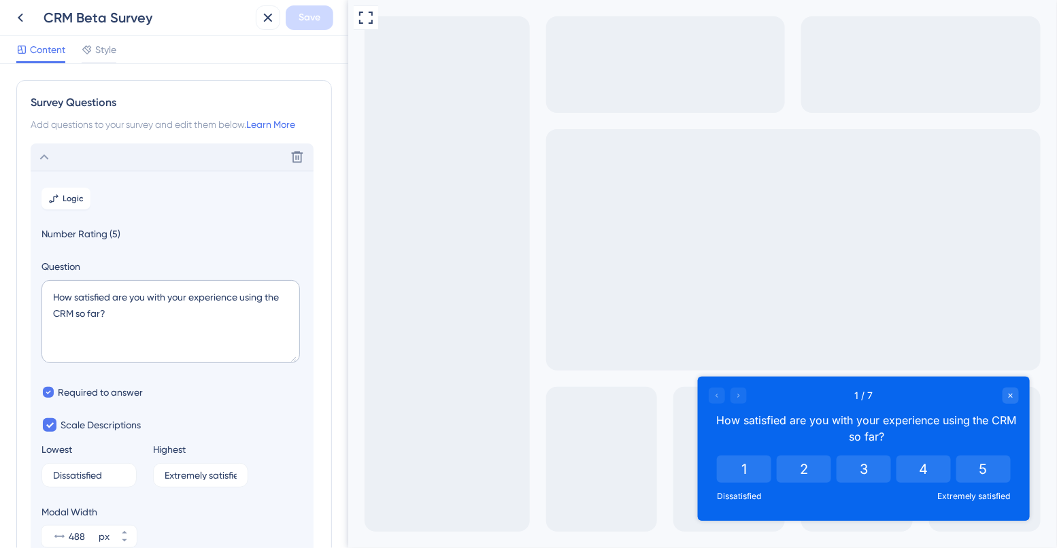
click at [103, 159] on div "Delete" at bounding box center [172, 157] width 283 height 27
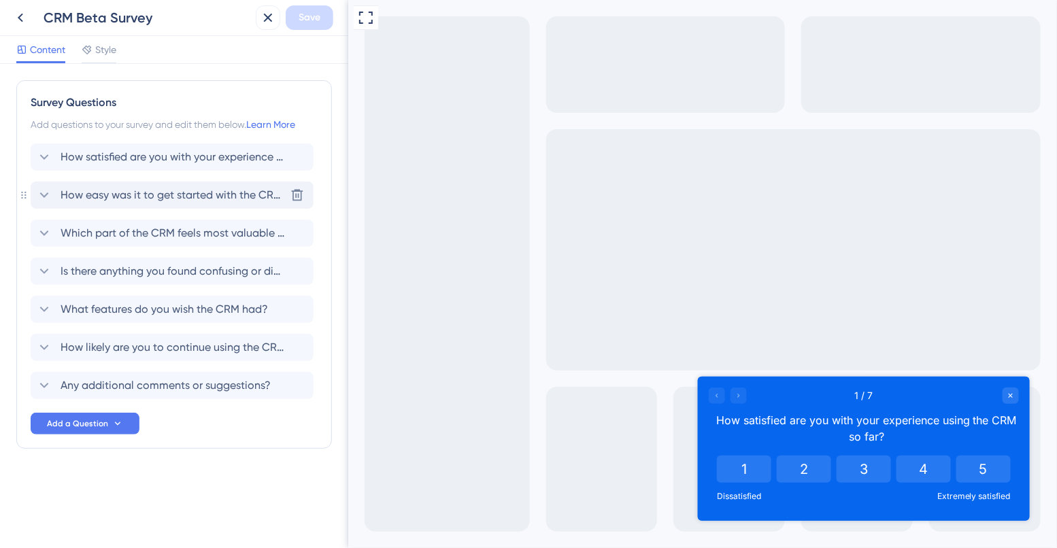
click at [139, 191] on span "How easy was it to get started with the CRM?" at bounding box center [173, 195] width 224 height 16
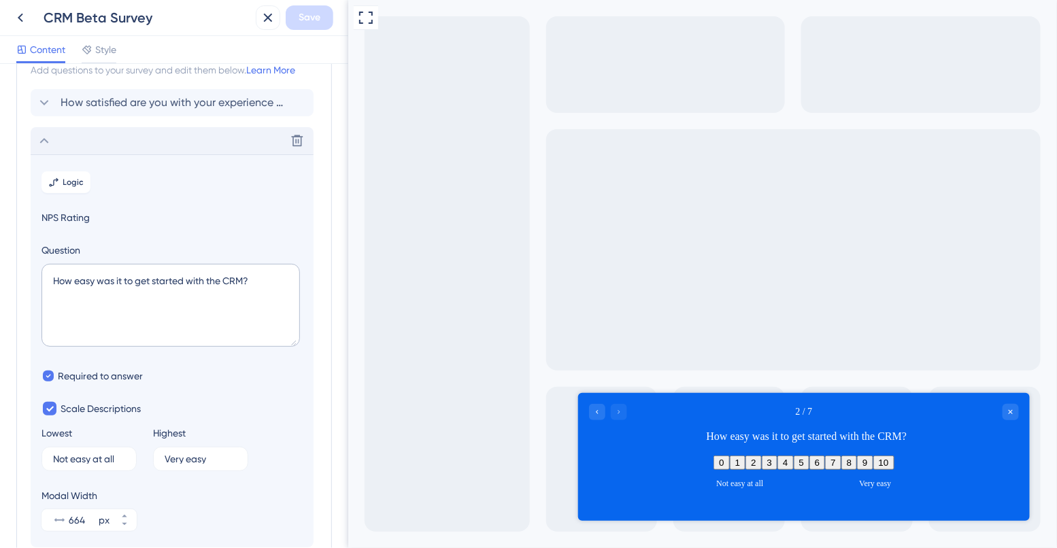
scroll to position [41, 0]
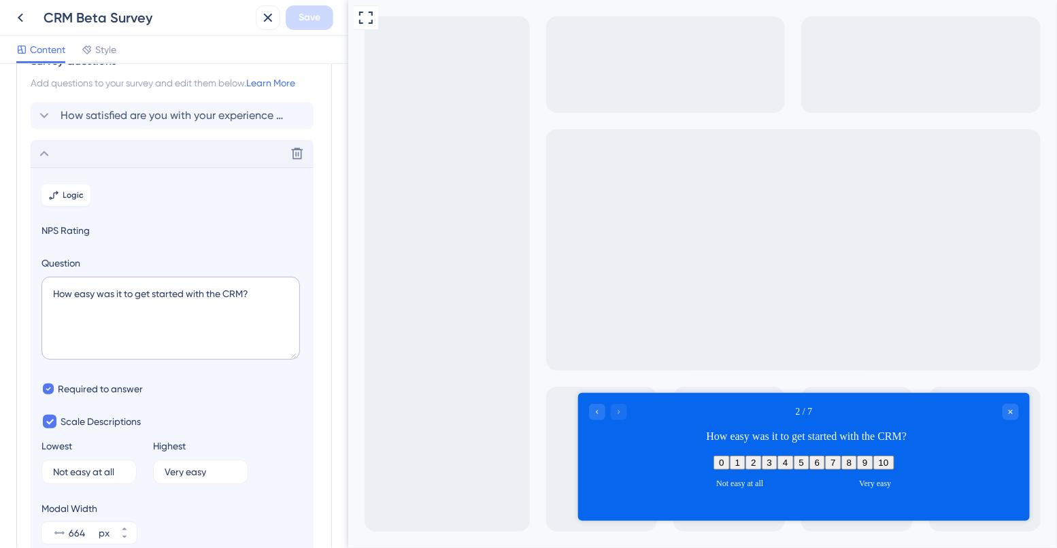
click at [109, 161] on div "Delete" at bounding box center [172, 153] width 283 height 27
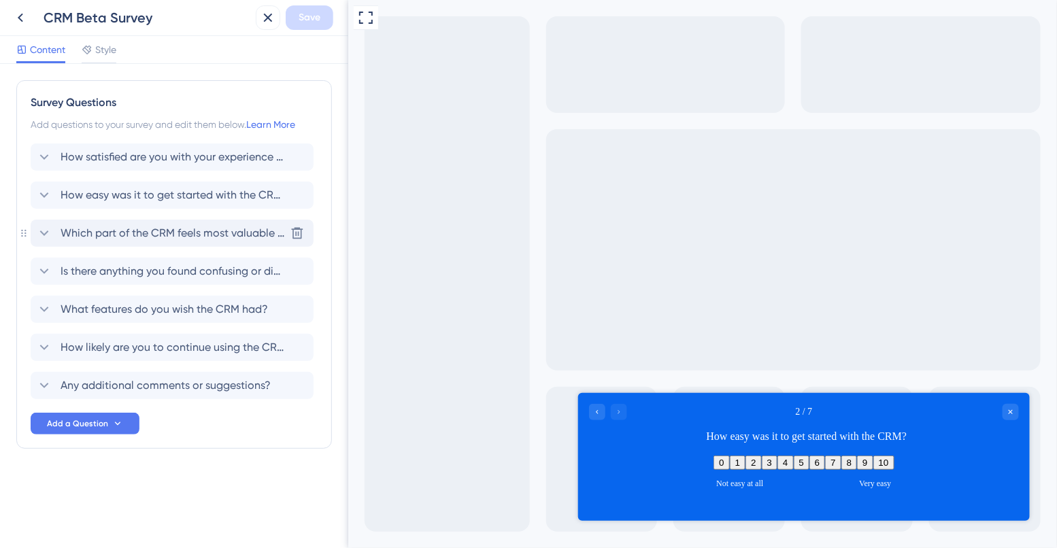
click at [114, 236] on span "Which part of the CRM feels most valuable to you?" at bounding box center [173, 233] width 224 height 16
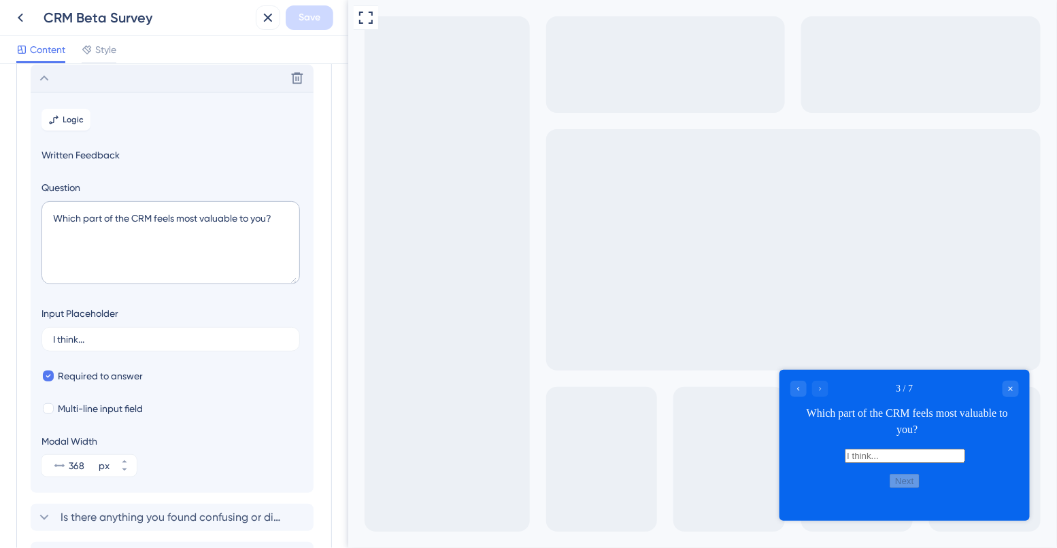
scroll to position [156, 0]
click at [16, 17] on icon at bounding box center [20, 18] width 16 height 16
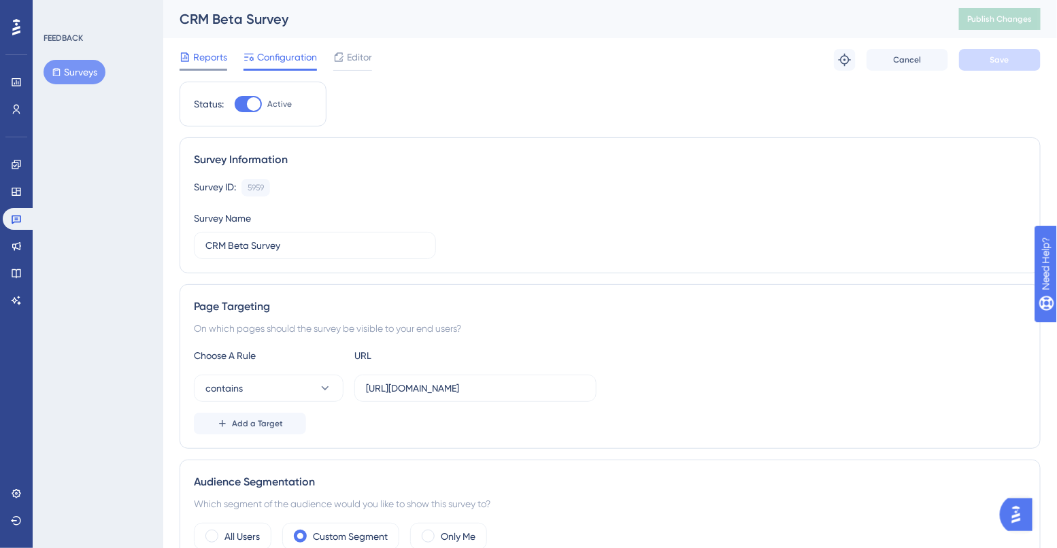
click at [218, 53] on span "Reports" at bounding box center [210, 57] width 34 height 16
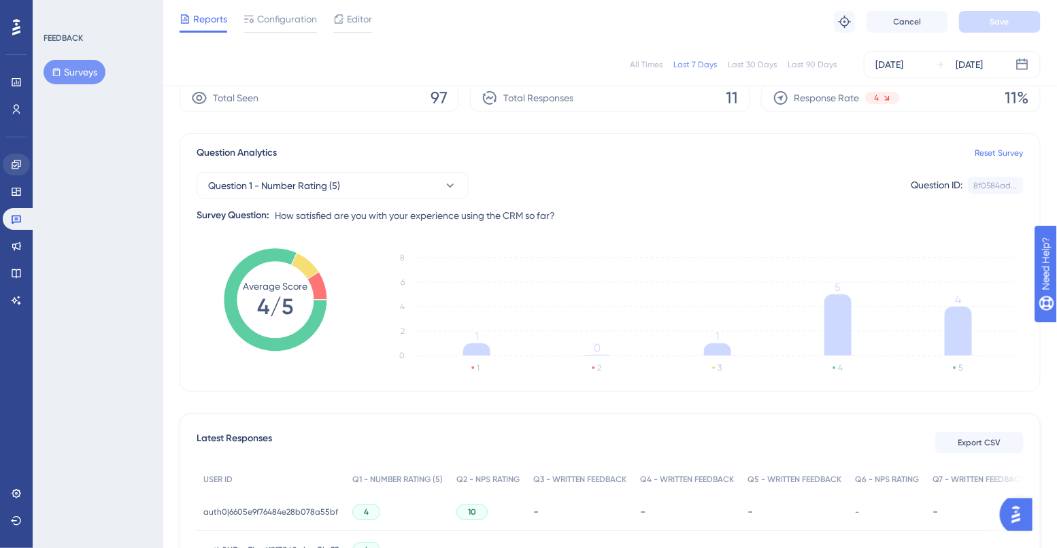
scroll to position [24, 0]
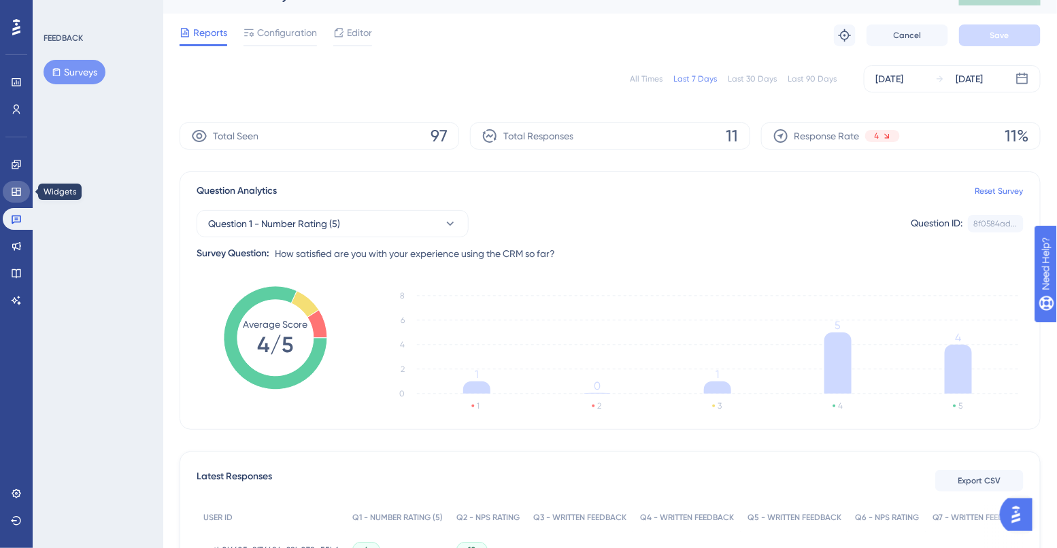
click at [15, 192] on icon at bounding box center [16, 192] width 9 height 8
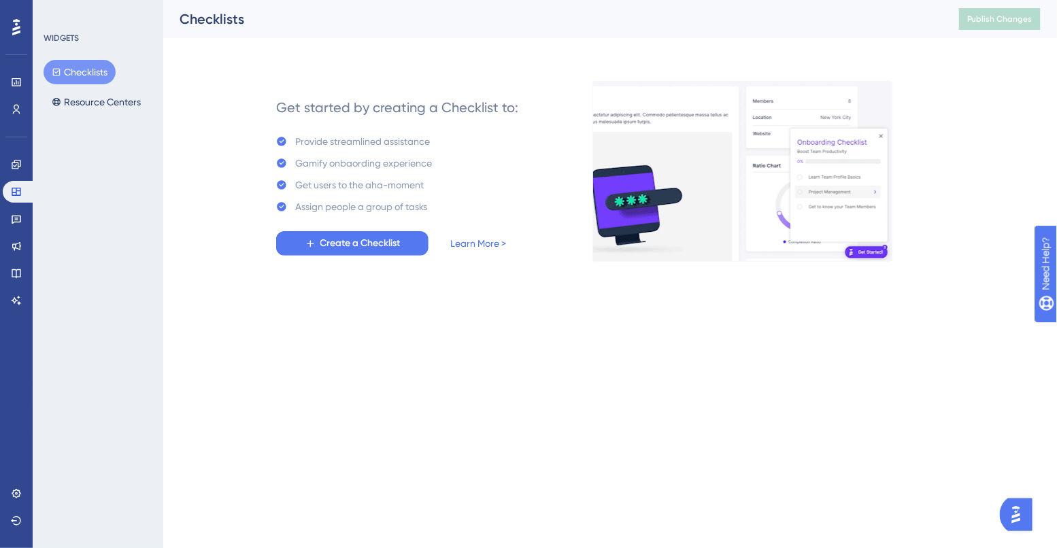
click at [12, 178] on div "Engagement Widgets Feedback Product Updates Knowledge Base AI Assistant" at bounding box center [16, 233] width 27 height 158
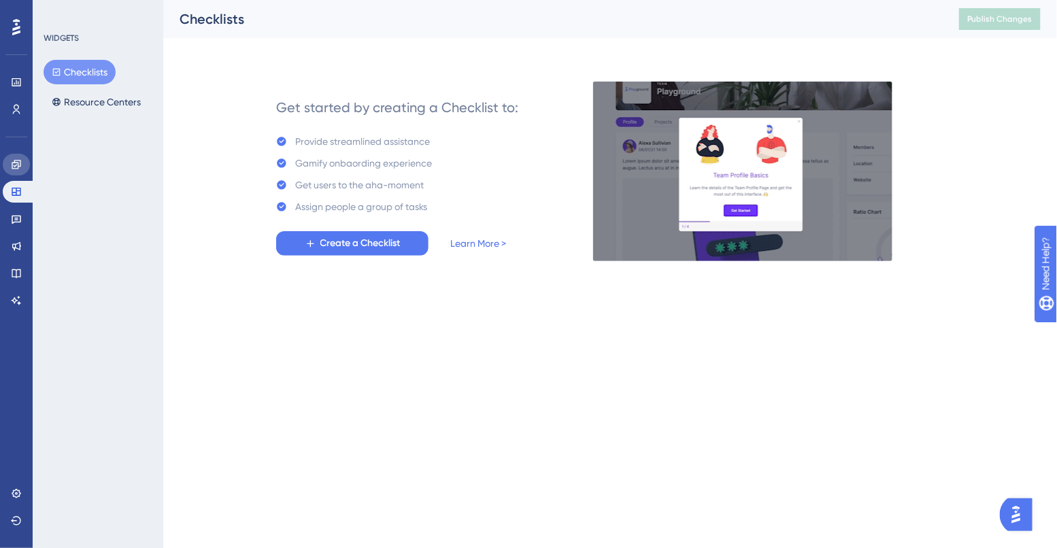
click at [12, 165] on icon at bounding box center [16, 164] width 11 height 11
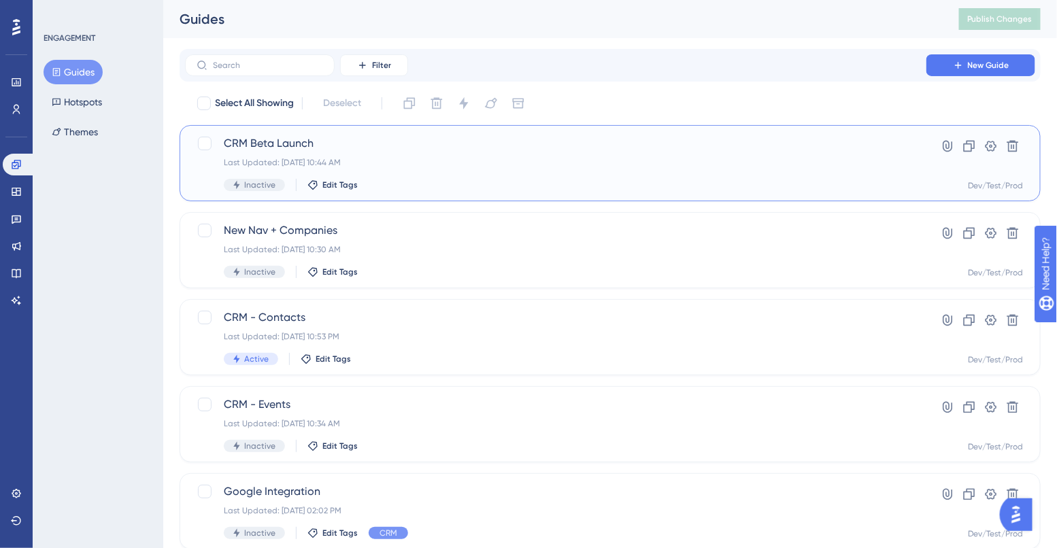
click at [234, 163] on div "Last Updated: [DATE] 10:44 AM" at bounding box center [556, 162] width 664 height 11
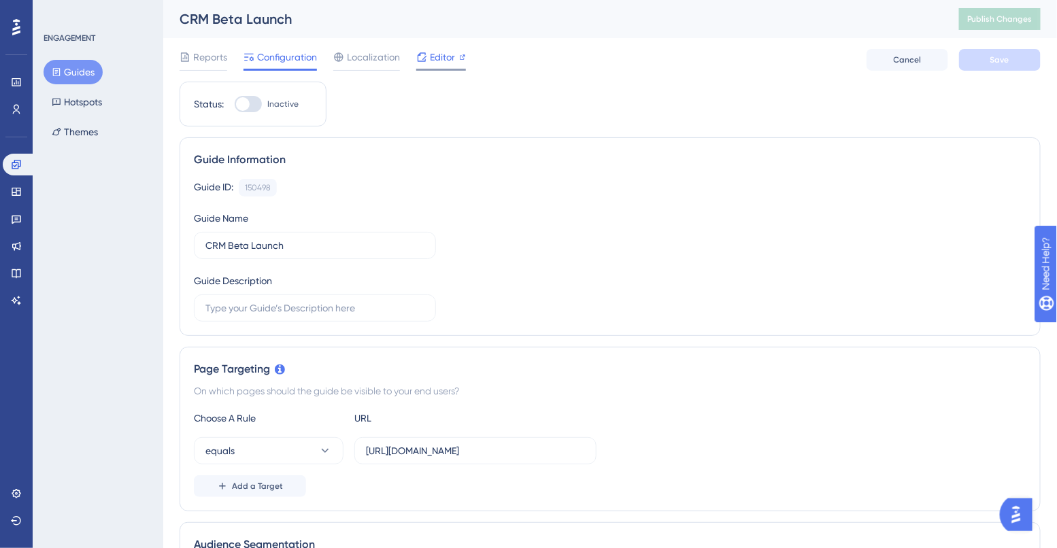
click at [426, 53] on icon at bounding box center [421, 57] width 11 height 11
click at [22, 112] on link at bounding box center [16, 110] width 27 height 22
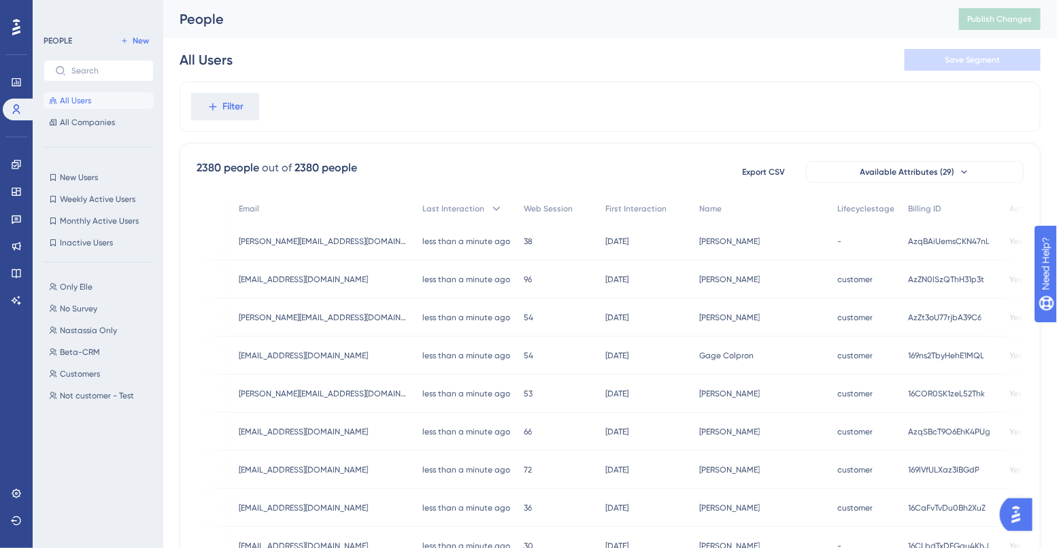
scroll to position [0, 446]
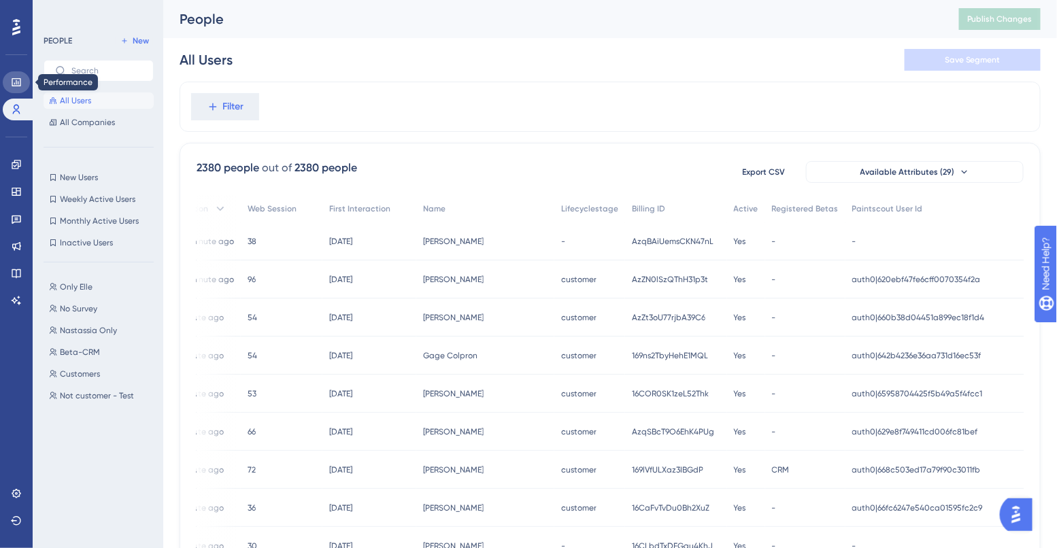
click at [6, 79] on link at bounding box center [16, 82] width 27 height 22
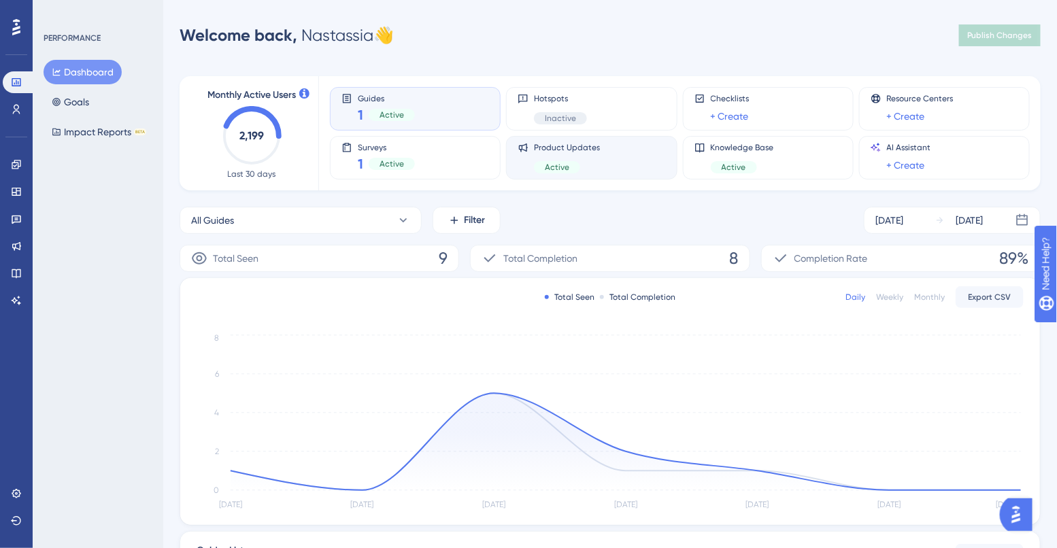
click at [565, 162] on span "Active" at bounding box center [557, 167] width 24 height 11
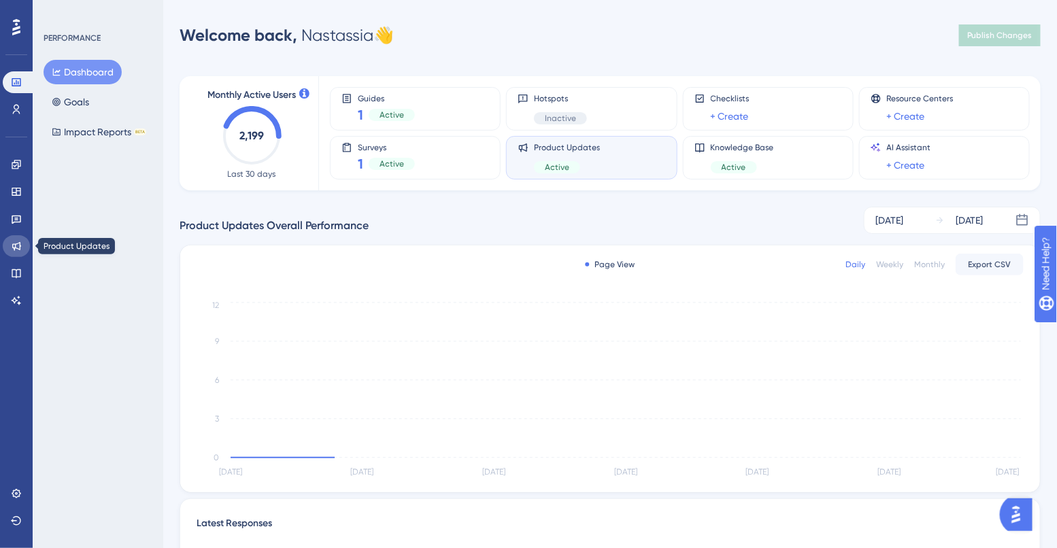
click at [9, 242] on link at bounding box center [16, 246] width 27 height 22
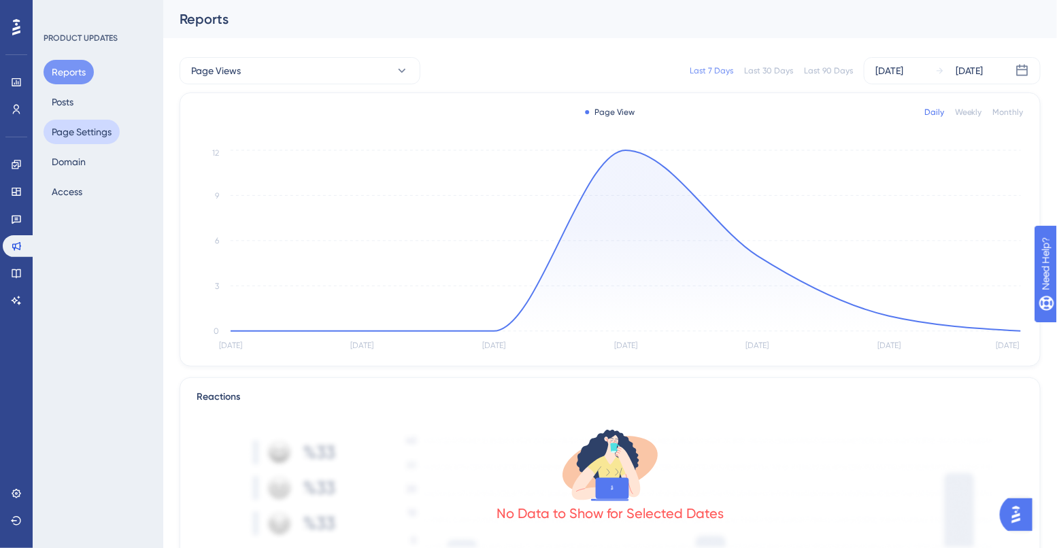
click at [68, 138] on button "Page Settings" at bounding box center [82, 132] width 76 height 24
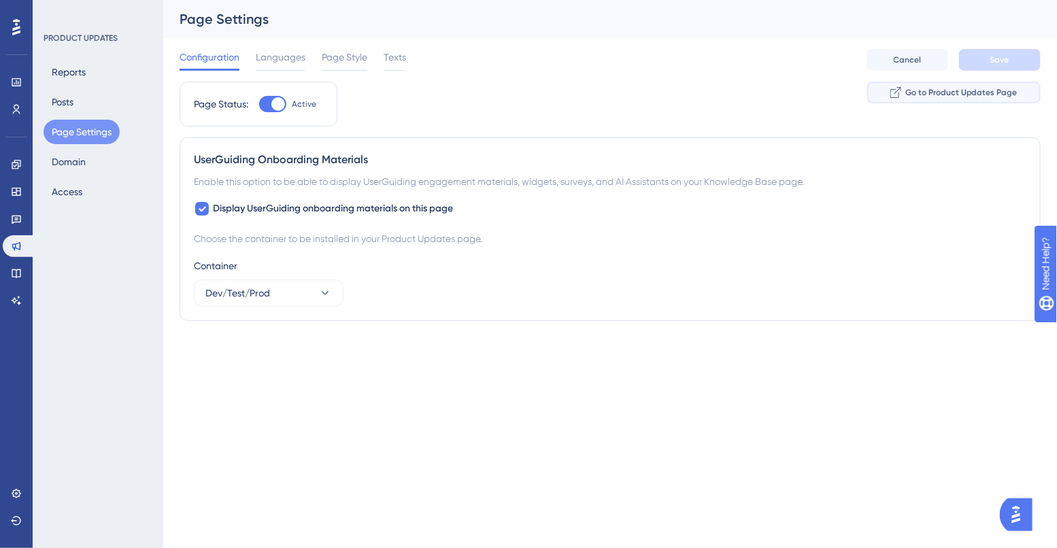
click at [920, 89] on span "Go to Product Updates Page" at bounding box center [961, 92] width 112 height 11
click at [14, 276] on icon at bounding box center [16, 273] width 11 height 11
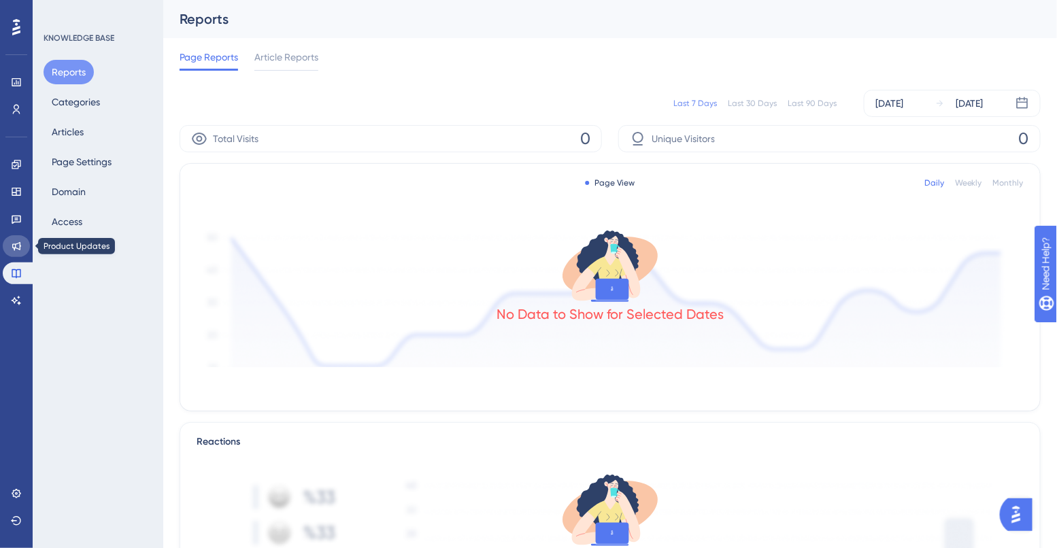
click at [18, 242] on icon at bounding box center [16, 246] width 11 height 11
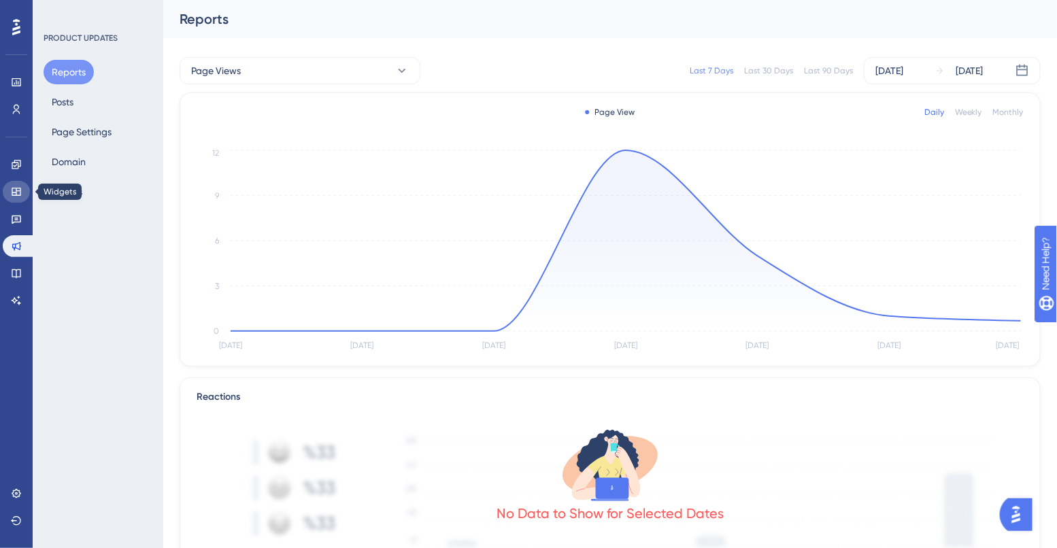
click at [18, 195] on icon at bounding box center [16, 192] width 9 height 8
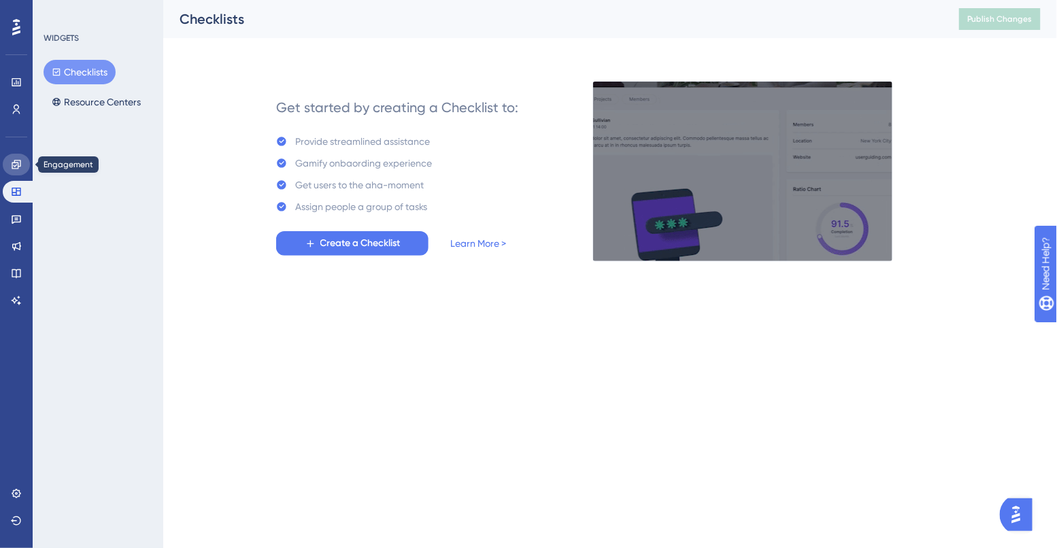
click at [7, 167] on link at bounding box center [16, 165] width 27 height 22
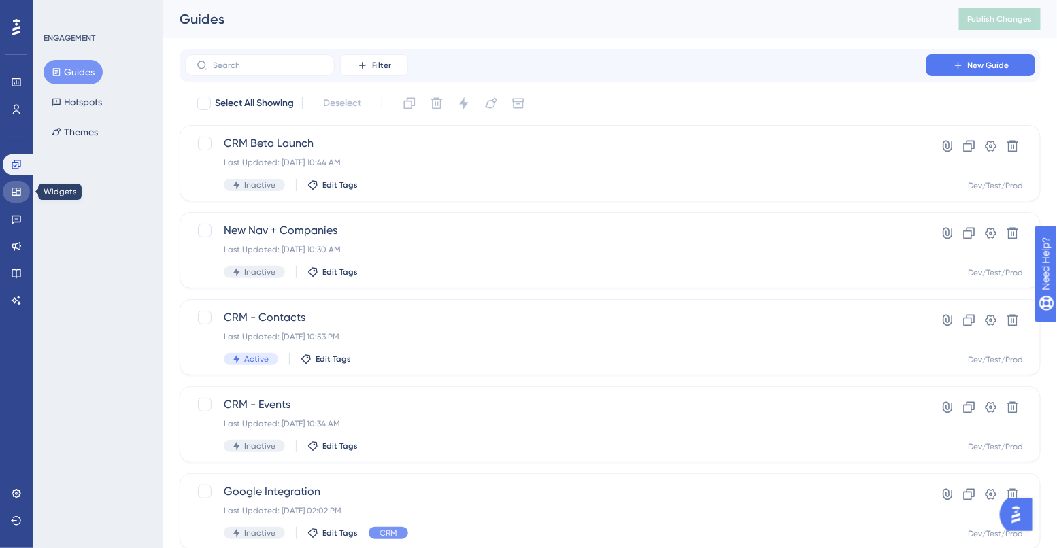
click at [14, 200] on link at bounding box center [16, 192] width 27 height 22
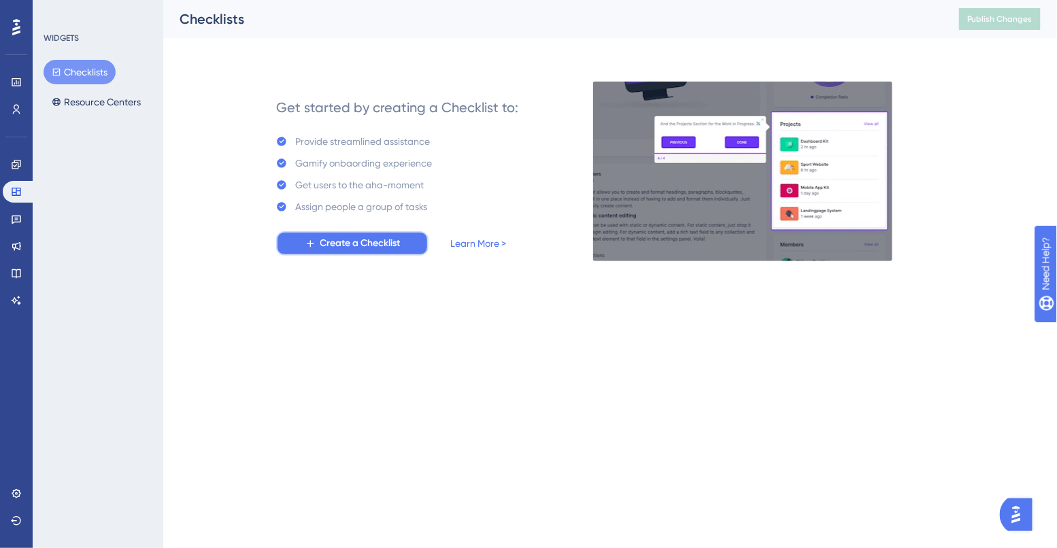
click at [346, 246] on span "Create a Checklist" at bounding box center [360, 243] width 80 height 16
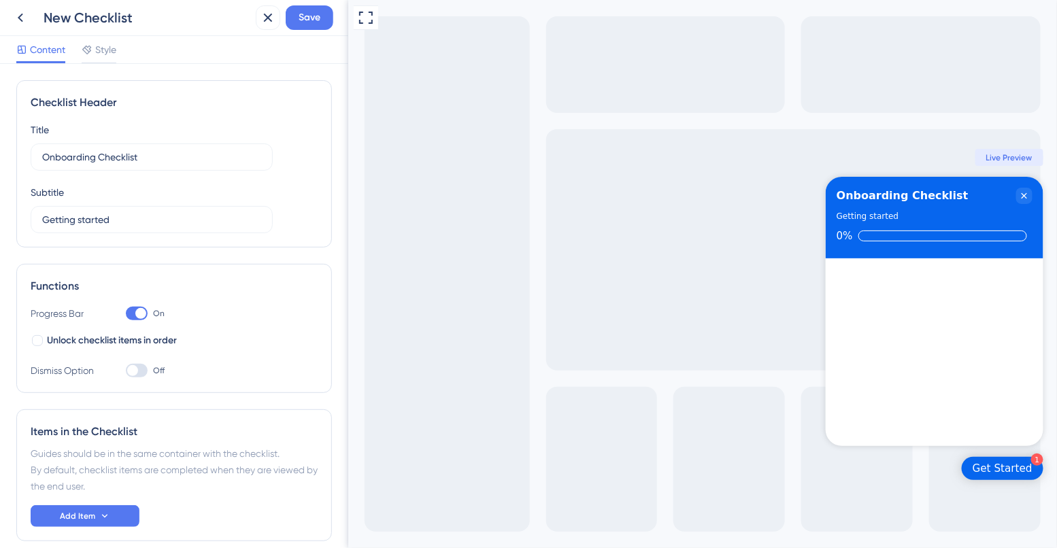
click at [1017, 473] on div "Get Started" at bounding box center [1002, 469] width 60 height 14
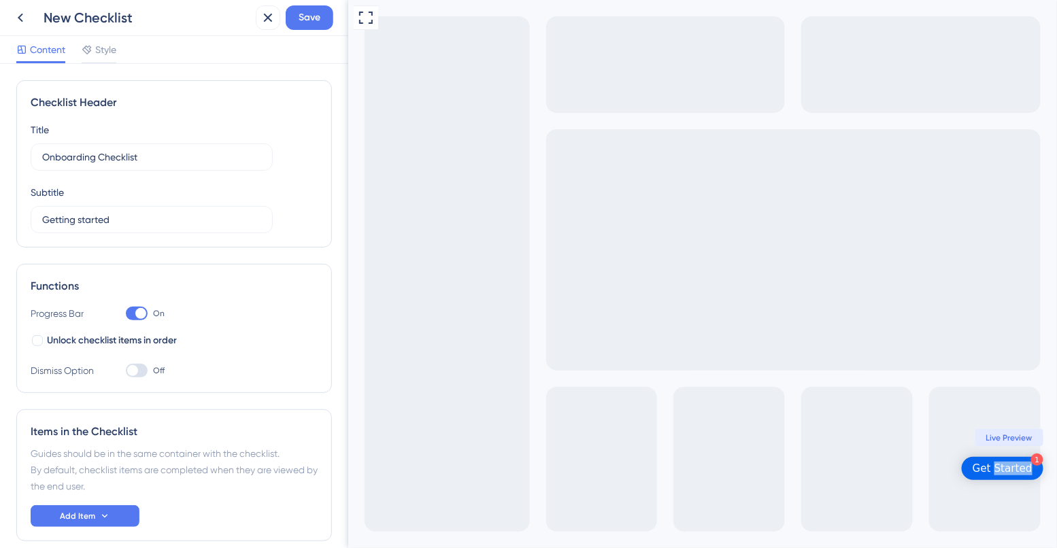
click at [1017, 473] on div "Get Started" at bounding box center [1002, 469] width 60 height 14
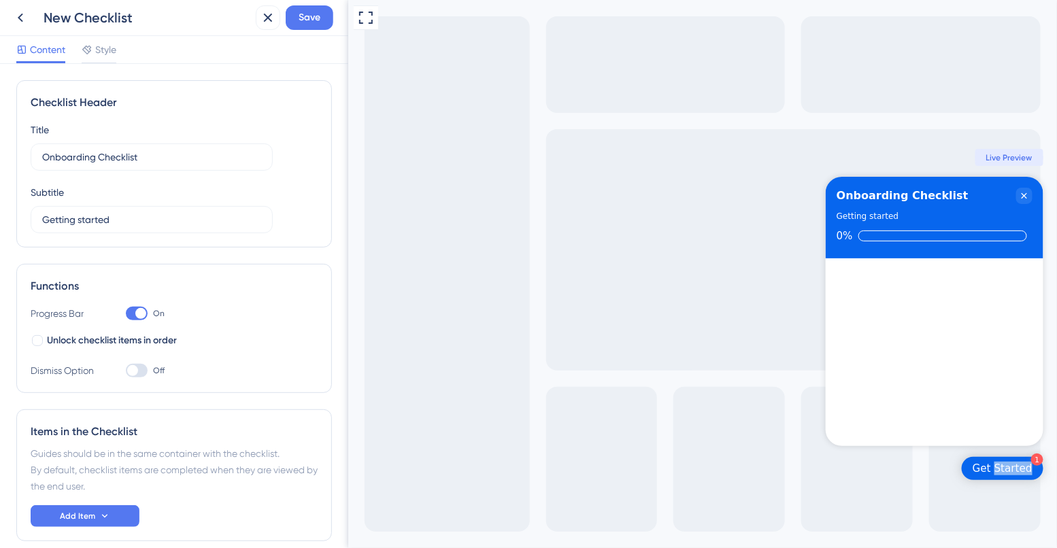
scroll to position [63, 0]
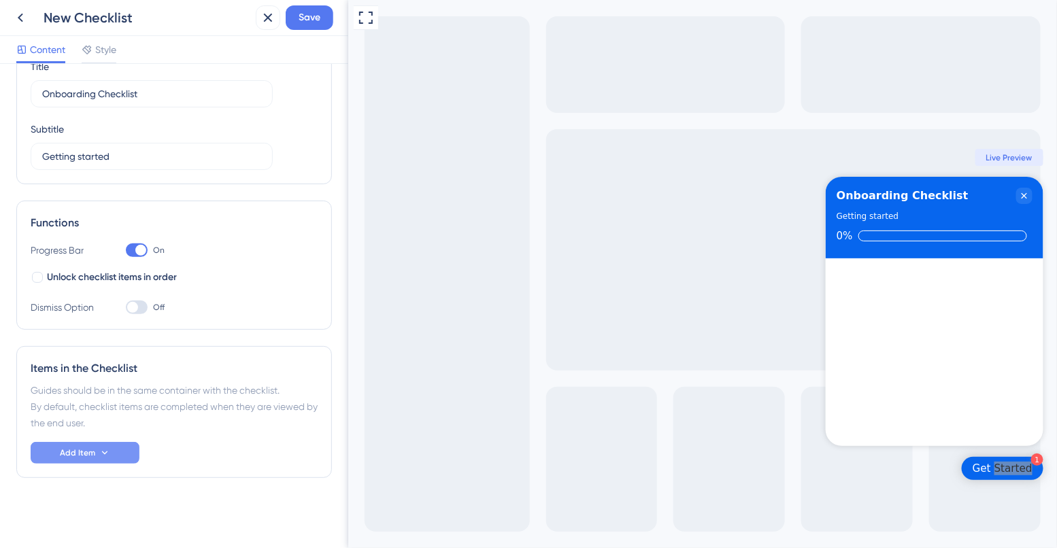
click at [93, 450] on span "Add Item" at bounding box center [77, 453] width 35 height 11
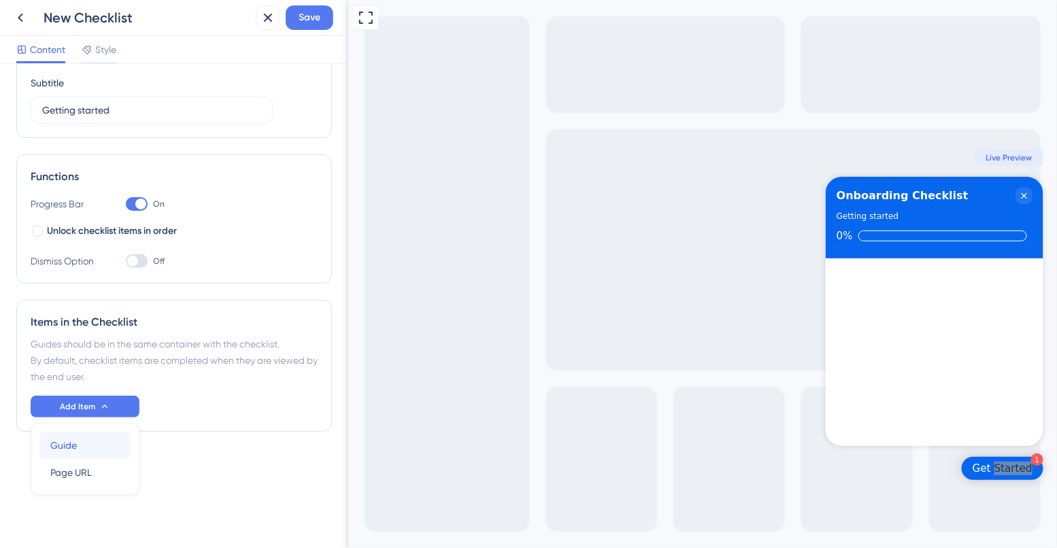
click at [70, 448] on span "Guide" at bounding box center [63, 445] width 27 height 16
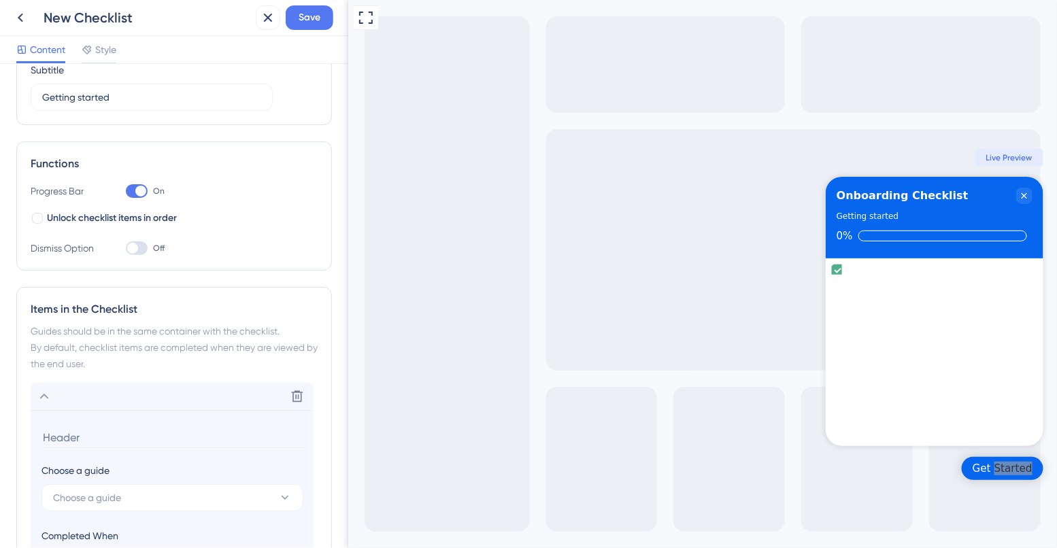
scroll to position [0, 0]
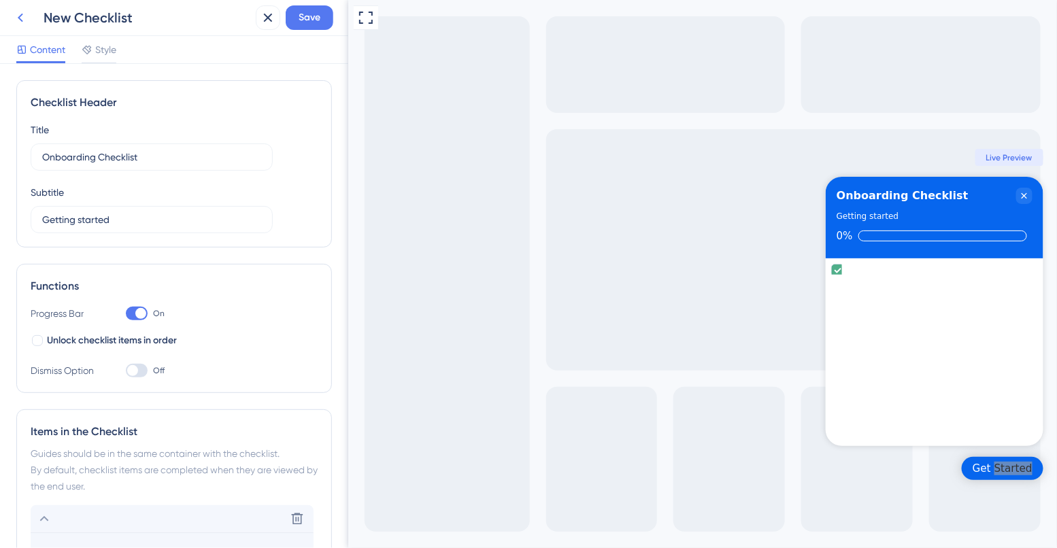
click at [14, 12] on icon at bounding box center [20, 18] width 16 height 16
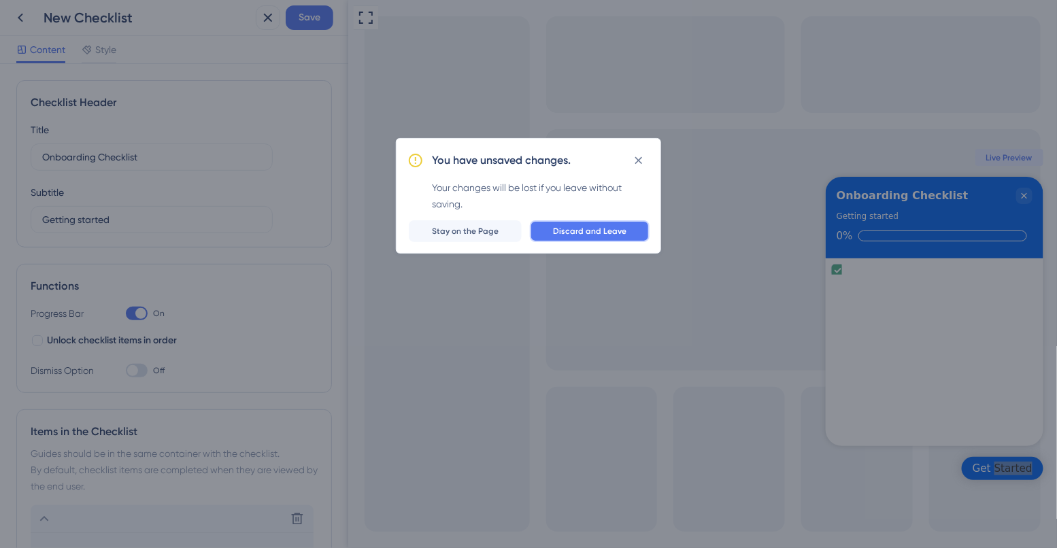
click at [600, 233] on span "Discard and Leave" at bounding box center [589, 231] width 73 height 11
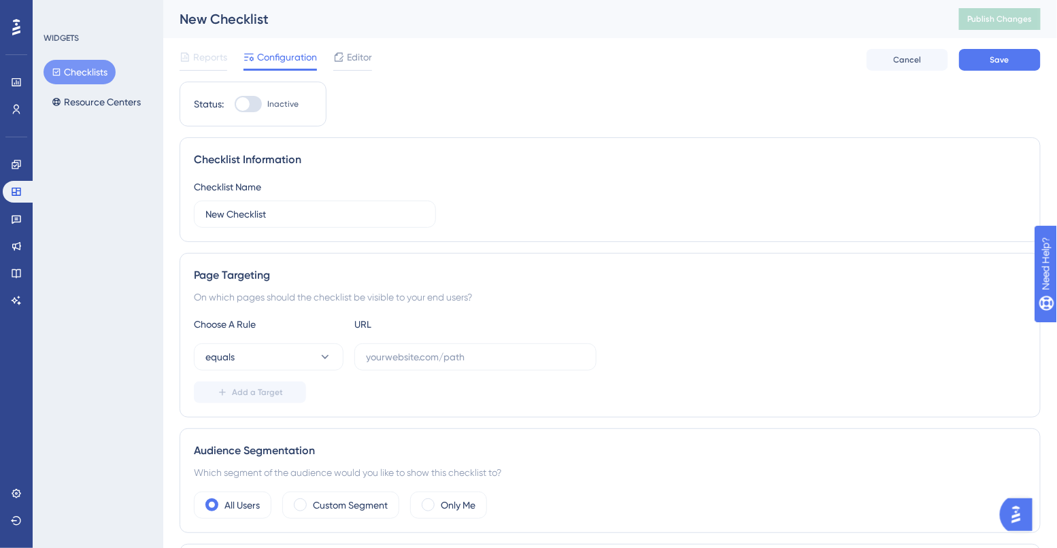
drag, startPoint x: 586, startPoint y: 441, endPoint x: 480, endPoint y: 400, distance: 113.3
click at [560, 432] on div "Audience Segmentation Which segment of the audience would you like to show this…" at bounding box center [610, 480] width 861 height 105
click at [24, 107] on link at bounding box center [16, 110] width 27 height 22
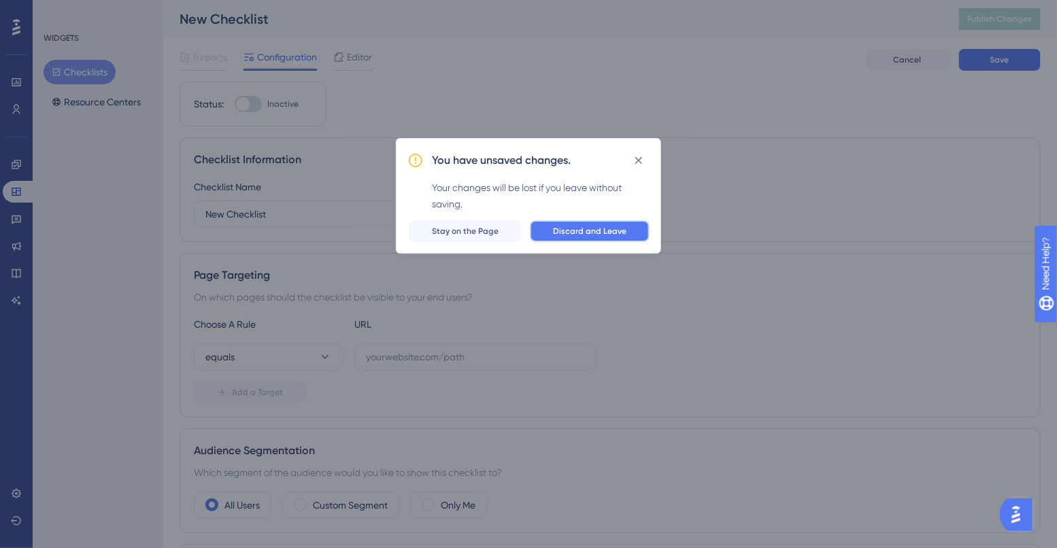
click at [590, 237] on button "Discard and Leave" at bounding box center [590, 231] width 120 height 22
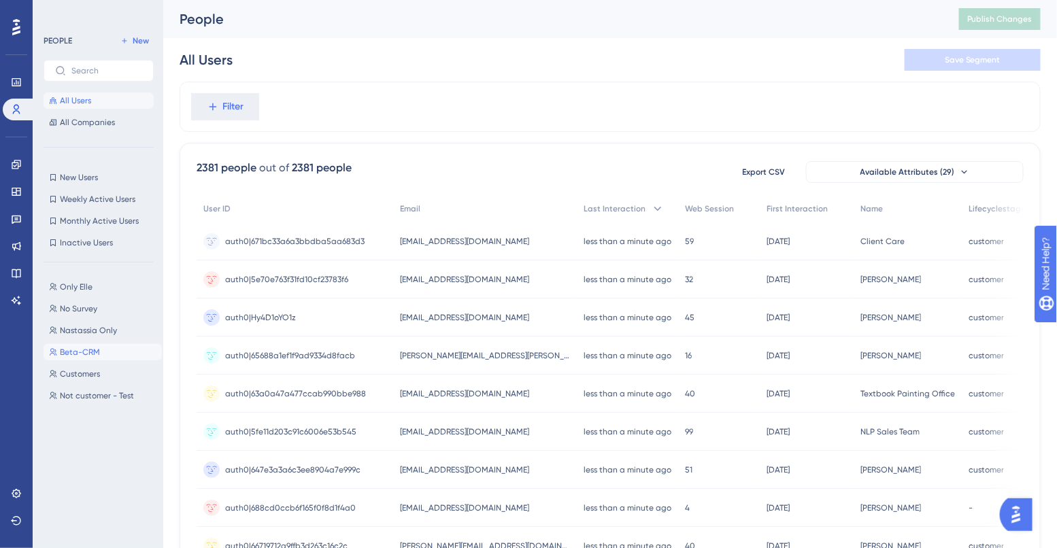
click at [90, 350] on span "Beta-CRM" at bounding box center [80, 352] width 40 height 11
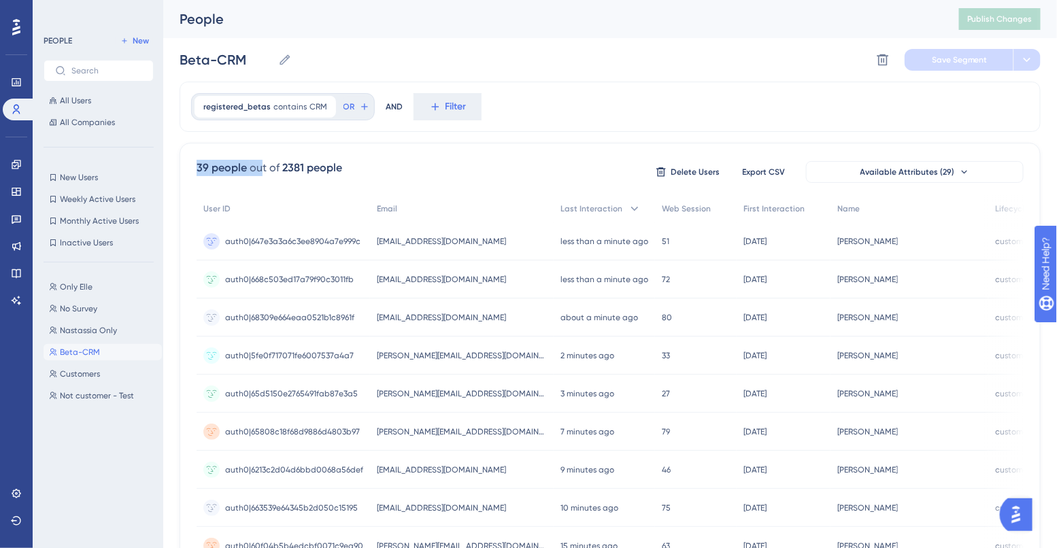
drag, startPoint x: 195, startPoint y: 170, endPoint x: 263, endPoint y: 171, distance: 68.7
click at [330, 175] on div "2381 people" at bounding box center [312, 168] width 60 height 16
click at [18, 490] on icon at bounding box center [16, 493] width 11 height 11
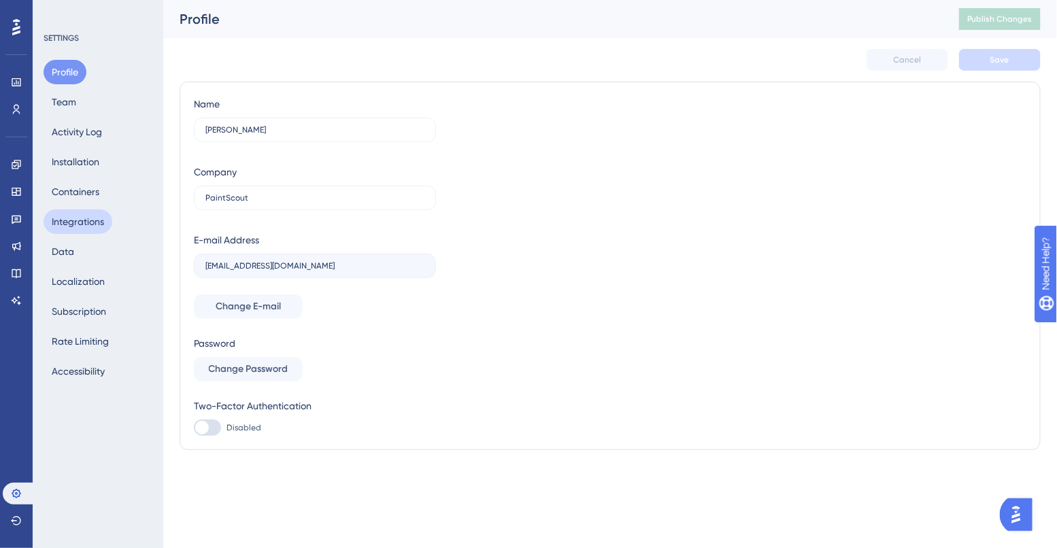
click at [78, 224] on button "Integrations" at bounding box center [78, 221] width 69 height 24
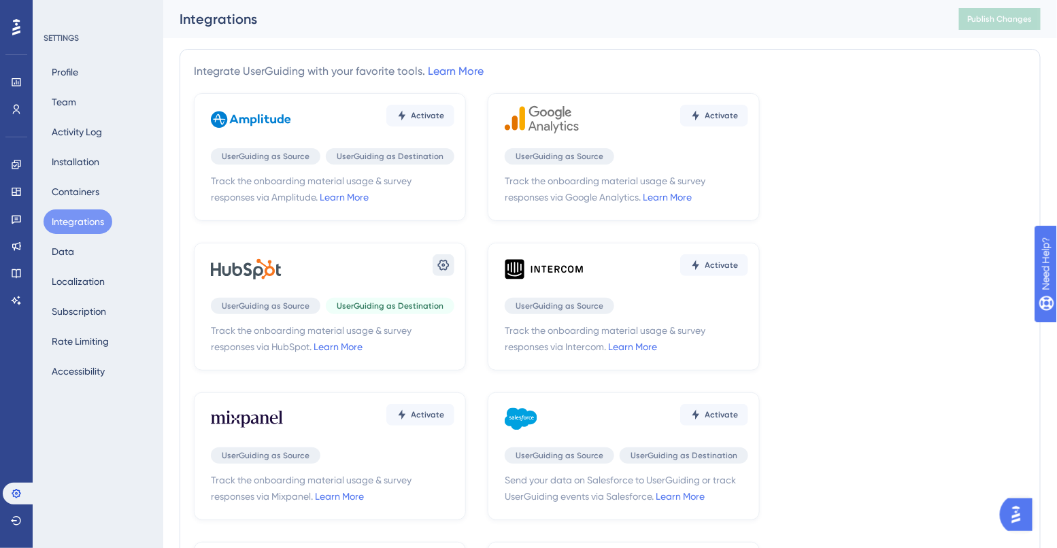
click at [444, 260] on icon at bounding box center [444, 265] width 12 height 11
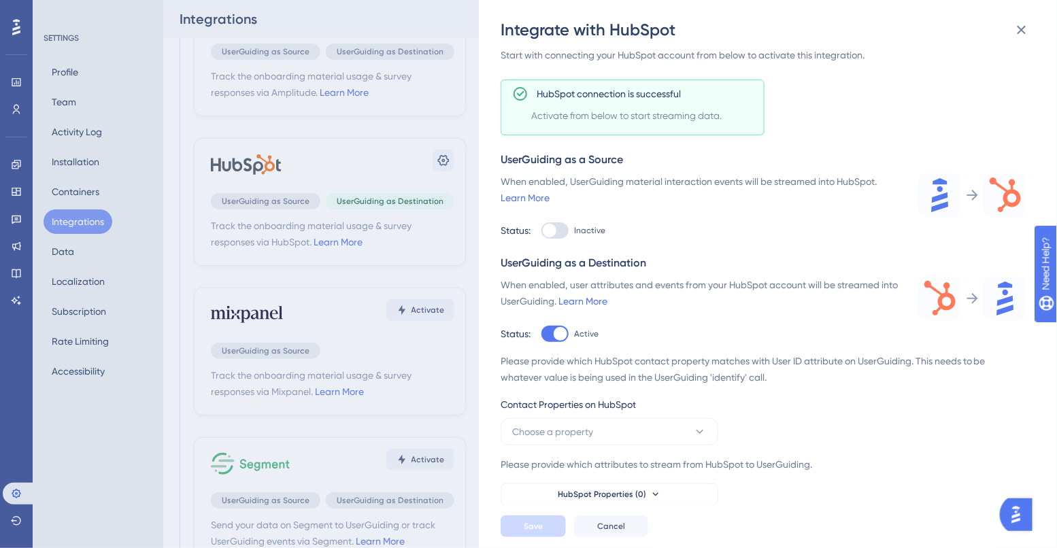
scroll to position [84, 0]
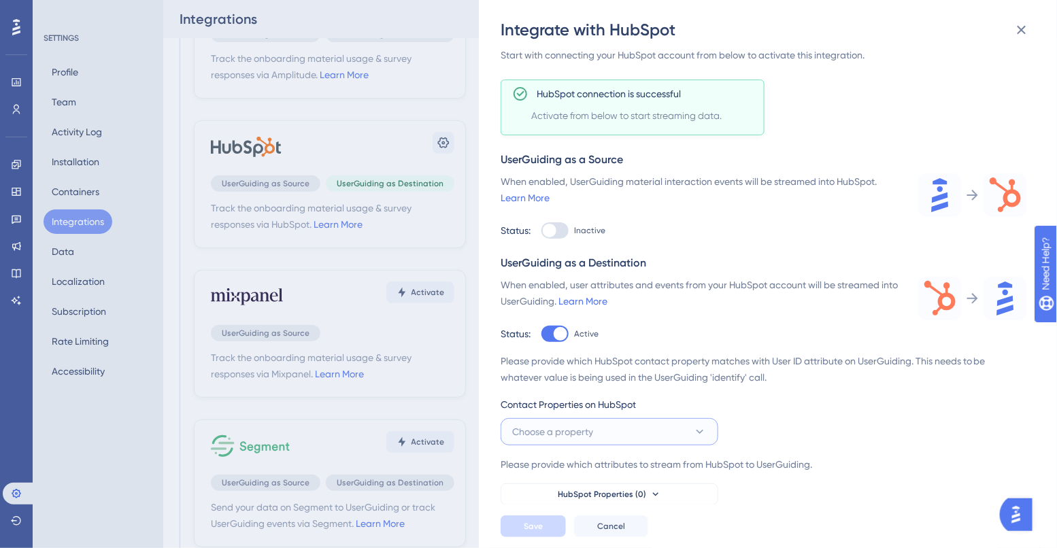
click at [633, 422] on button "Choose a property" at bounding box center [610, 431] width 218 height 27
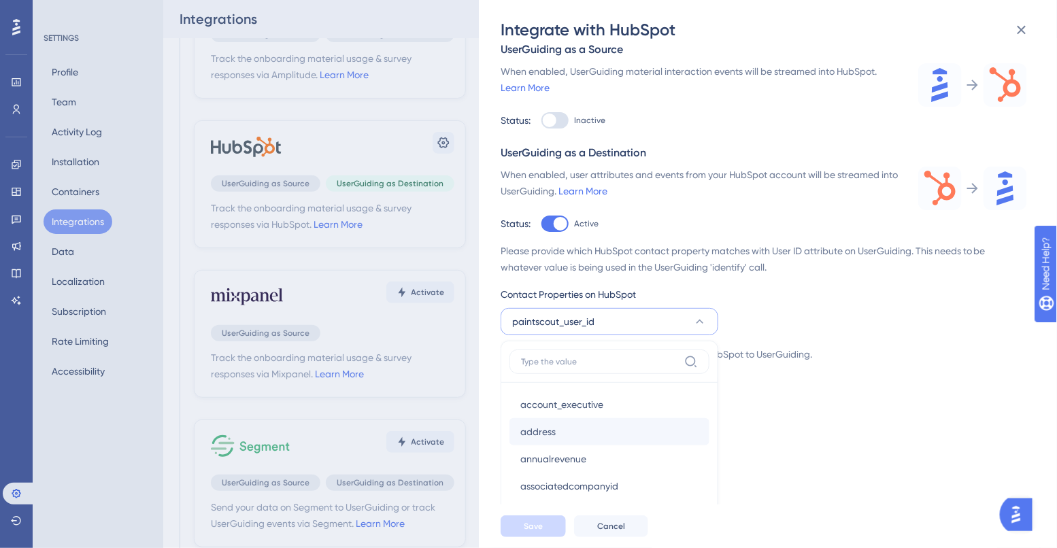
scroll to position [184, 0]
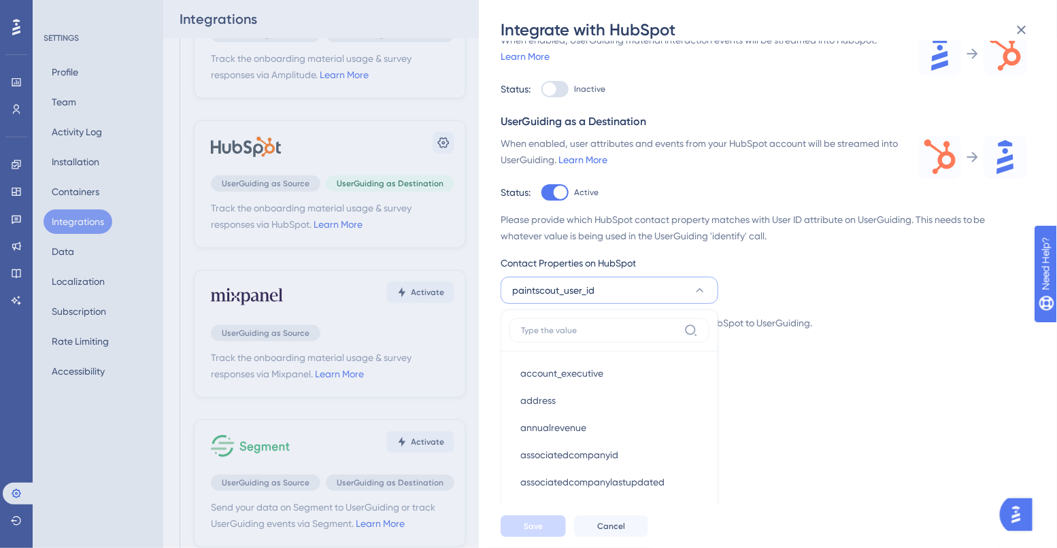
click at [784, 275] on div "Please provide which HubSpot contact property matches with User ID attribute on…" at bounding box center [764, 288] width 526 height 152
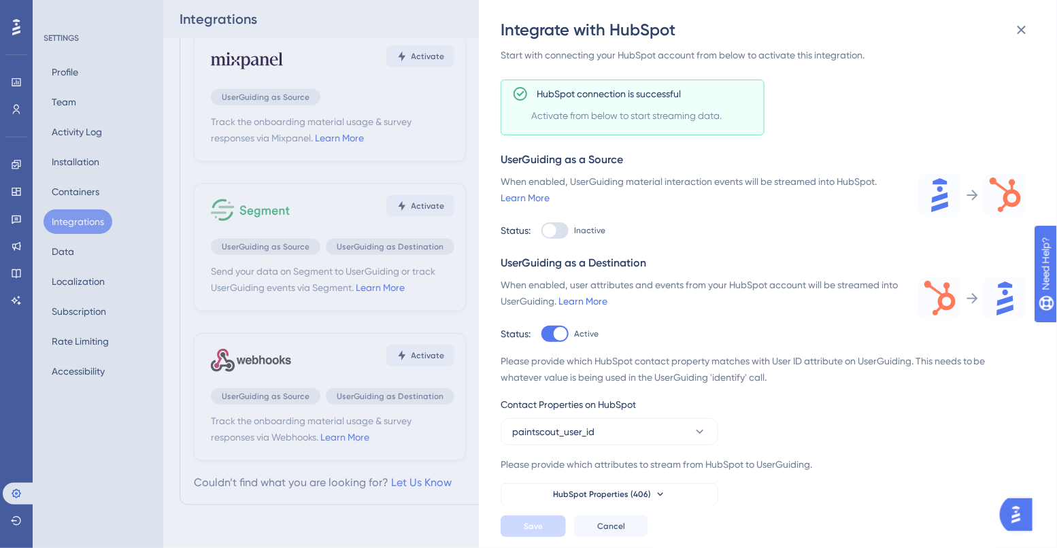
scroll to position [0, 0]
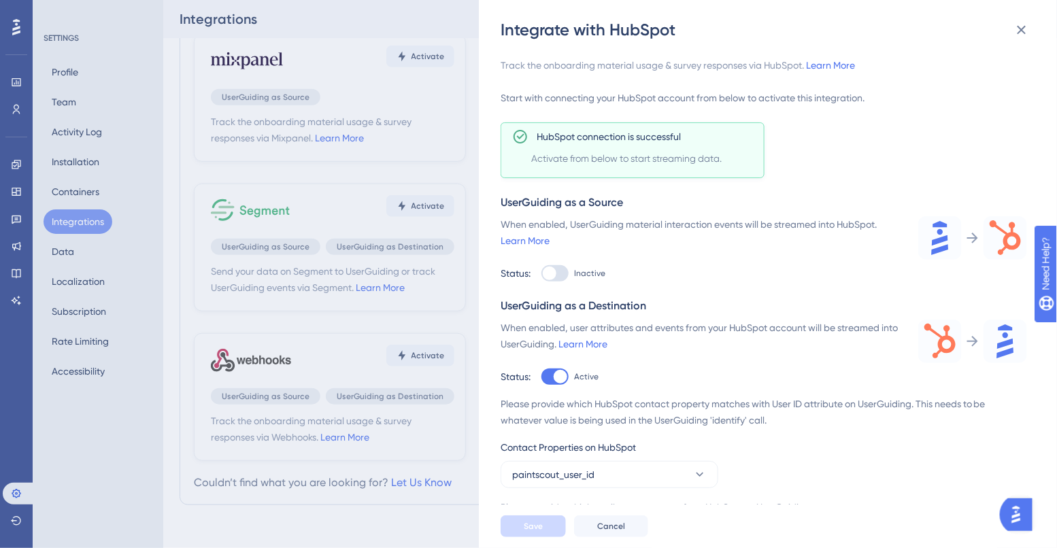
click at [53, 262] on div "Integrate with HubSpot Track the onboarding material usage & survey responses v…" at bounding box center [528, 274] width 1057 height 548
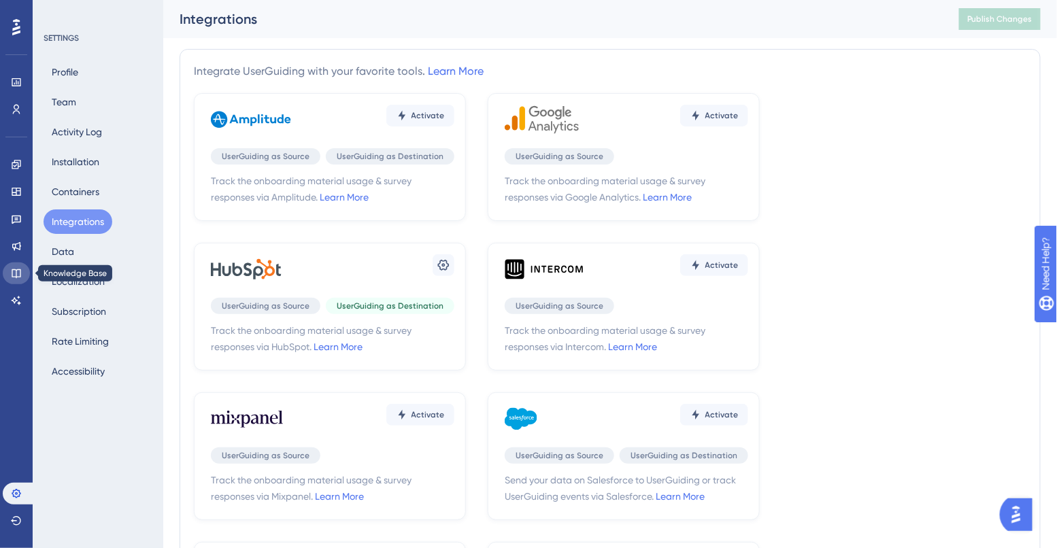
click at [11, 270] on icon at bounding box center [16, 273] width 11 height 11
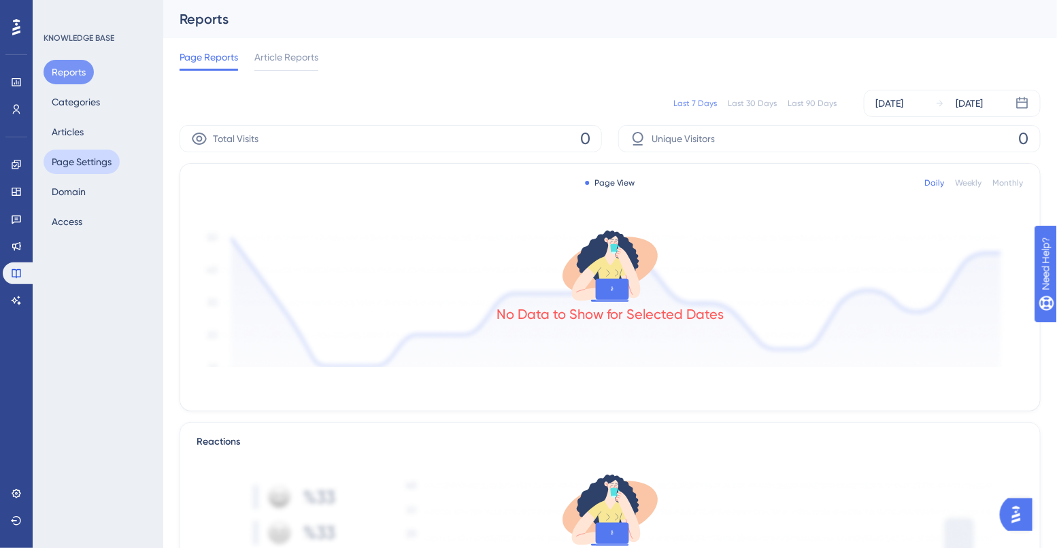
click at [72, 167] on button "Page Settings" at bounding box center [82, 162] width 76 height 24
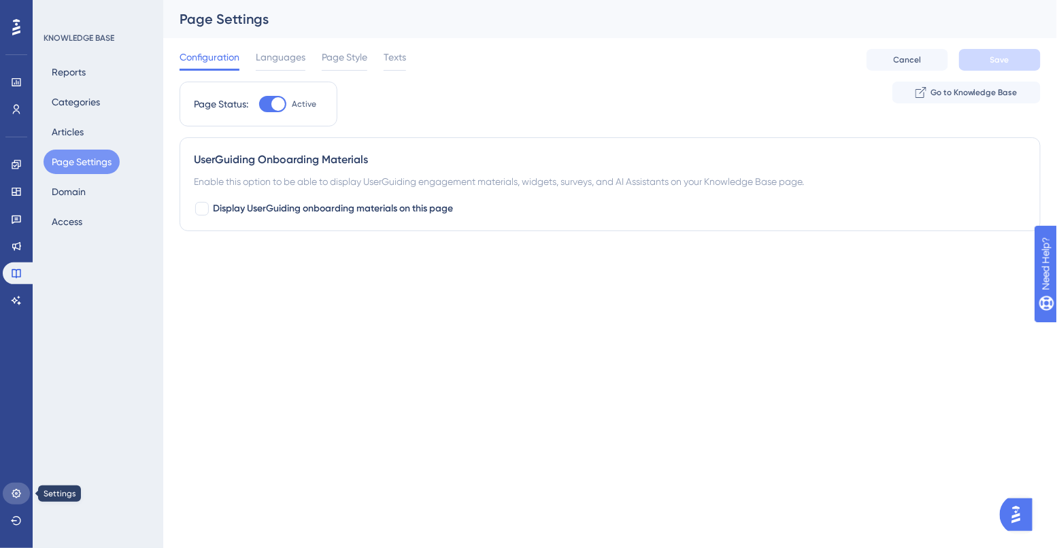
click at [20, 484] on link at bounding box center [16, 494] width 27 height 22
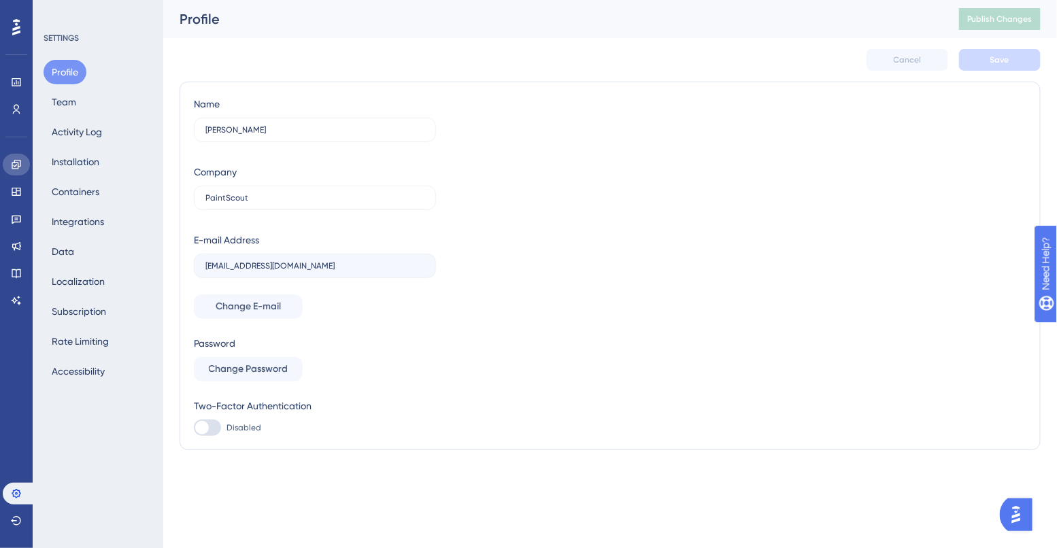
click at [16, 171] on link at bounding box center [16, 165] width 27 height 22
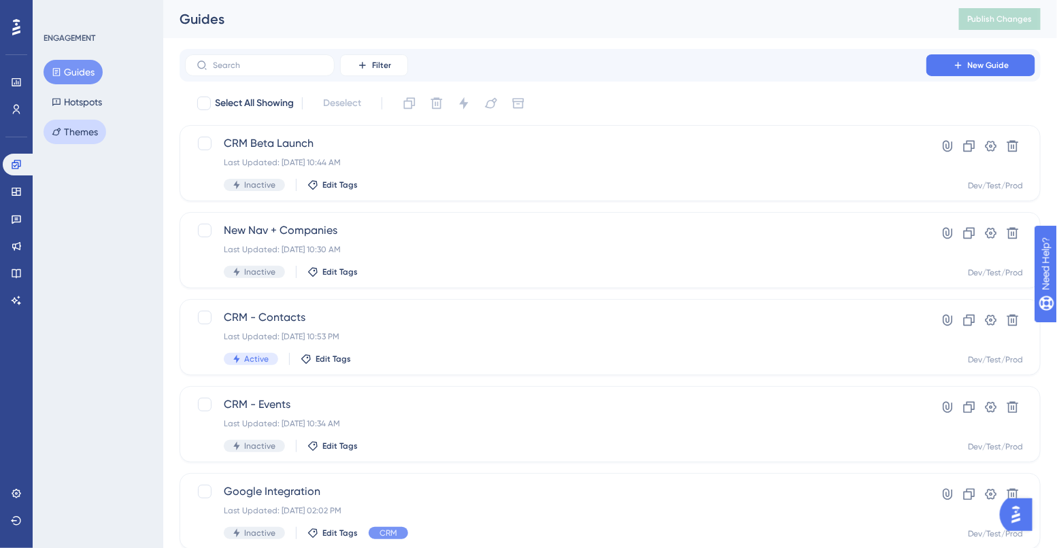
click at [67, 126] on button "Themes" at bounding box center [75, 132] width 63 height 24
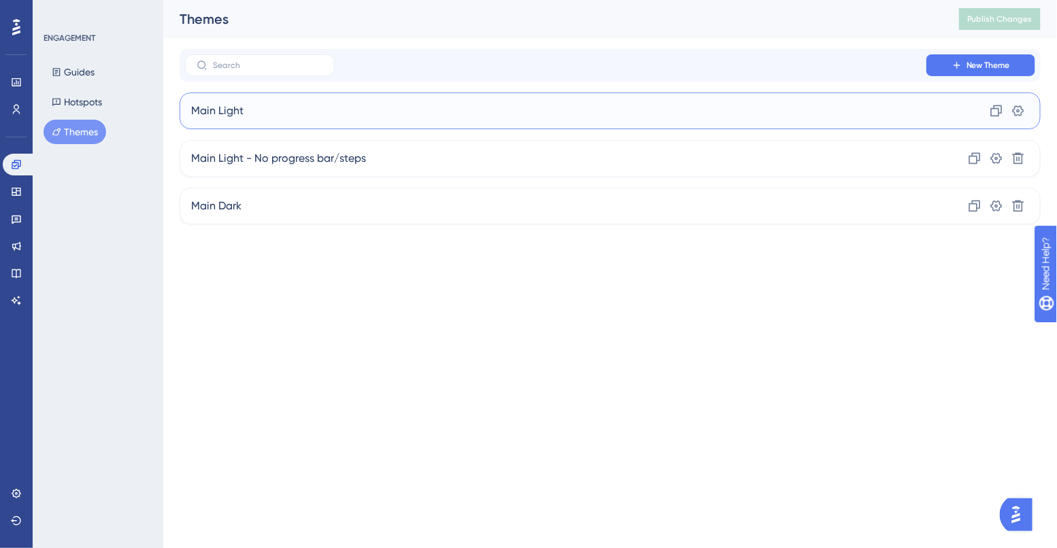
click at [222, 118] on div "Main Light Clone Settings" at bounding box center [610, 110] width 861 height 37
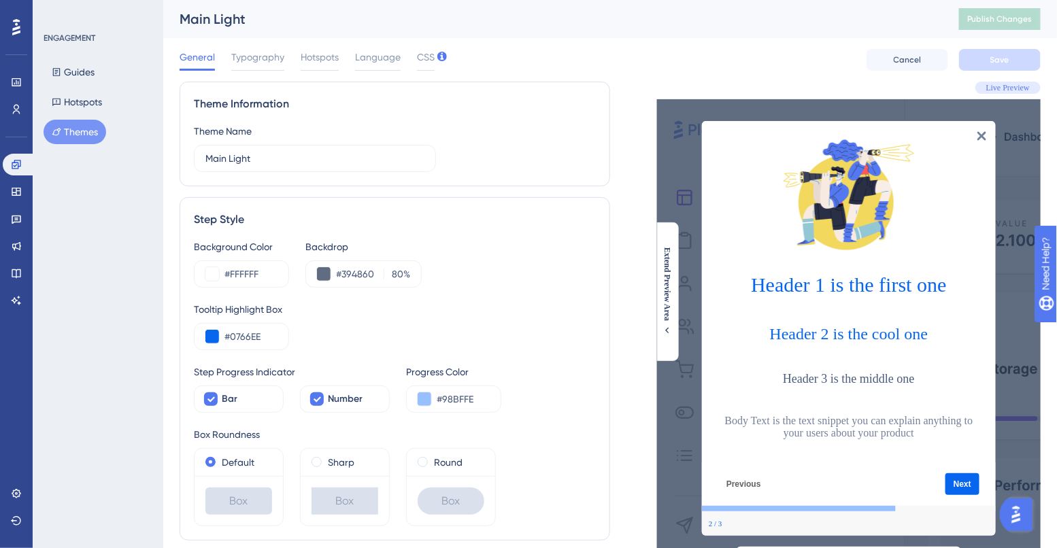
click at [437, 55] on div "General Typography Hotspots Language CSS Cancel Save" at bounding box center [610, 60] width 861 height 44
click at [424, 61] on span "CSS" at bounding box center [426, 57] width 18 height 16
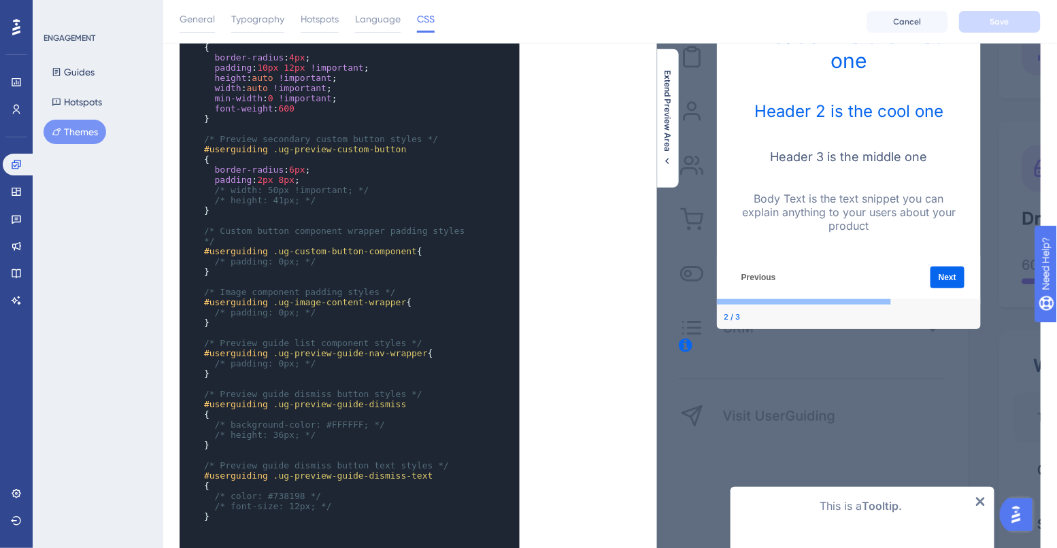
scroll to position [294, 0]
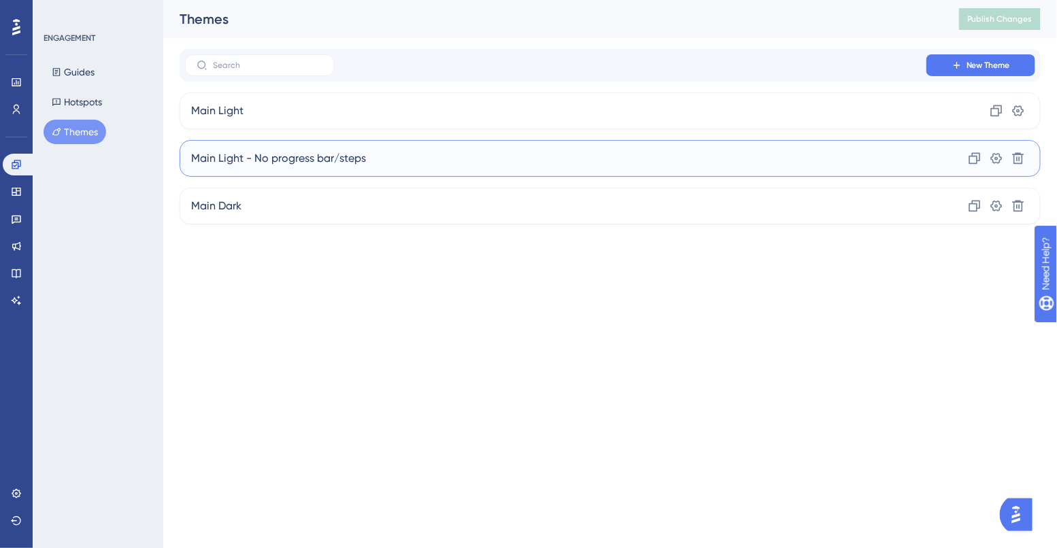
click at [263, 170] on div "Main Light - No progress bar/steps Clone Settings Delete" at bounding box center [610, 158] width 861 height 37
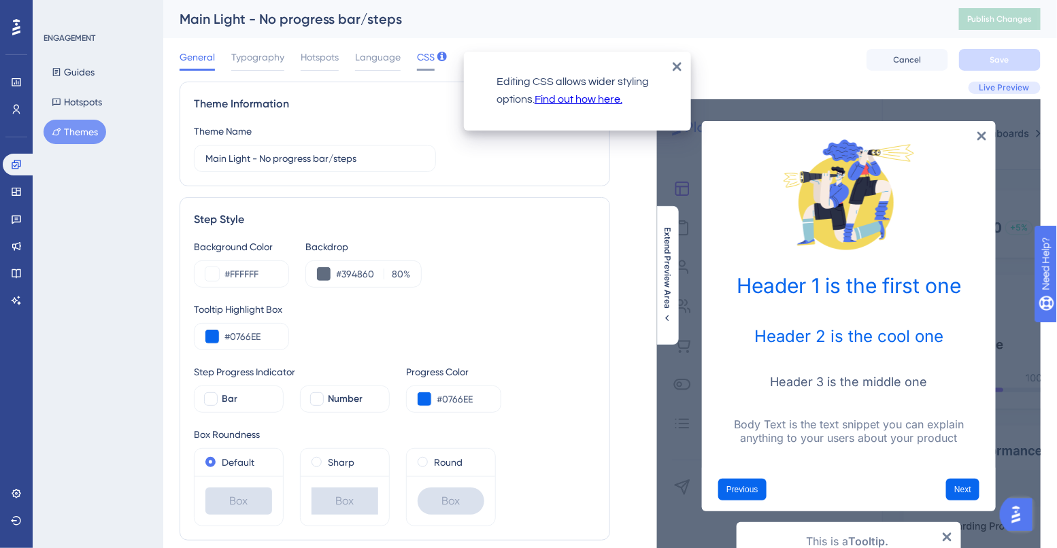
click at [422, 57] on span "CSS" at bounding box center [426, 57] width 18 height 16
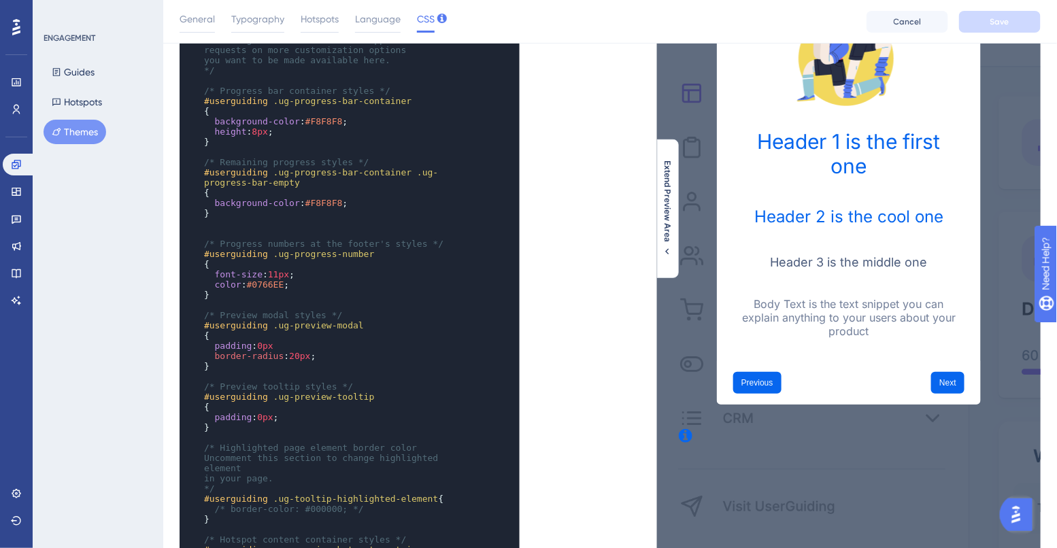
scroll to position [347, 0]
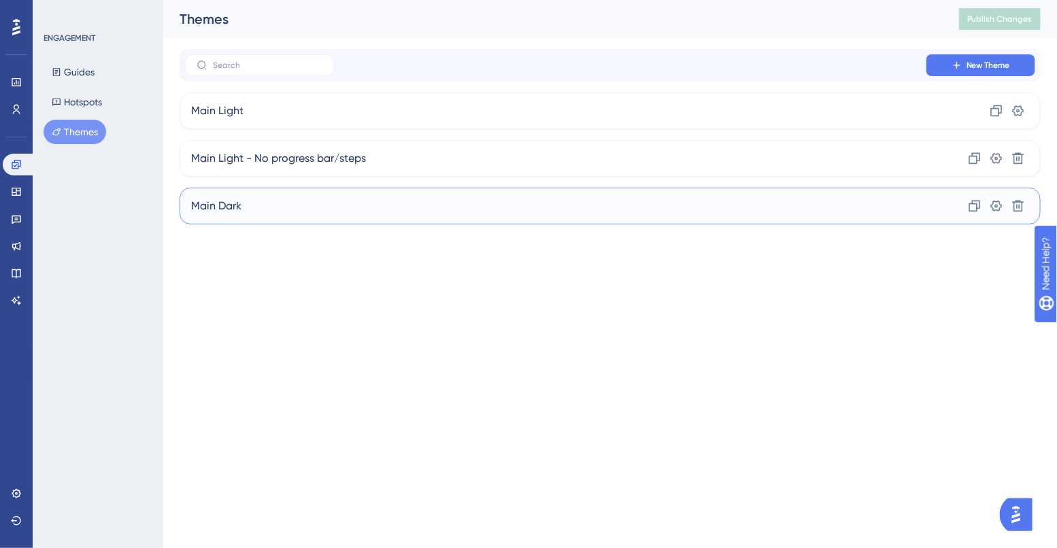
click at [233, 205] on span "Main Dark" at bounding box center [216, 206] width 50 height 16
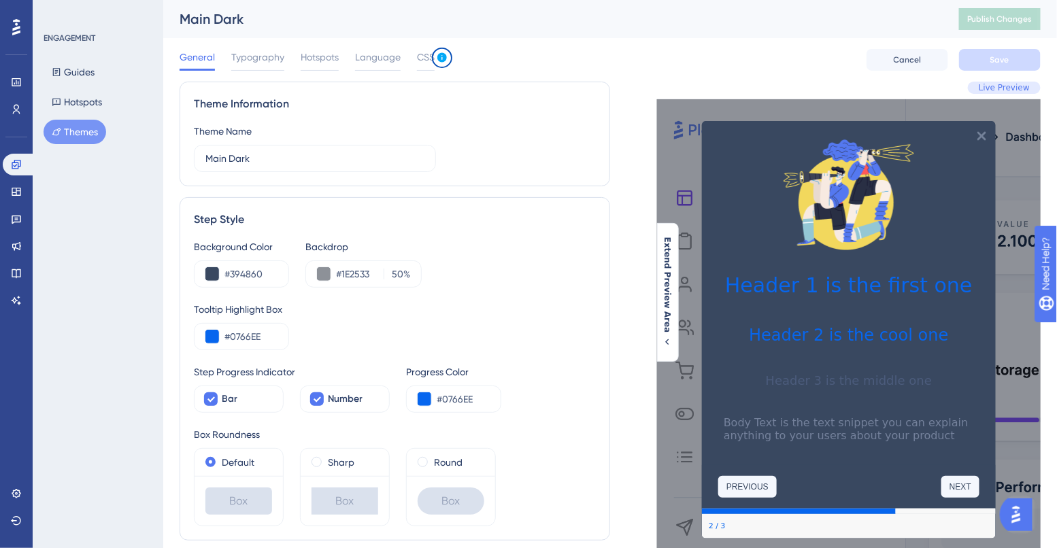
click at [403, 63] on div "General Typography Hotspots Language CSS" at bounding box center [307, 60] width 255 height 22
click at [422, 63] on span "CSS" at bounding box center [426, 57] width 18 height 16
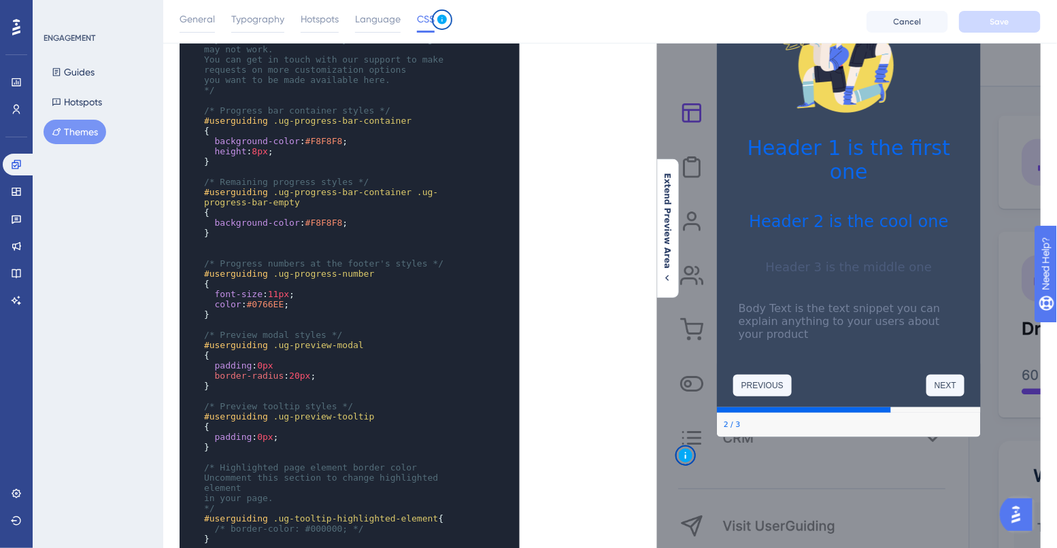
scroll to position [75, 0]
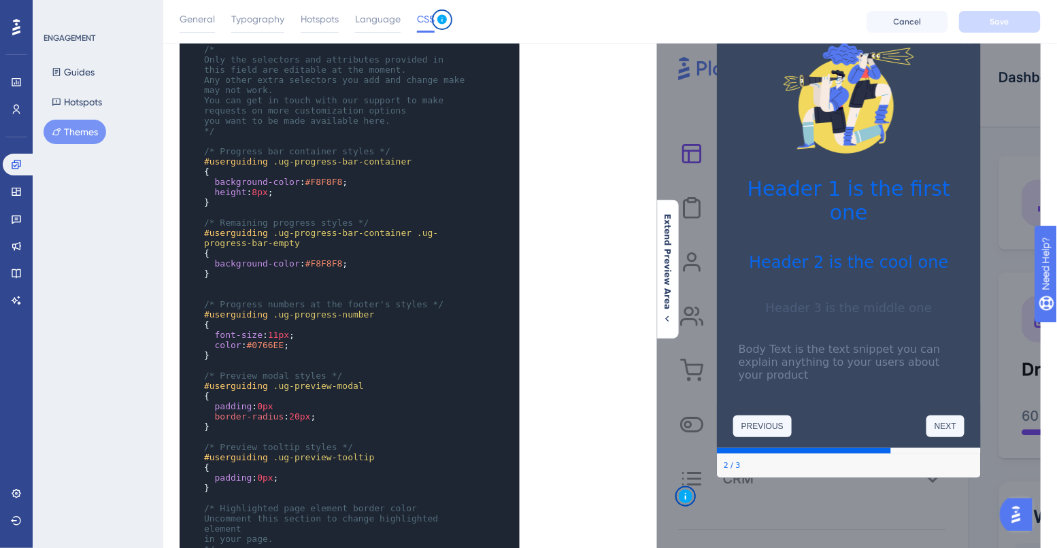
click at [839, 209] on h1 "Header 1 is the first one" at bounding box center [848, 200] width 220 height 48
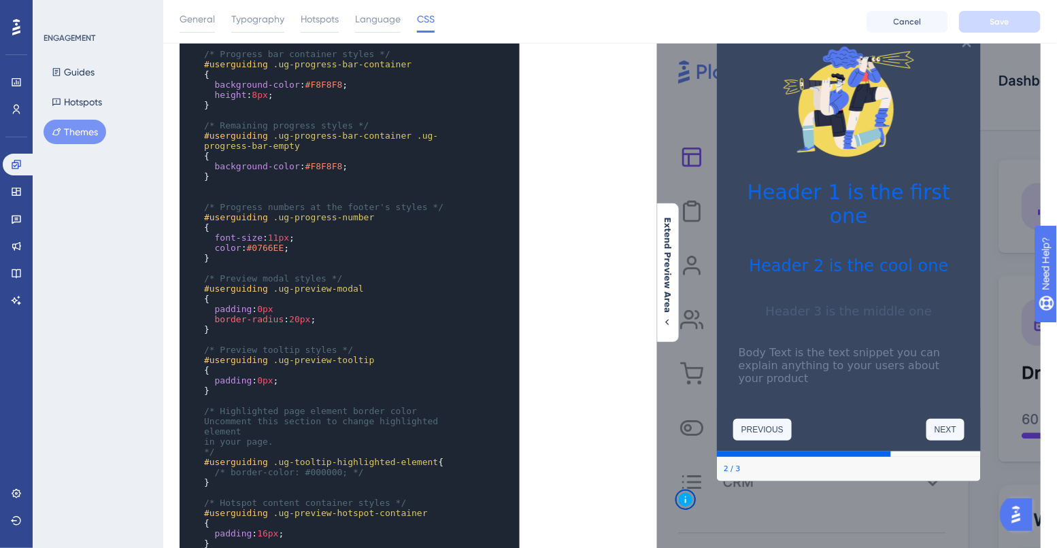
scroll to position [73, 0]
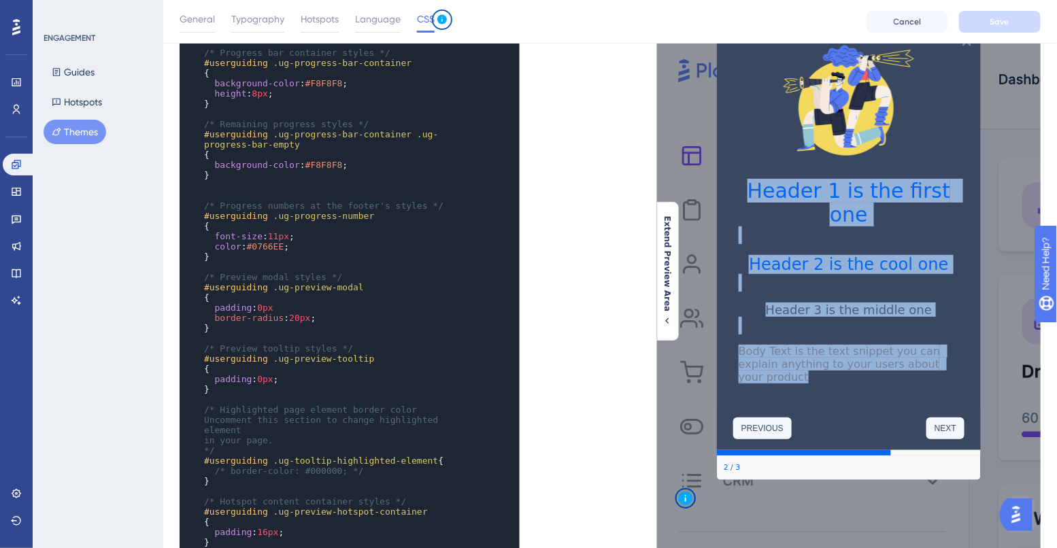
drag, startPoint x: 747, startPoint y: 205, endPoint x: 966, endPoint y: 364, distance: 270.3
click at [966, 364] on div "Header 1 is the first one Header 2 is the cool one Header 3 is the middle one B…" at bounding box center [848, 216] width 264 height 381
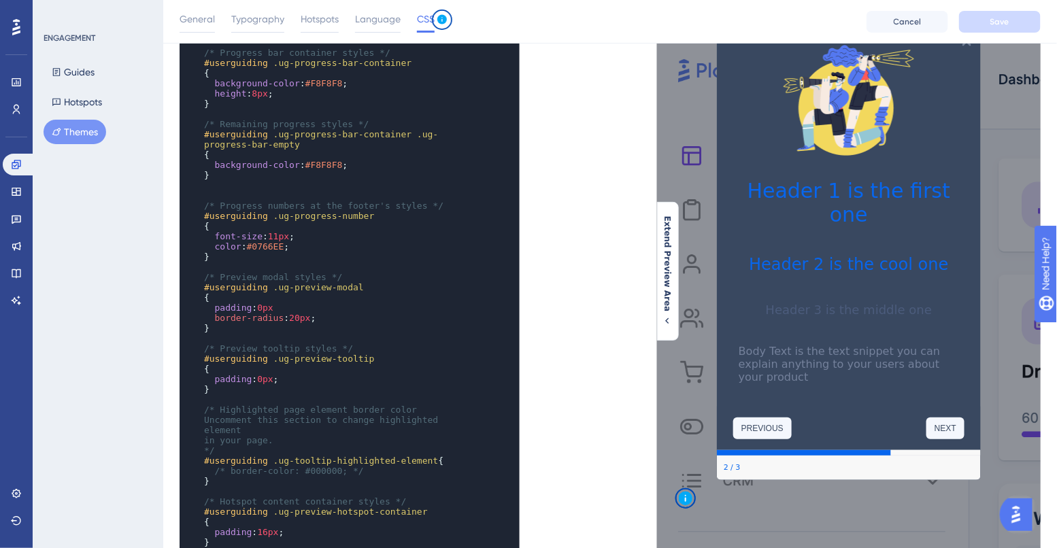
click at [828, 383] on div "Body Text is the text snippet you can explain anything to your users about your…" at bounding box center [848, 372] width 264 height 67
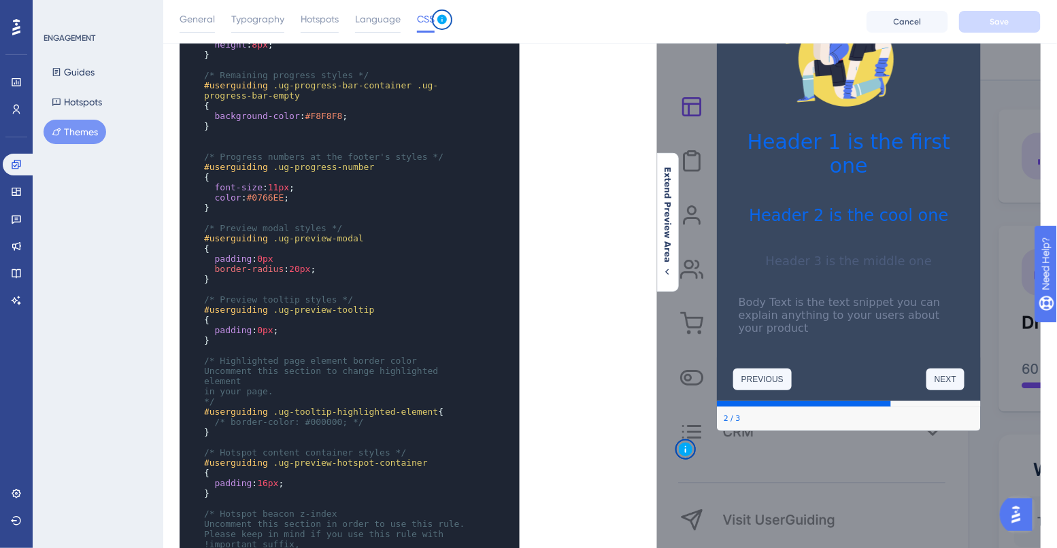
scroll to position [127, 0]
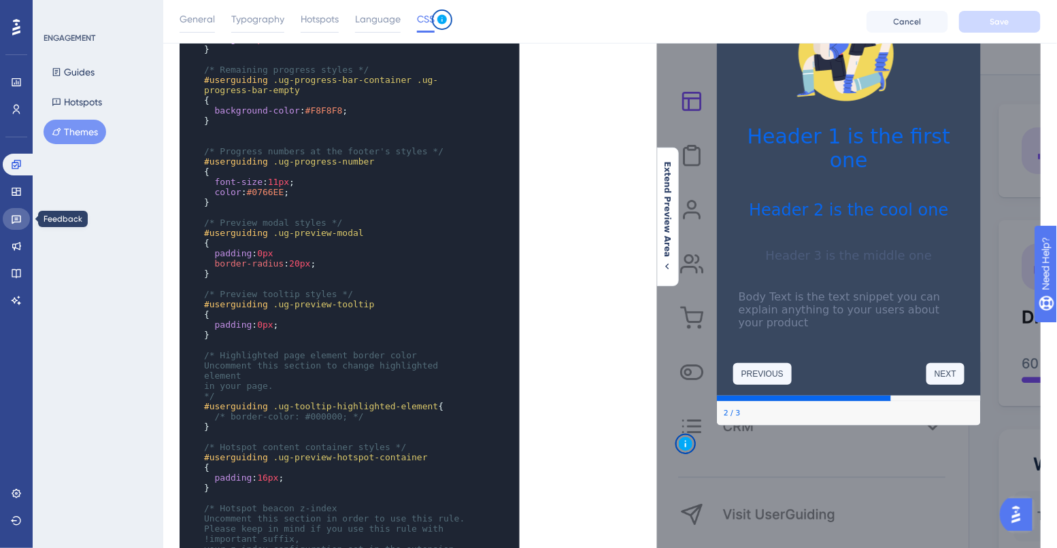
click at [12, 222] on icon at bounding box center [16, 219] width 11 height 11
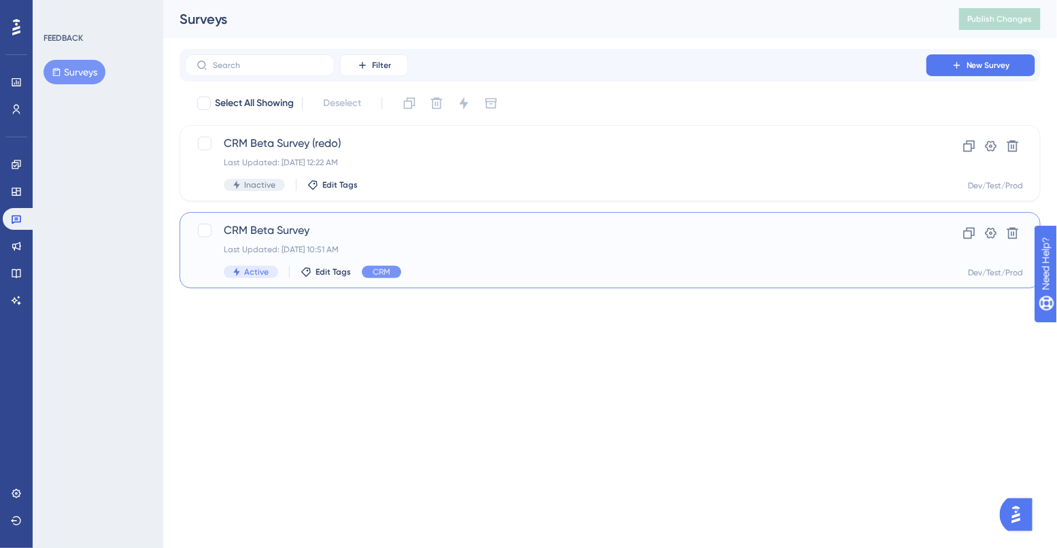
click at [265, 246] on div "Last Updated: [DATE] 10:51 AM" at bounding box center [556, 249] width 664 height 11
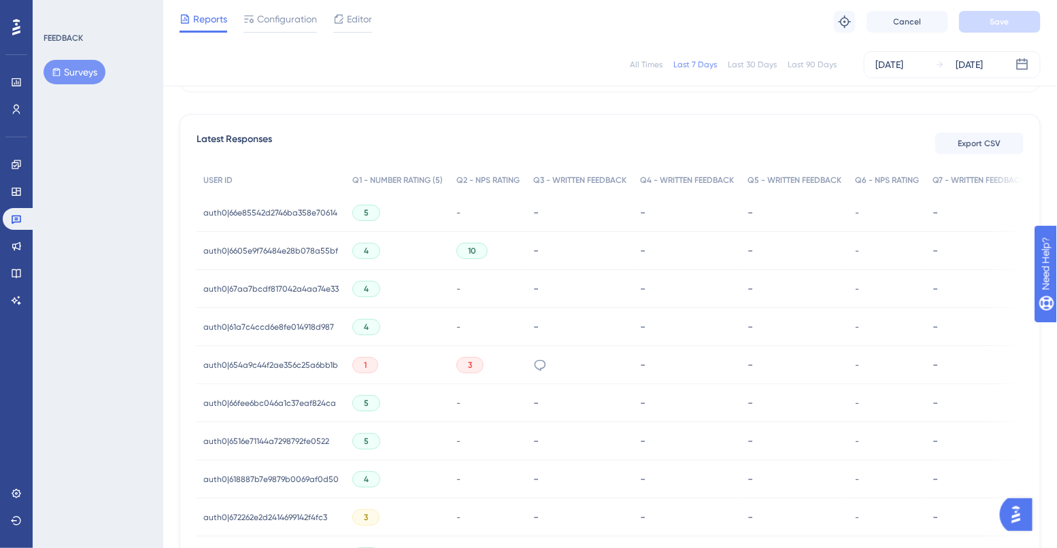
scroll to position [449, 0]
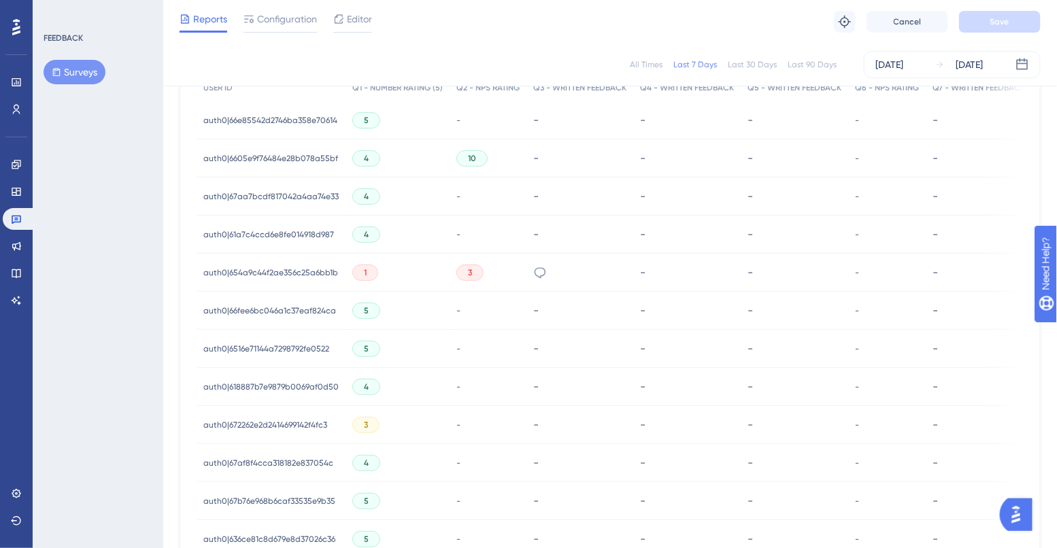
click at [294, 196] on span "auth0|67aa7bcdf817042a4aa74e33" at bounding box center [270, 196] width 135 height 11
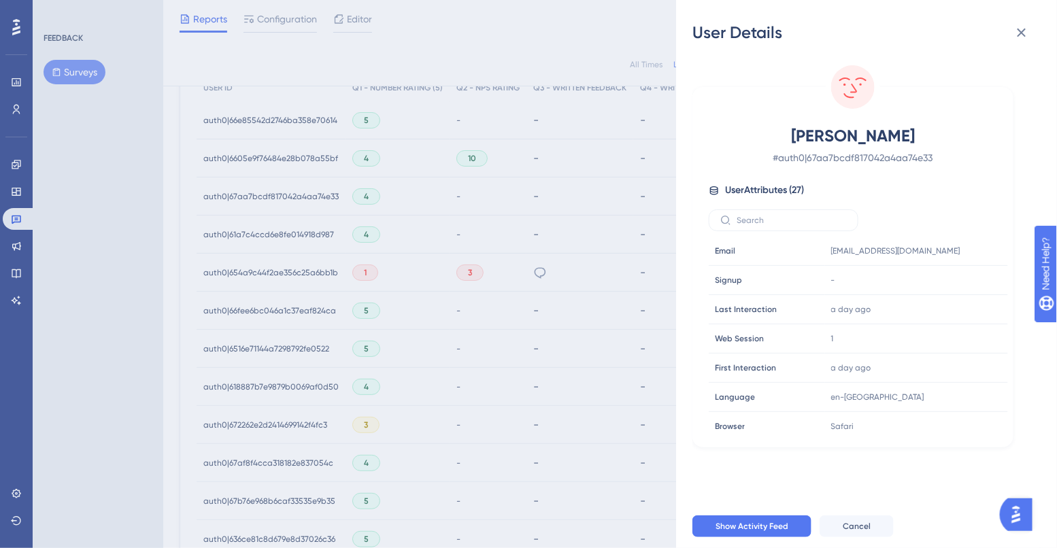
click at [501, 243] on div "User Details [PERSON_NAME] # auth0|67aa7bcdf817042a4aa74e33 User Attributes ( 2…" at bounding box center [528, 274] width 1057 height 548
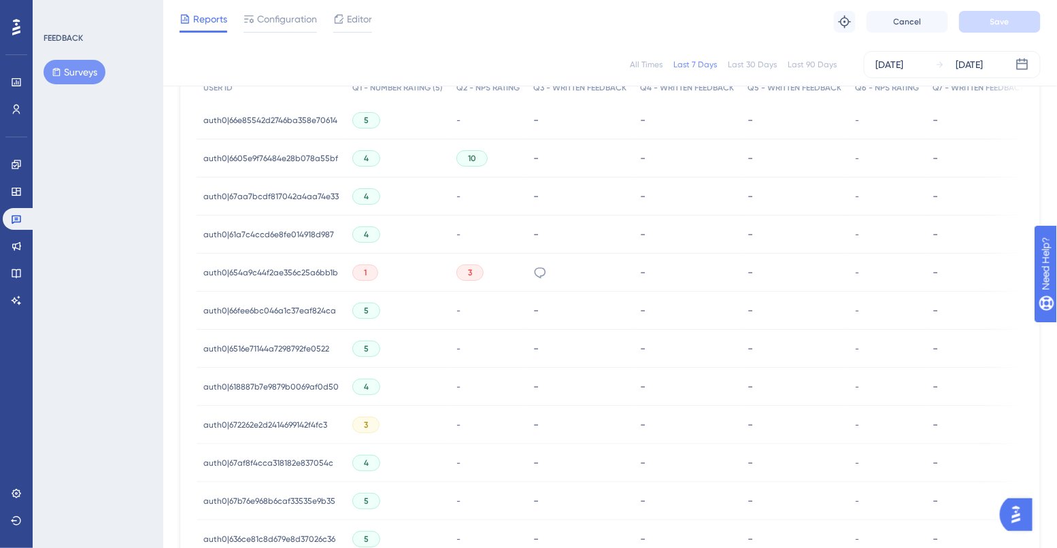
click at [248, 268] on span "auth0|654a9c44f2ae356c25a6bb1b" at bounding box center [270, 272] width 135 height 11
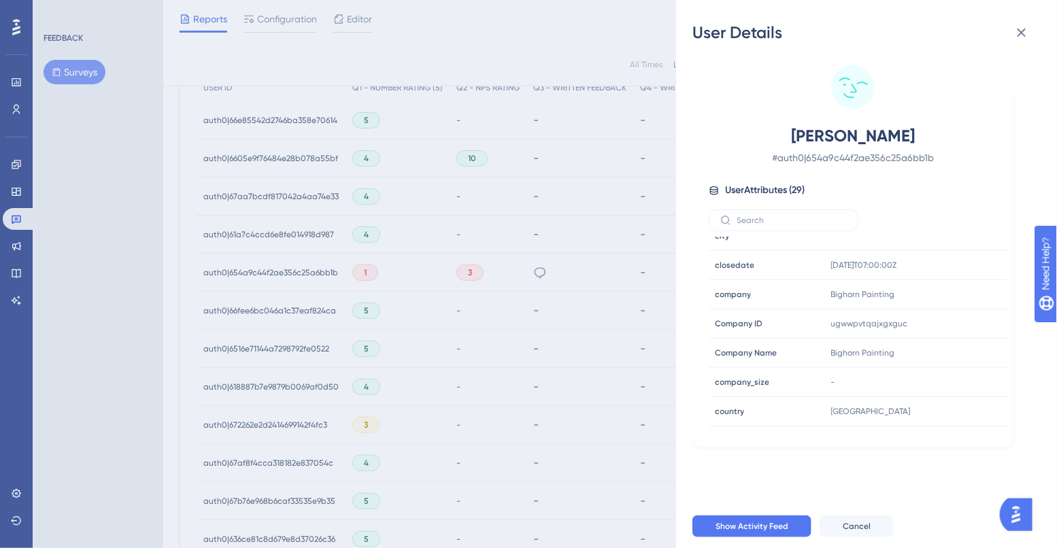
scroll to position [515, 0]
click at [488, 240] on div "User Details [PERSON_NAME] # auth0|654a9c44f2ae356c25a6bb1b User Attributes ( 2…" at bounding box center [528, 274] width 1057 height 548
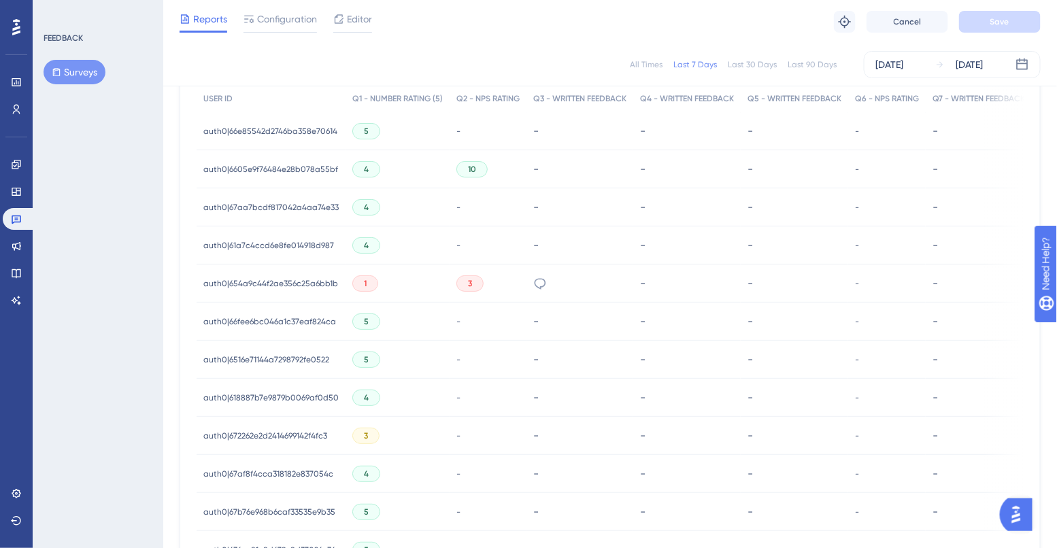
scroll to position [567, 0]
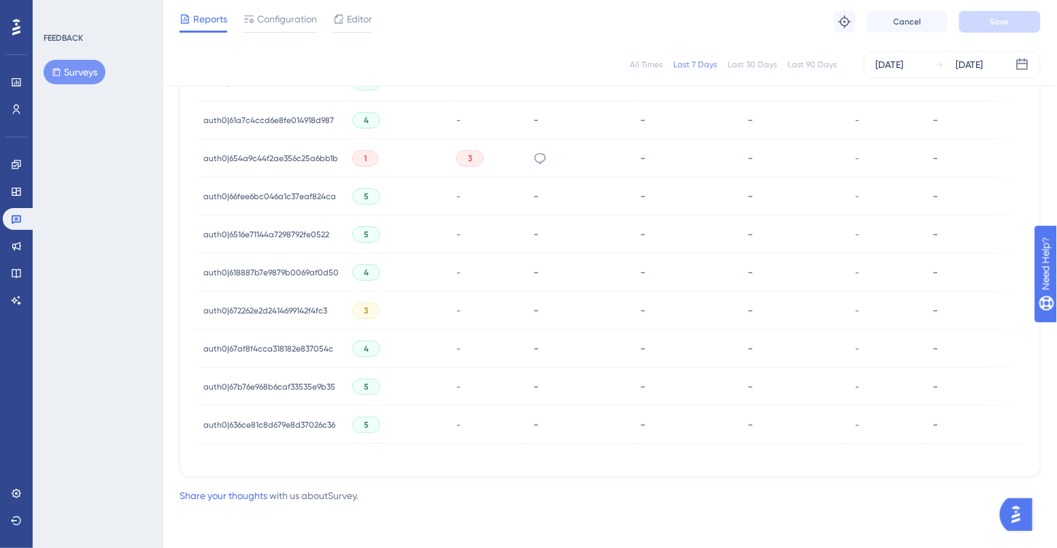
click at [243, 343] on span "auth0|67af8f4cca318182e837054c" at bounding box center [268, 348] width 130 height 11
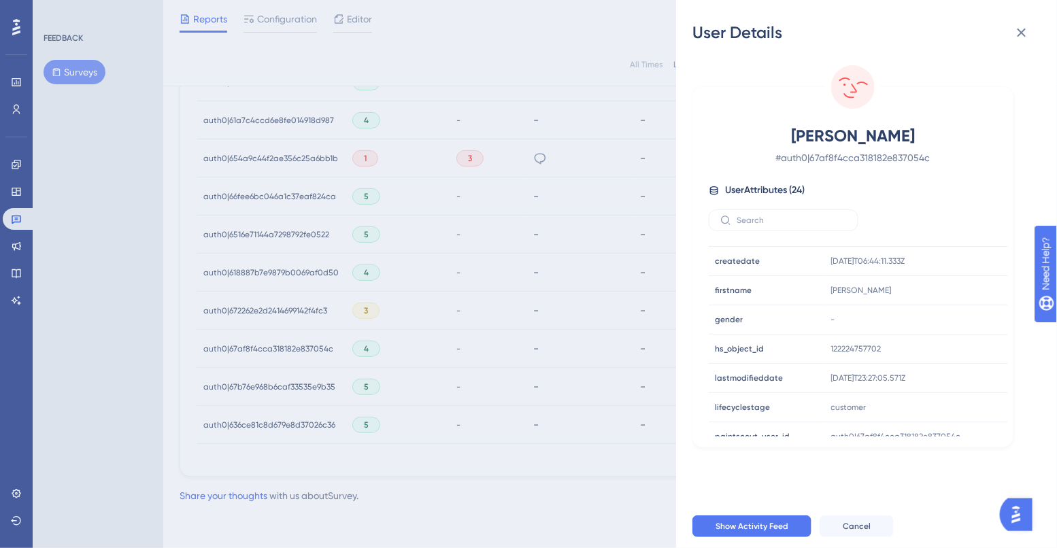
scroll to position [500, 0]
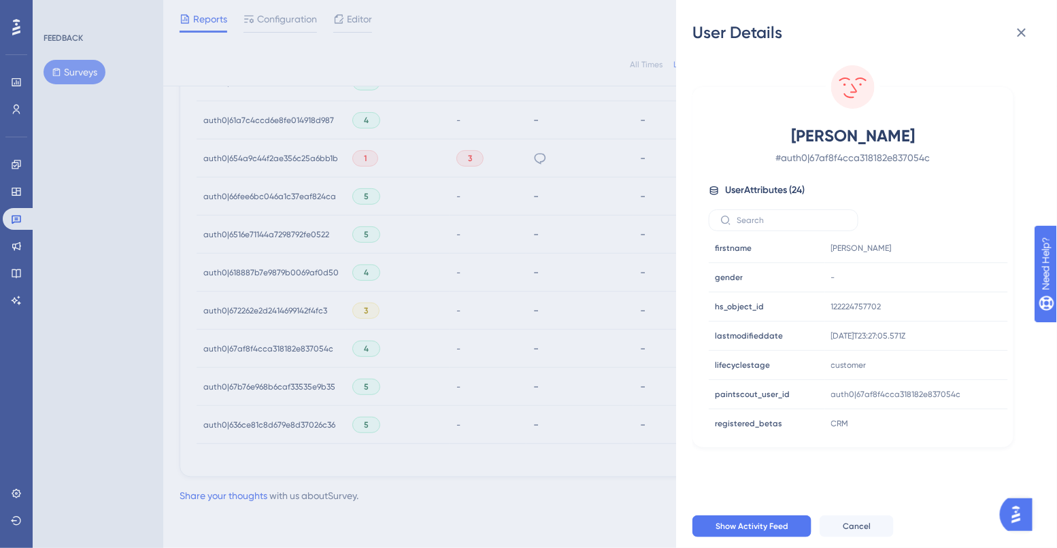
click at [552, 296] on div "User Details [PERSON_NAME] # auth0|67af8f4cca318182e837054c User Attributes ( 2…" at bounding box center [528, 274] width 1057 height 548
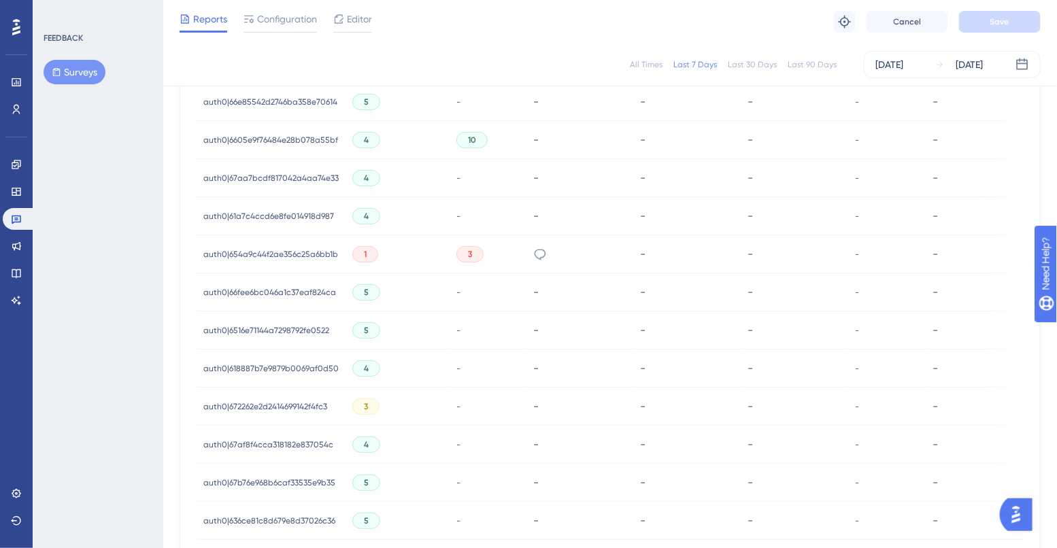
scroll to position [341, 0]
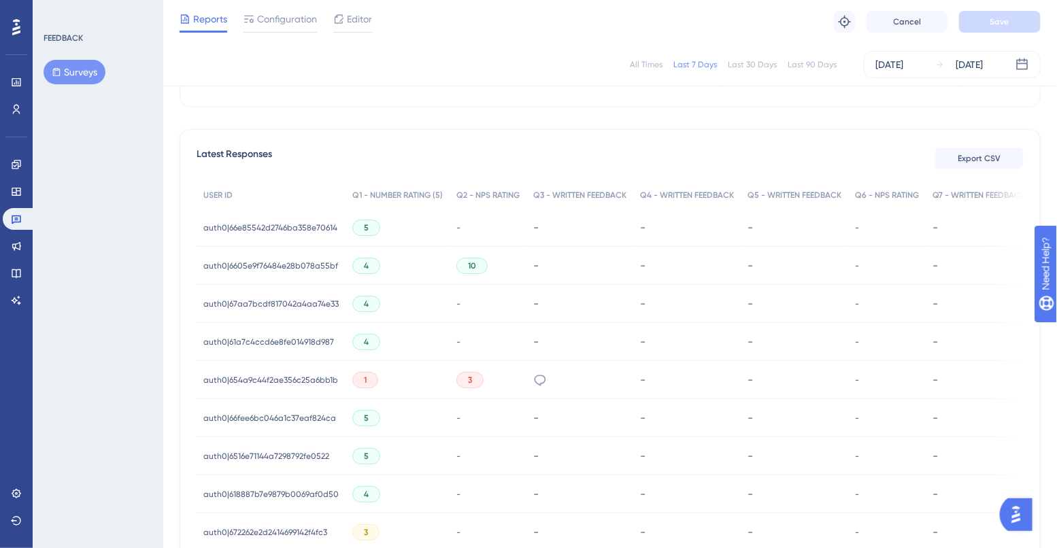
click at [272, 380] on span "auth0|654a9c44f2ae356c25a6bb1b" at bounding box center [270, 380] width 135 height 11
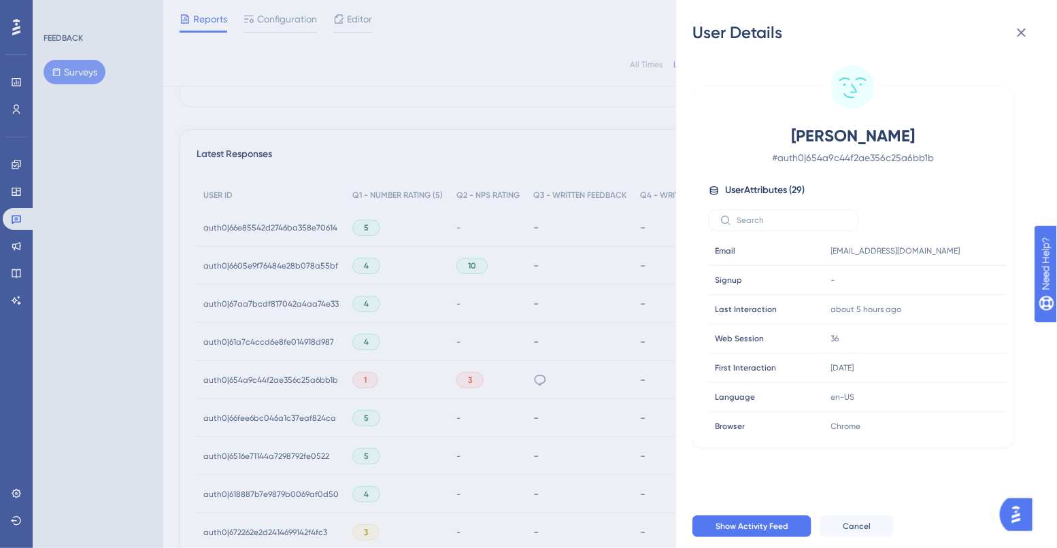
click at [560, 425] on div "User Details [PERSON_NAME] # auth0|654a9c44f2ae356c25a6bb1b User Attributes ( 2…" at bounding box center [528, 274] width 1057 height 548
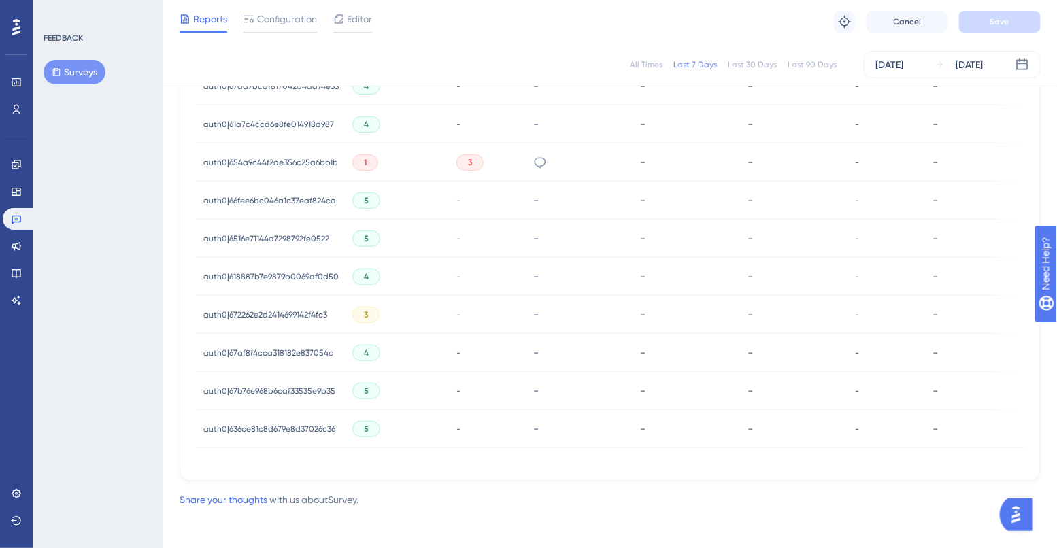
scroll to position [545, 0]
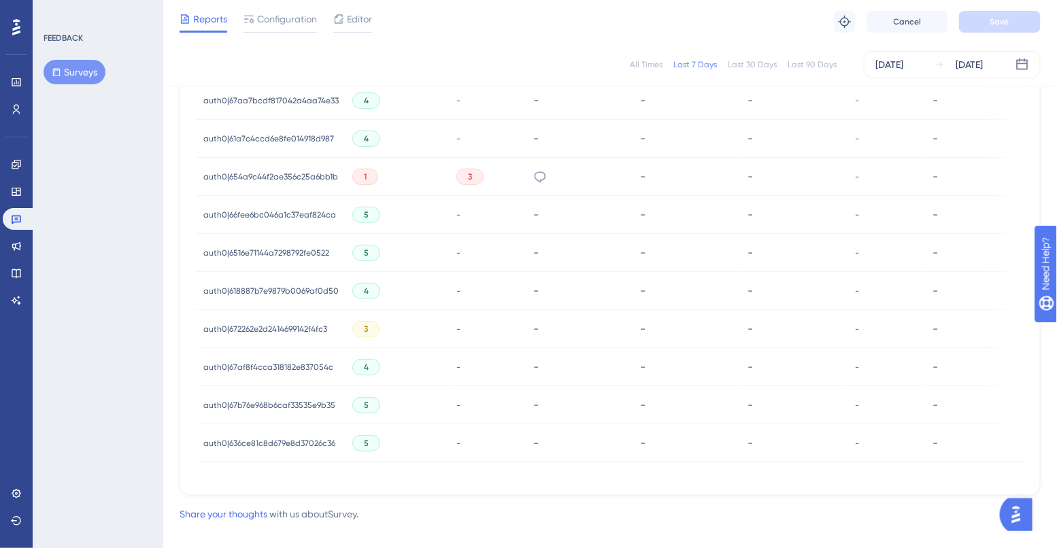
click at [290, 173] on span "auth0|654a9c44f2ae356c25a6bb1b" at bounding box center [270, 176] width 135 height 11
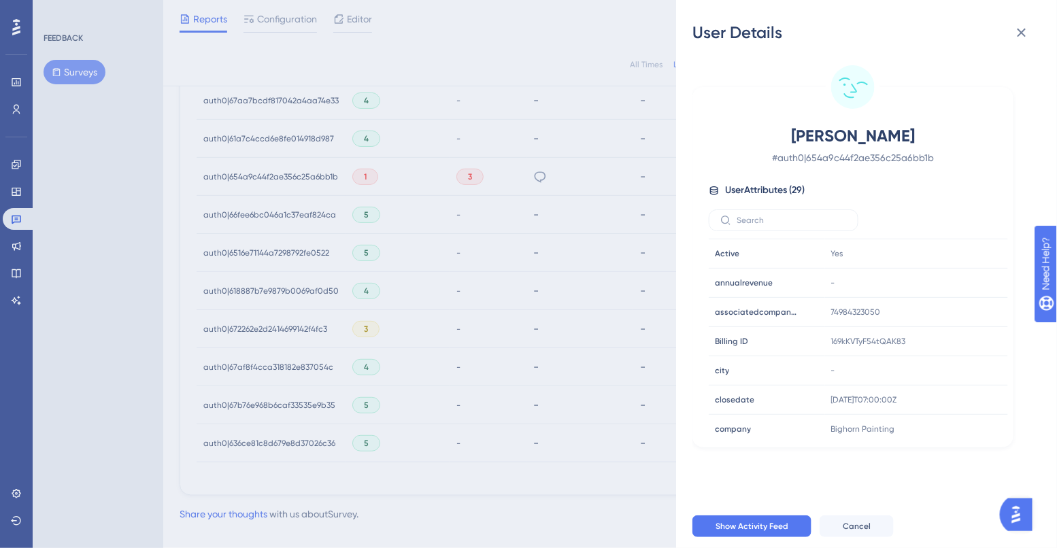
scroll to position [261, 0]
click at [526, 322] on div "User Details [PERSON_NAME] # auth0|654a9c44f2ae356c25a6bb1b User Attributes ( 2…" at bounding box center [528, 274] width 1057 height 548
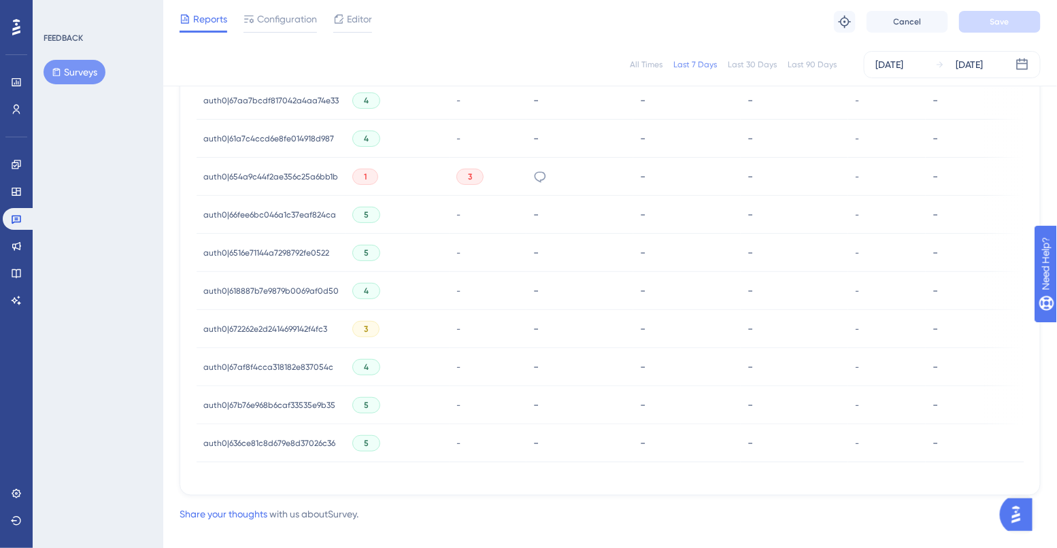
click at [472, 171] on div "3" at bounding box center [469, 177] width 27 height 16
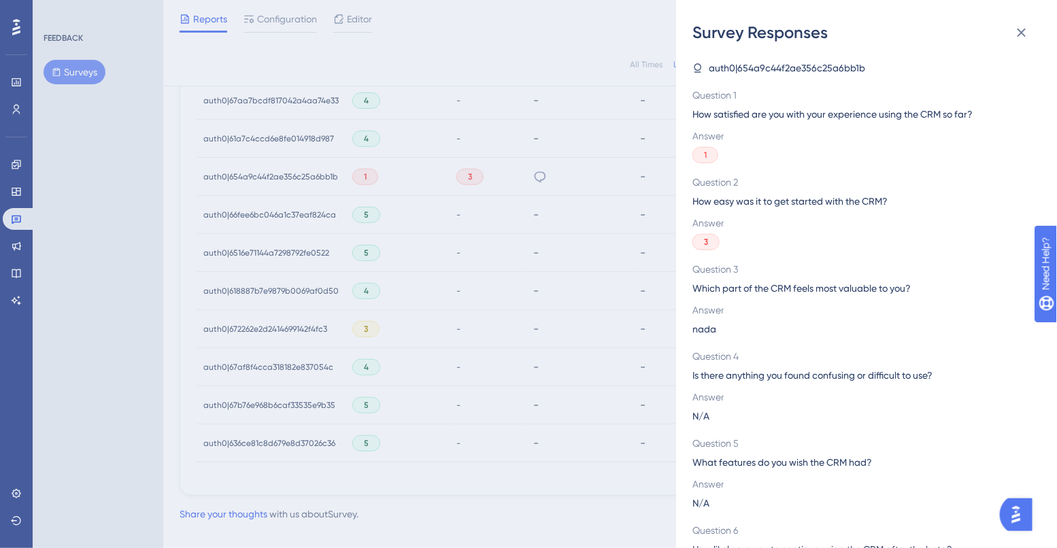
click at [622, 343] on div "Survey Responses auth0|654a9c44f2ae356c25a6bb1b Question 1 How satisfied are yo…" at bounding box center [528, 274] width 1057 height 548
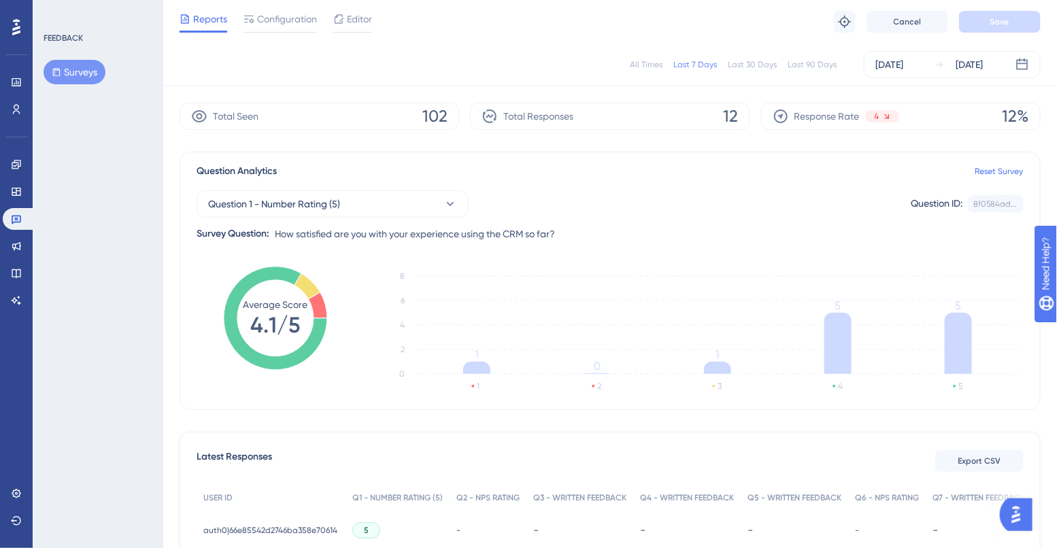
scroll to position [0, 0]
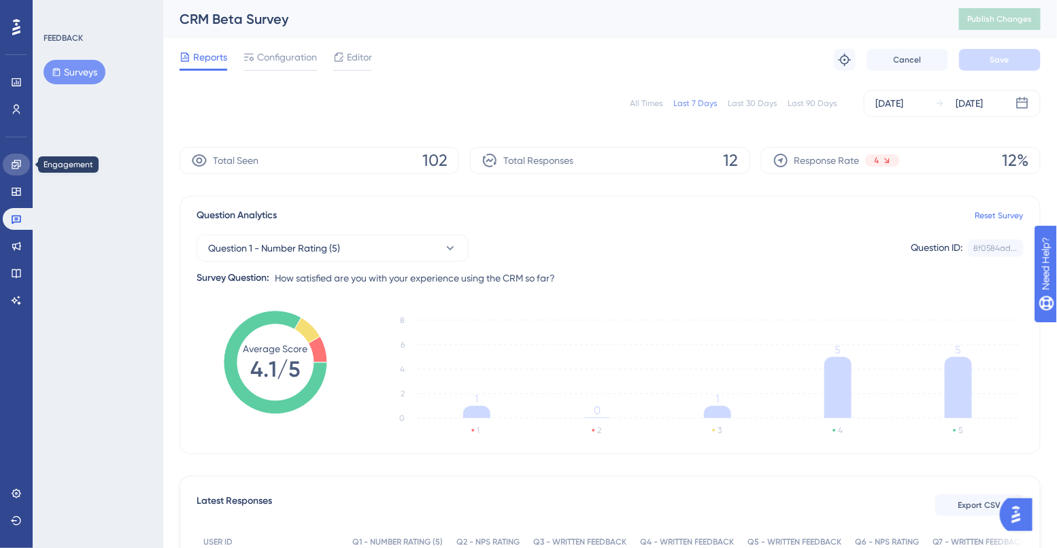
click at [15, 173] on link at bounding box center [16, 165] width 27 height 22
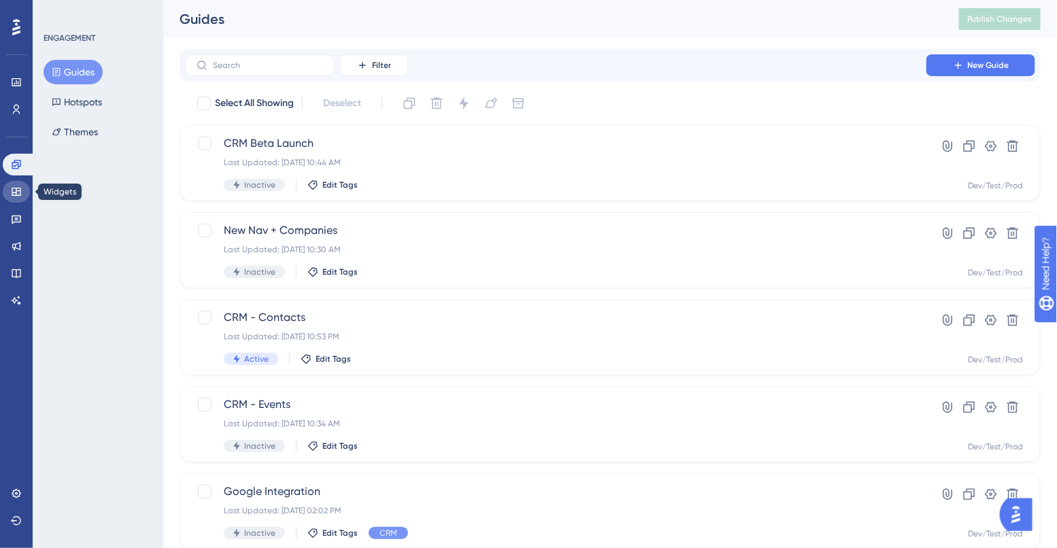
click at [14, 195] on icon at bounding box center [16, 191] width 11 height 11
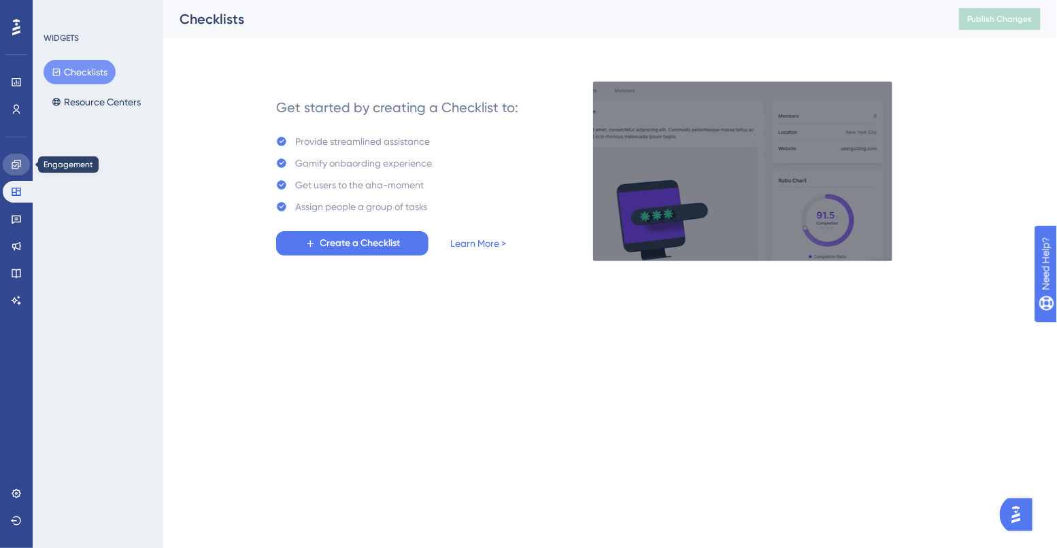
click at [16, 162] on icon at bounding box center [16, 164] width 9 height 9
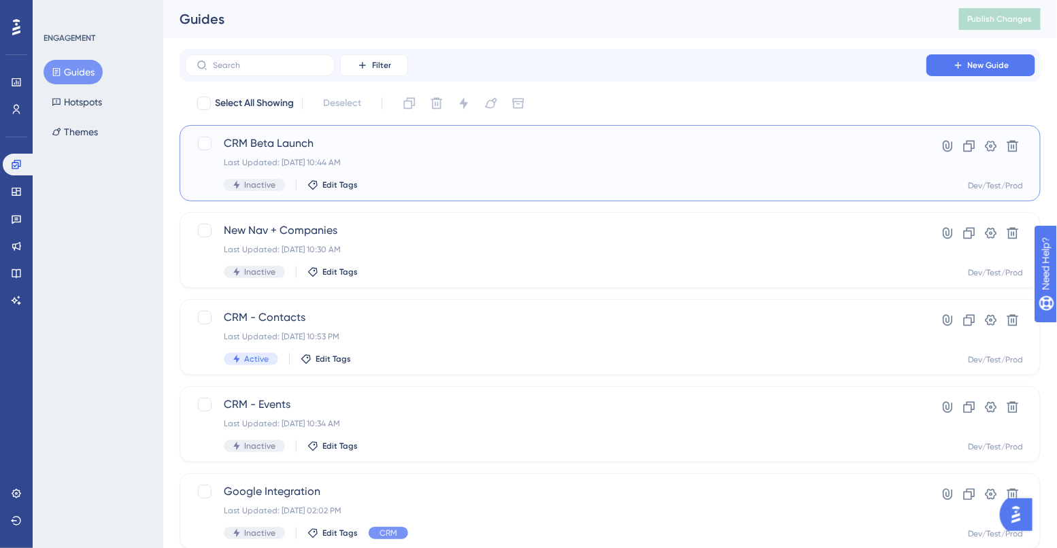
click at [271, 141] on span "CRM Beta Launch" at bounding box center [556, 143] width 664 height 16
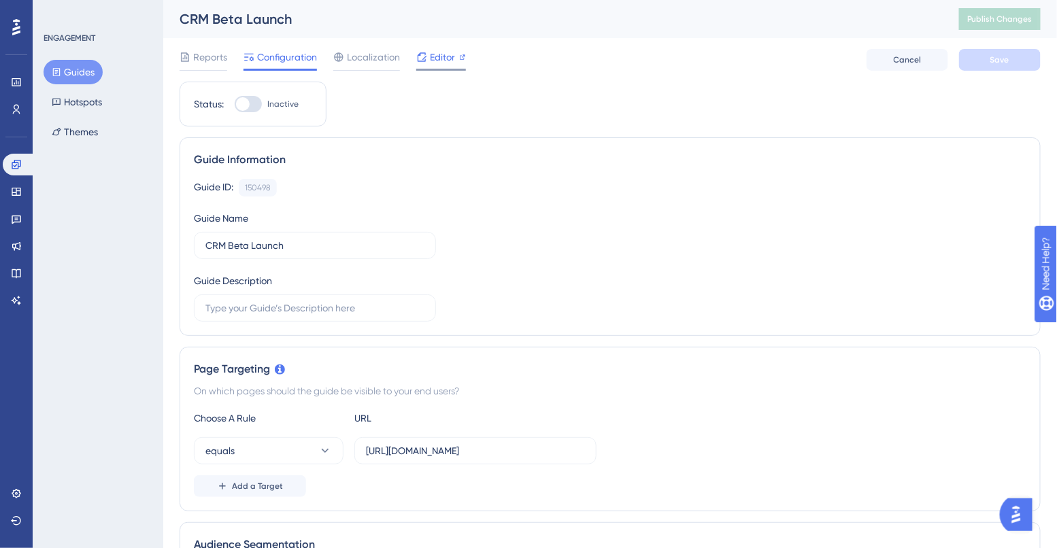
click at [425, 63] on div at bounding box center [421, 57] width 11 height 16
